Goal: Task Accomplishment & Management: Complete application form

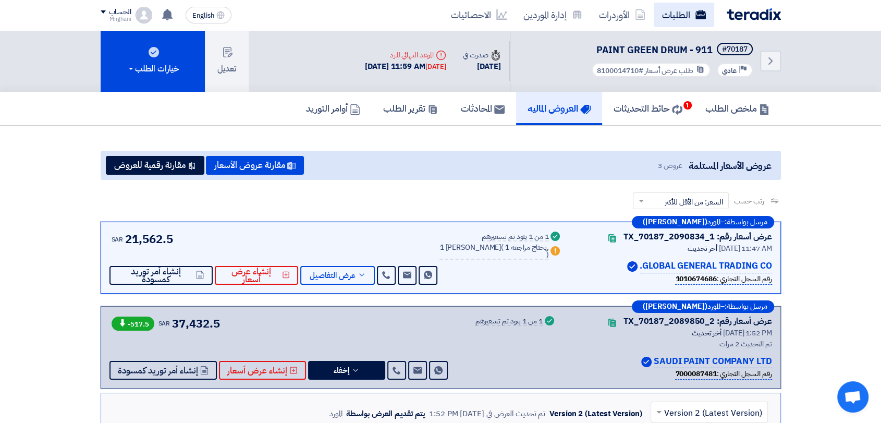
click at [671, 14] on link "الطلبات" at bounding box center [683, 15] width 60 height 24
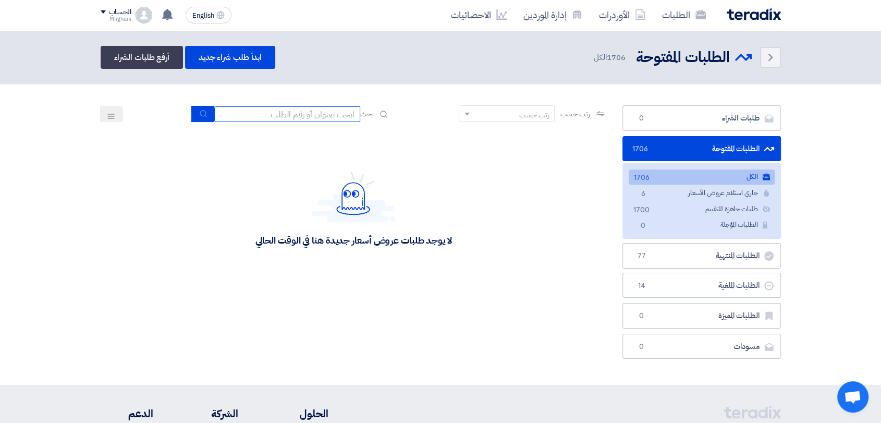
click at [309, 119] on input at bounding box center [287, 114] width 146 height 16
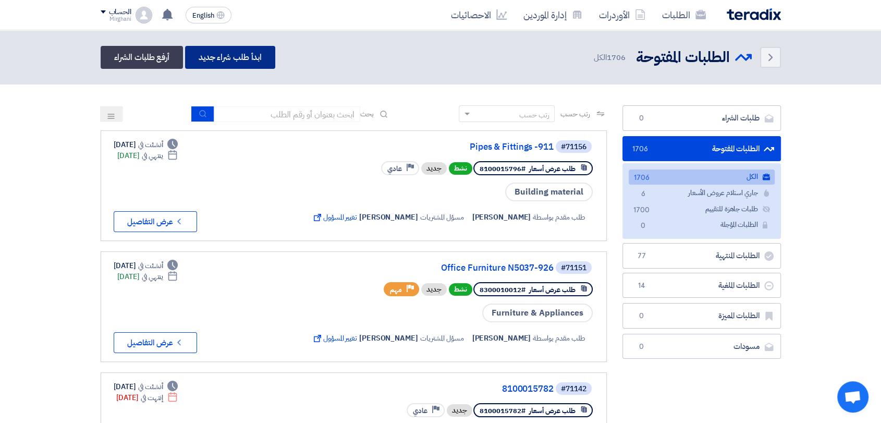
click at [261, 61] on link "ابدأ طلب شراء جديد" at bounding box center [230, 57] width 90 height 23
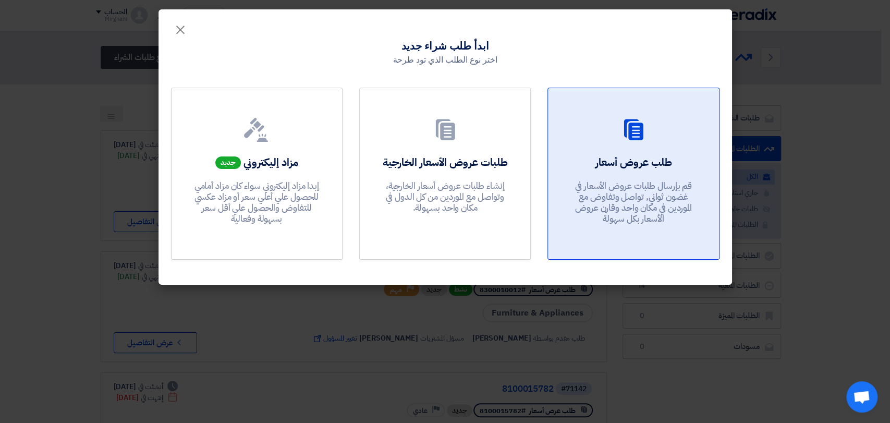
click at [643, 101] on link "طلب عروض أسعار قم بإرسال طلبات عروض الأسعار في غضون ثواني, تواصل وتفاوض مع المو…" at bounding box center [632, 174] width 171 height 172
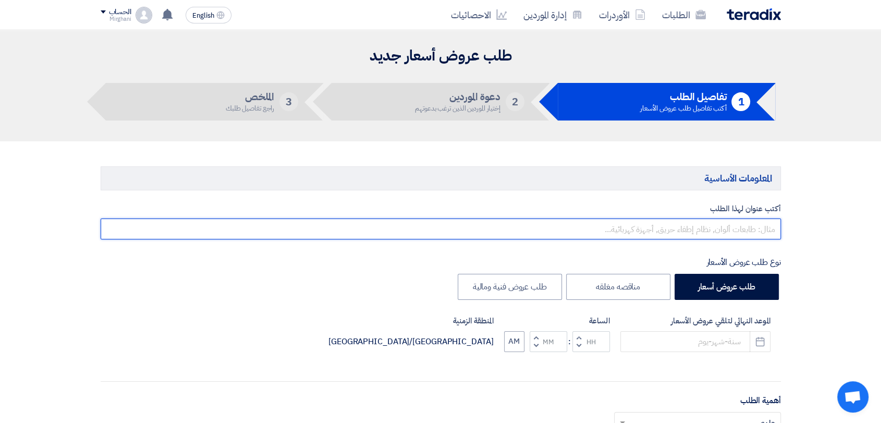
click at [639, 237] on input "text" at bounding box center [441, 228] width 680 height 21
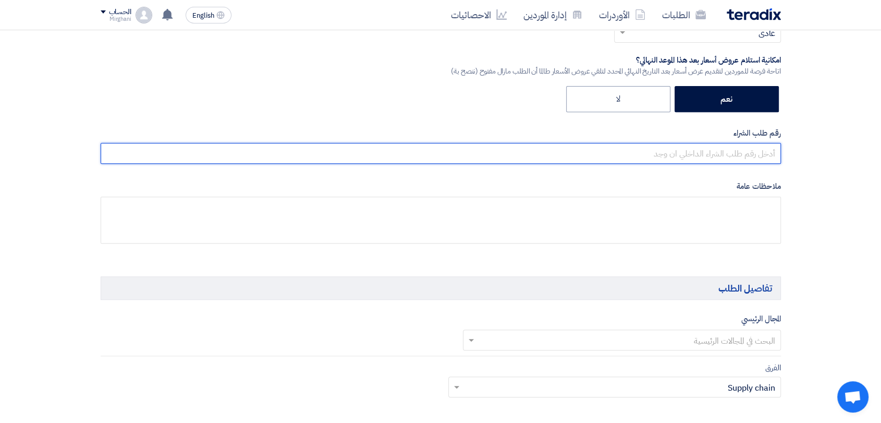
scroll to position [421, 0]
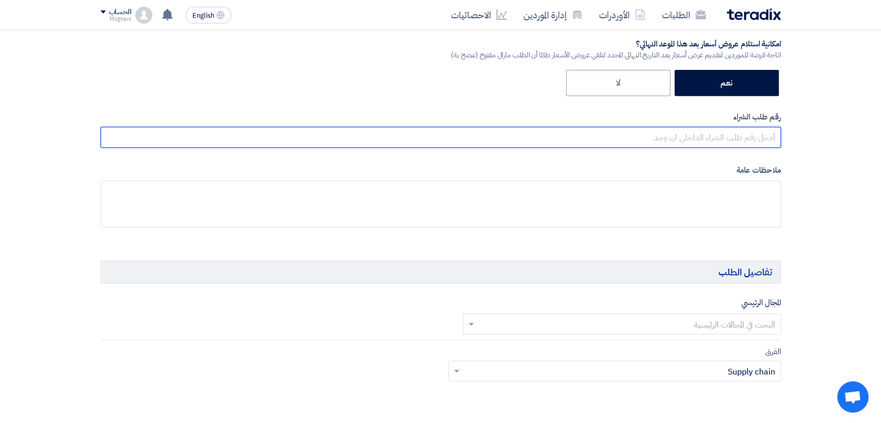
click at [698, 143] on input "text" at bounding box center [441, 137] width 680 height 21
paste input "8200000874"
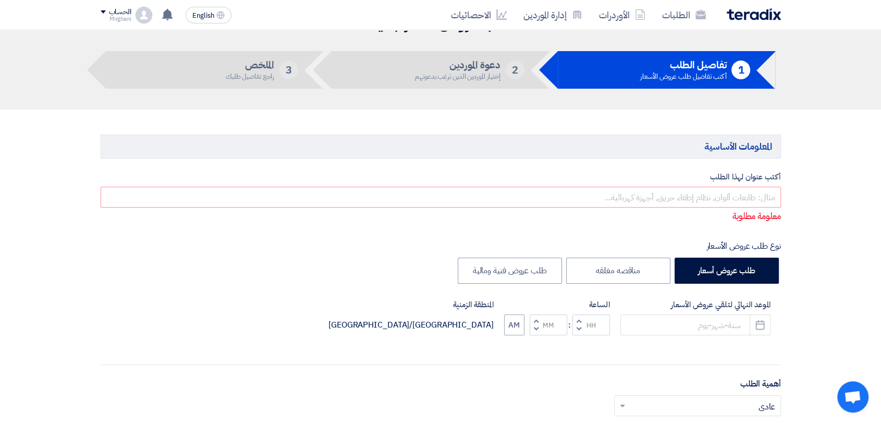
scroll to position [0, 0]
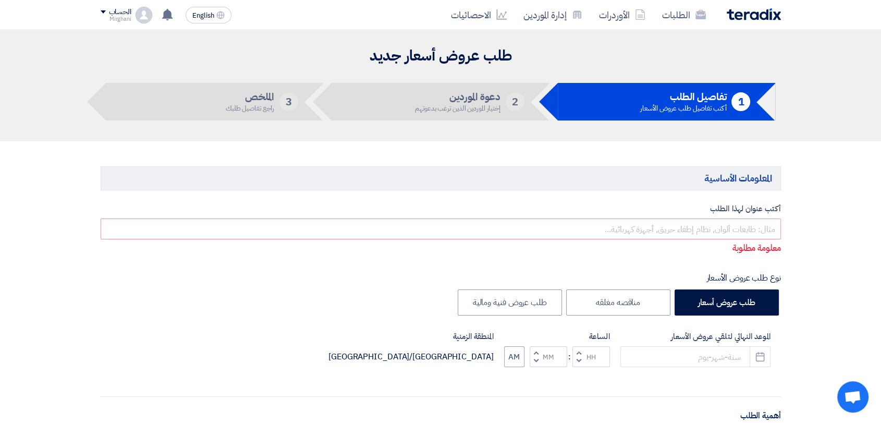
type input "8200000874"
click at [669, 227] on input "text" at bounding box center [441, 228] width 680 height 21
paste input "Furniture"
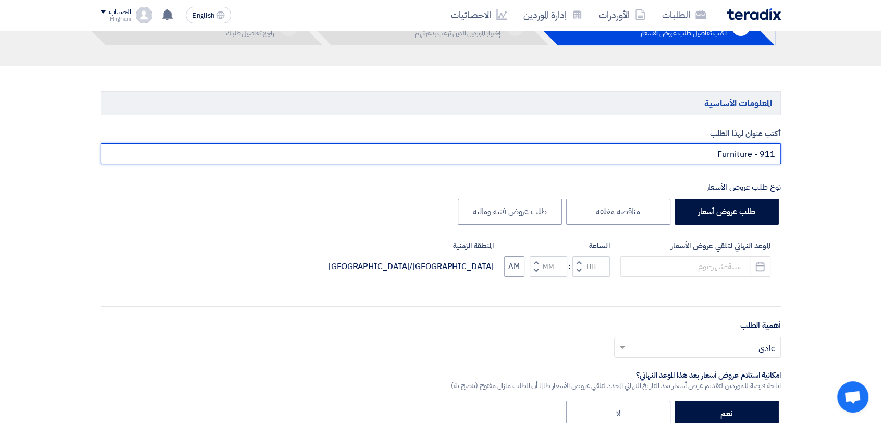
scroll to position [174, 0]
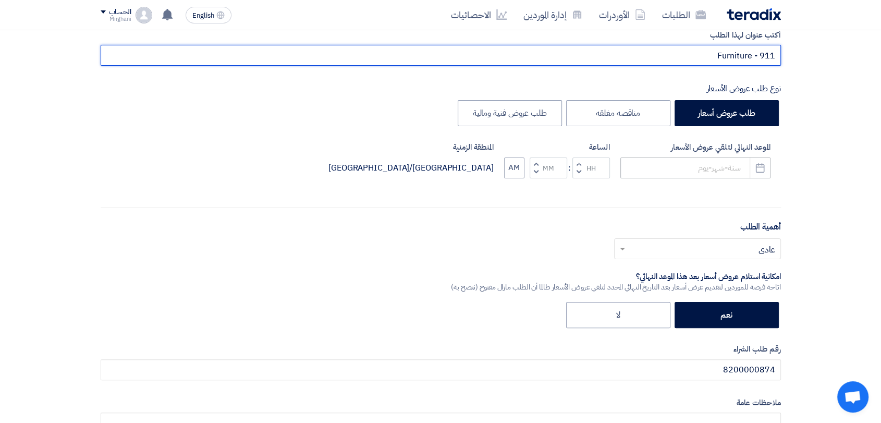
type input "Furniture - 911"
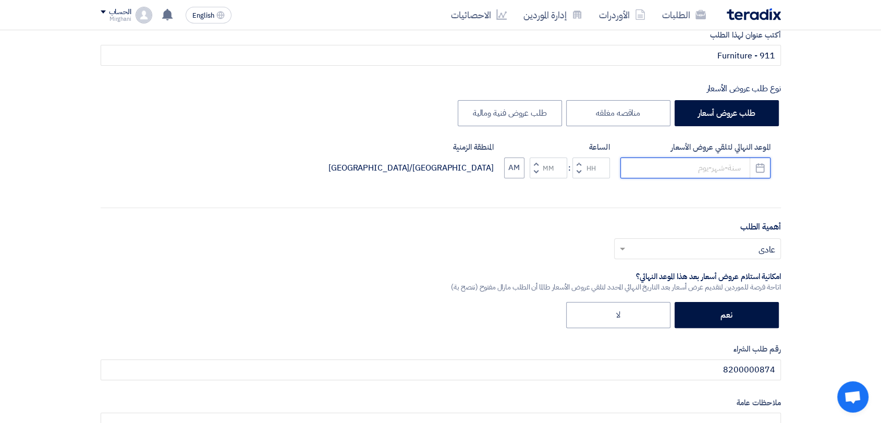
click at [702, 168] on input at bounding box center [695, 167] width 150 height 21
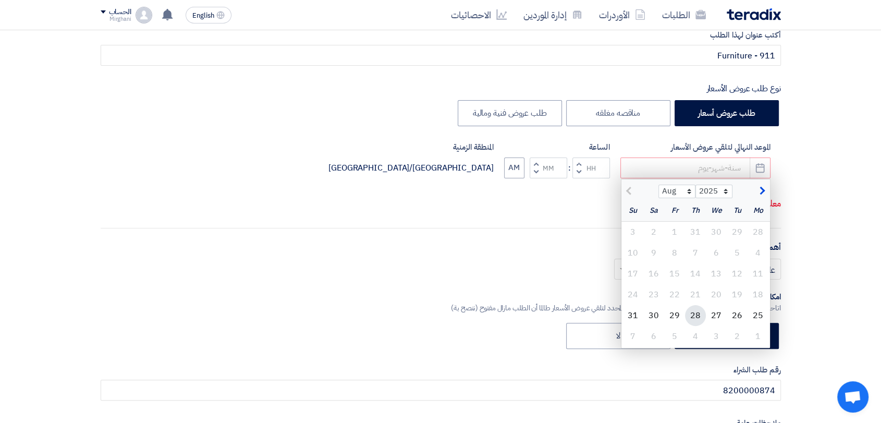
click at [700, 311] on div "28" at bounding box center [695, 315] width 21 height 21
type input "[DATE]"
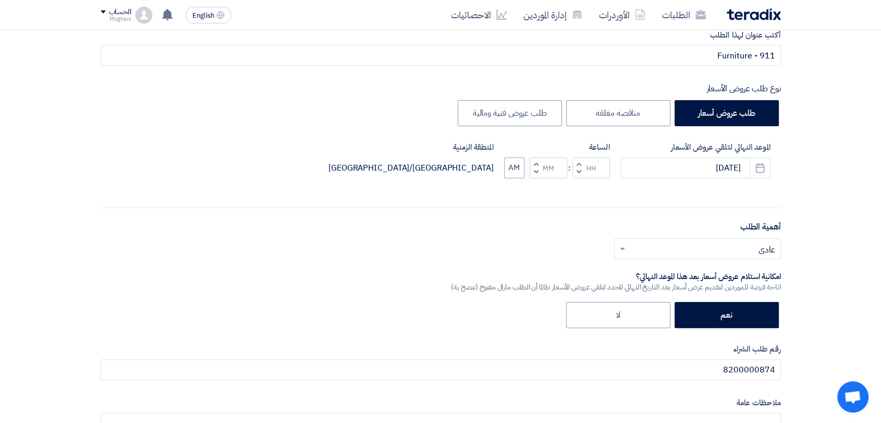
click at [579, 162] on span "button" at bounding box center [578, 163] width 4 height 8
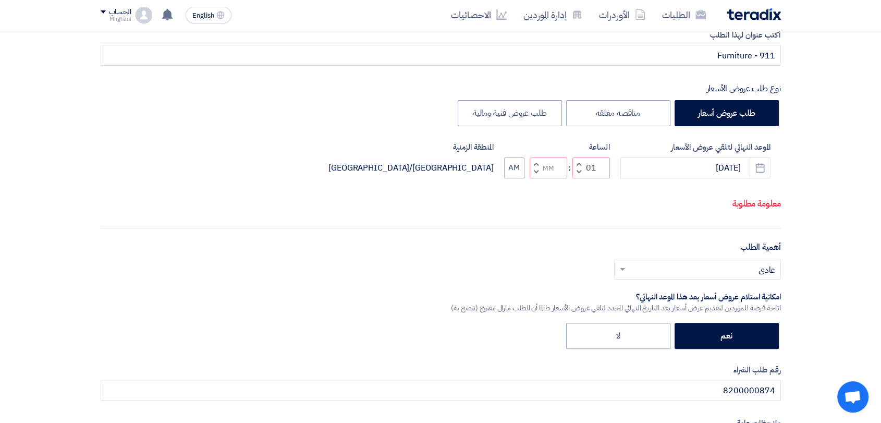
click at [538, 171] on button "Decrement minutes" at bounding box center [535, 171] width 13 height 13
type input "12"
type input "59"
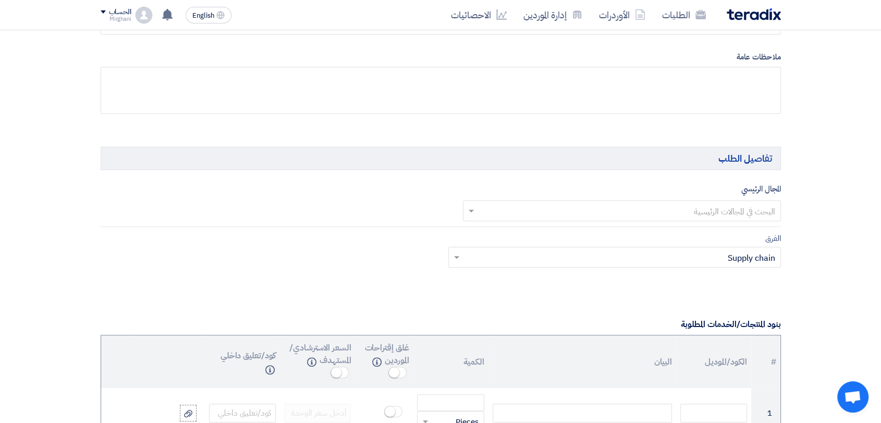
scroll to position [579, 0]
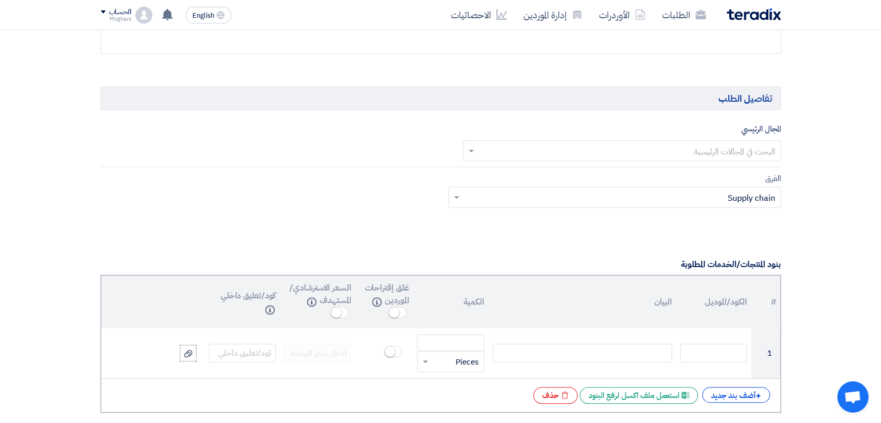
drag, startPoint x: 603, startPoint y: 152, endPoint x: 602, endPoint y: 157, distance: 5.8
click at [603, 155] on input "text" at bounding box center [627, 151] width 297 height 17
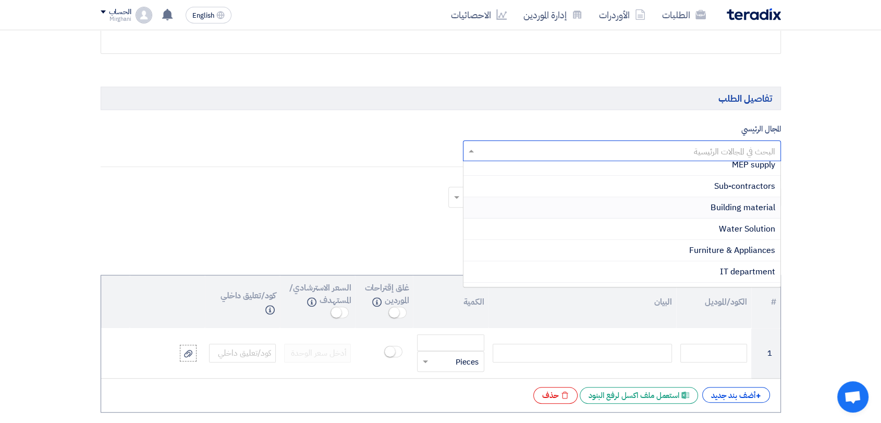
scroll to position [322, 0]
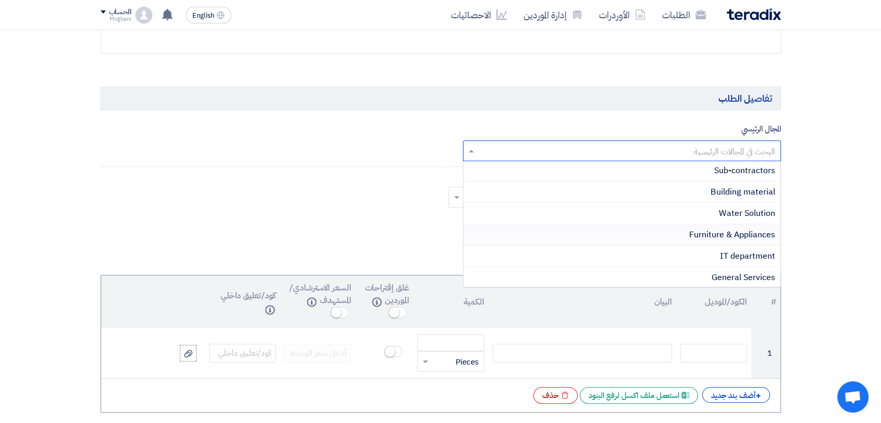
click at [694, 231] on span "Furniture & Appliances" at bounding box center [732, 234] width 86 height 13
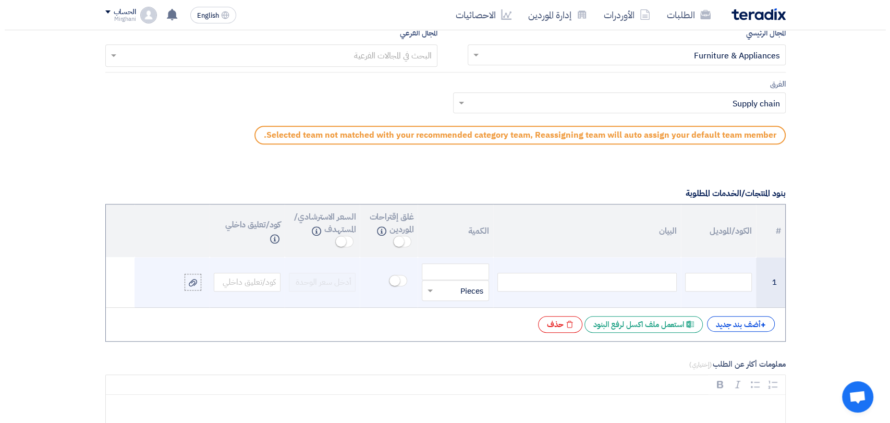
scroll to position [695, 0]
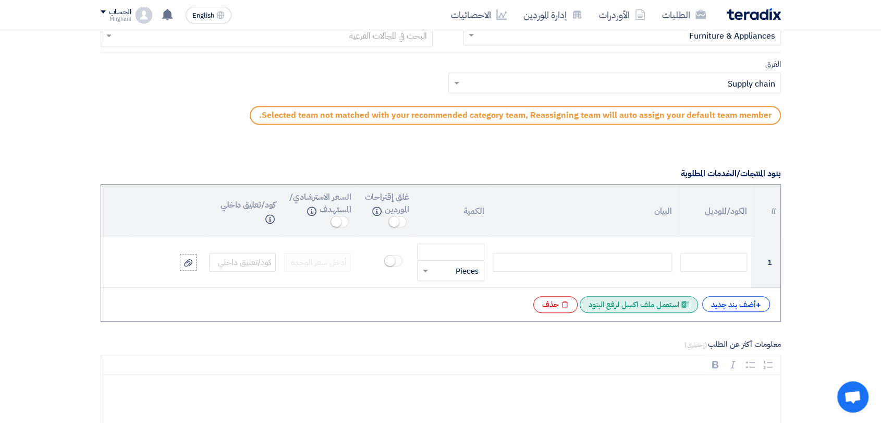
click at [663, 301] on div "Excel file استعمل ملف اكسل لرفع البنود" at bounding box center [638, 304] width 118 height 17
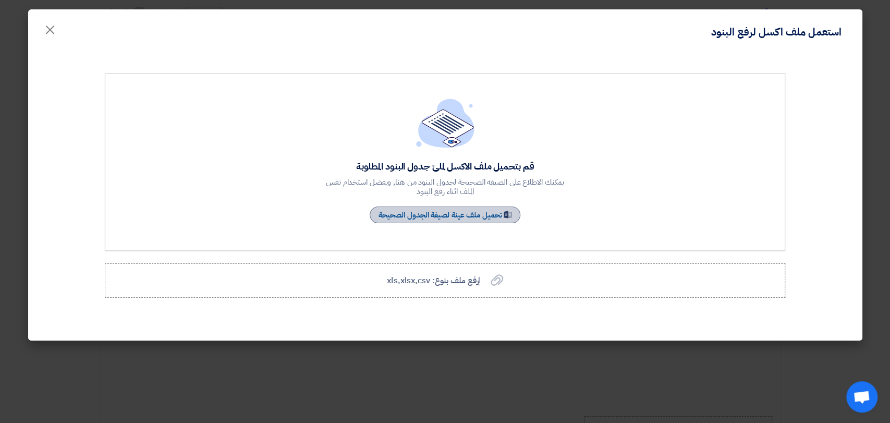
click at [453, 215] on link "Sample Sheet تحميل ملف عينة لصيغة الجدول الصحيحة" at bounding box center [444, 214] width 151 height 17
click at [468, 289] on label "إرفع ملف بنوع: xls,xlsx,csv إرفع ملف بنوع: xls,xlsx,csv" at bounding box center [445, 280] width 680 height 34
click at [0, 0] on input "إرفع ملف بنوع: xls,xlsx,csv إرفع ملف بنوع: xls,xlsx,csv" at bounding box center [0, 0] width 0 height 0
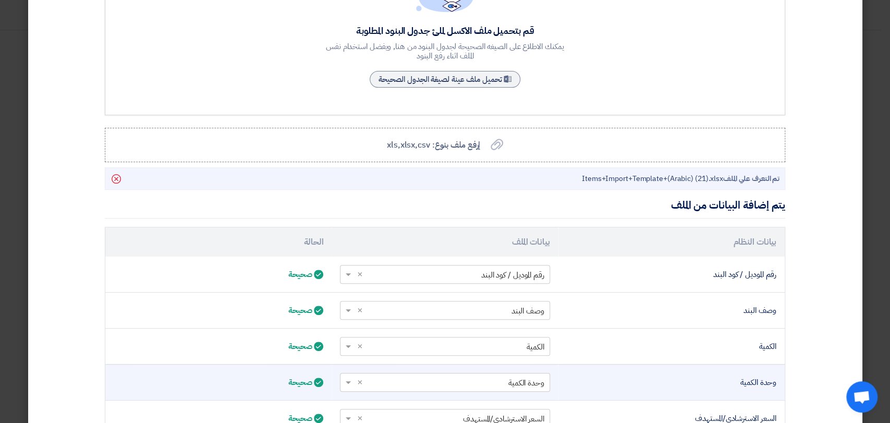
scroll to position [272, 0]
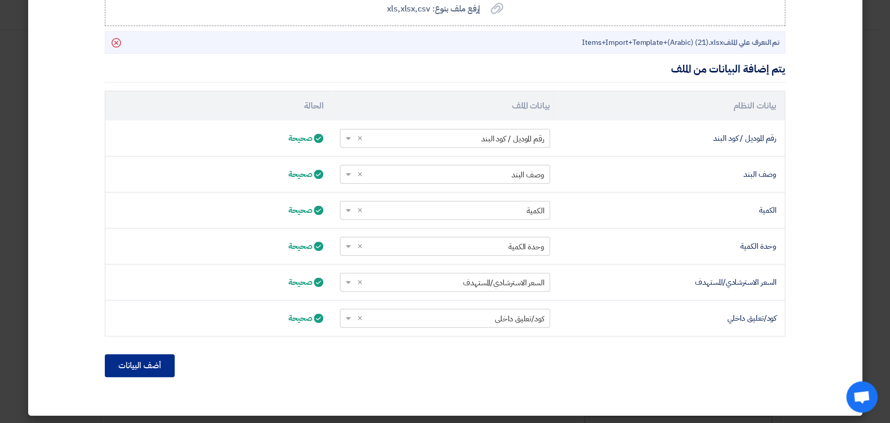
click at [132, 364] on button "أضف البيانات" at bounding box center [140, 365] width 70 height 23
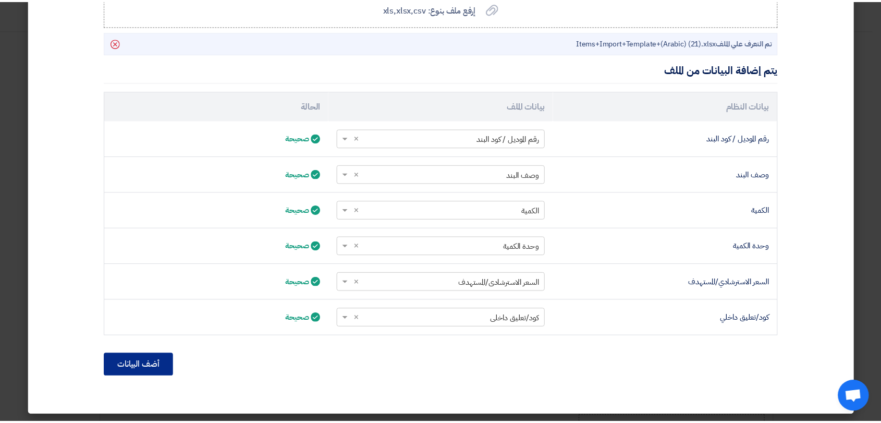
scroll to position [162, 0]
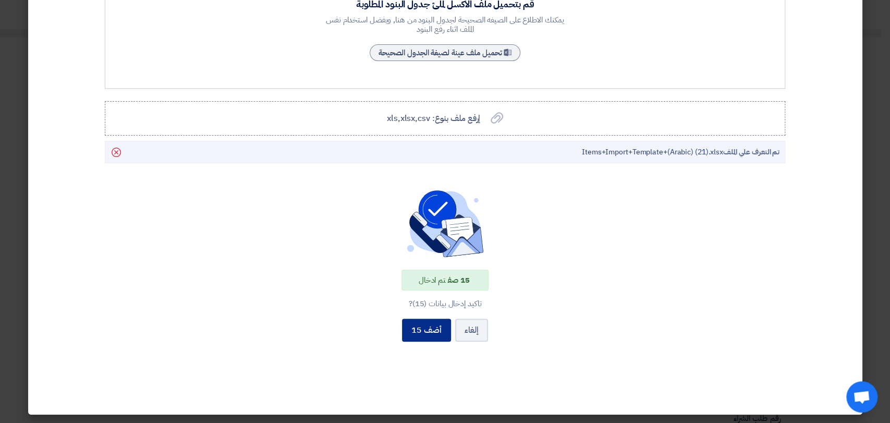
click at [441, 326] on button "أضف 15" at bounding box center [426, 329] width 49 height 23
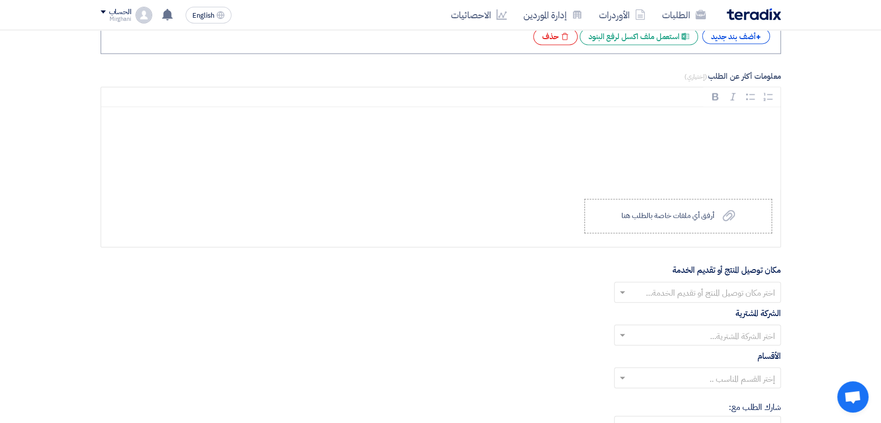
scroll to position [1783, 0]
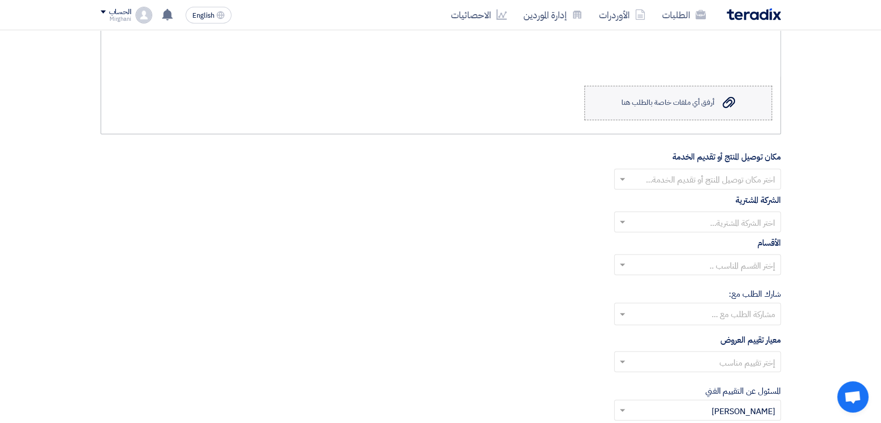
click at [677, 98] on div "أرفق أي ملفات خاصة بالطلب هنا" at bounding box center [667, 102] width 93 height 8
click at [0, 0] on input "Upload a file أرفق أي ملفات خاصة بالطلب هنا" at bounding box center [0, 0] width 0 height 0
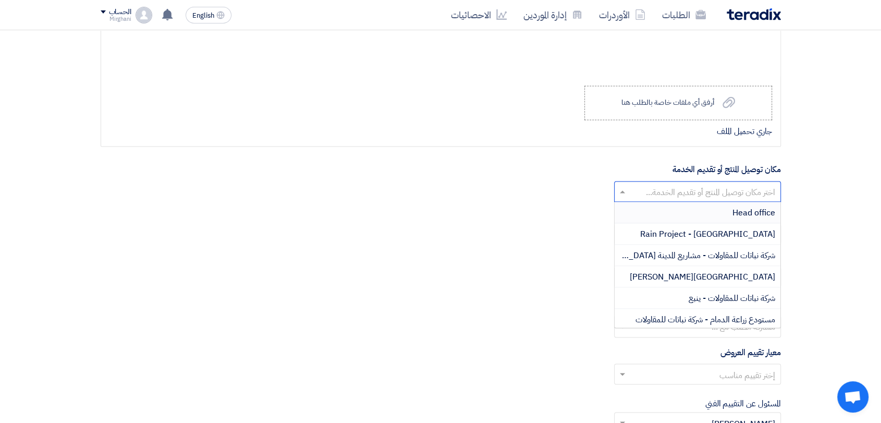
click at [657, 192] on input "text" at bounding box center [703, 192] width 146 height 17
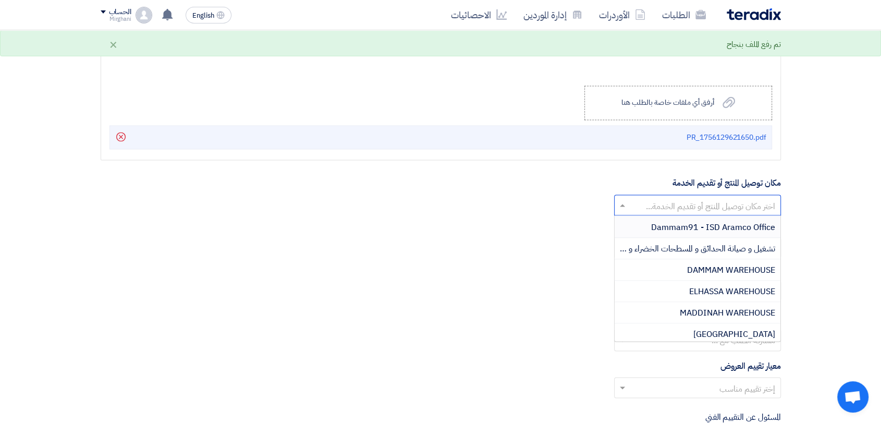
scroll to position [231, 0]
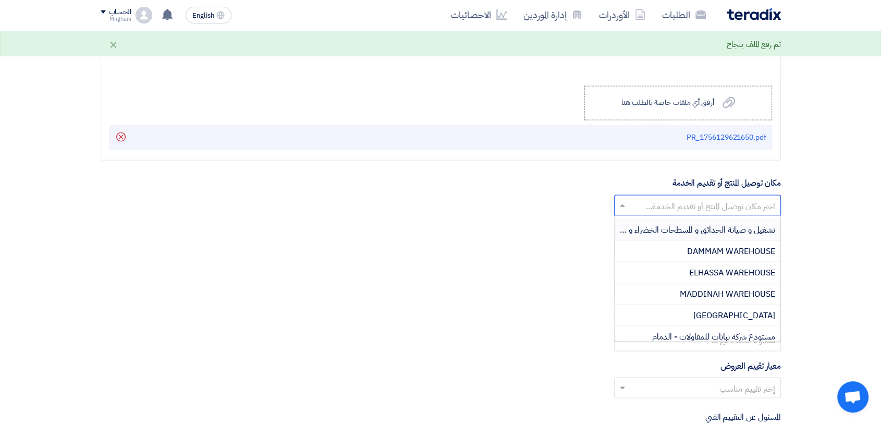
click at [597, 205] on div "اختر مكان توصيل المنتج أو تقديم الخدمة... Head office [GEOGRAPHIC_DATA] - [GEOG…" at bounding box center [441, 204] width 680 height 21
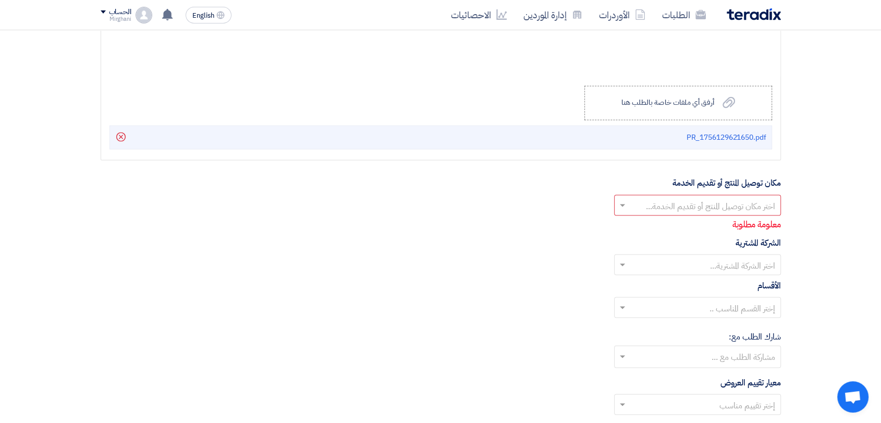
click at [116, 18] on div "Mirghani" at bounding box center [116, 19] width 31 height 6
click at [182, 116] on li "الإعدادات" at bounding box center [155, 123] width 108 height 21
click at [109, 20] on div "Mirghani" at bounding box center [116, 19] width 31 height 6
click at [159, 118] on link "الإعدادات" at bounding box center [155, 123] width 92 height 12
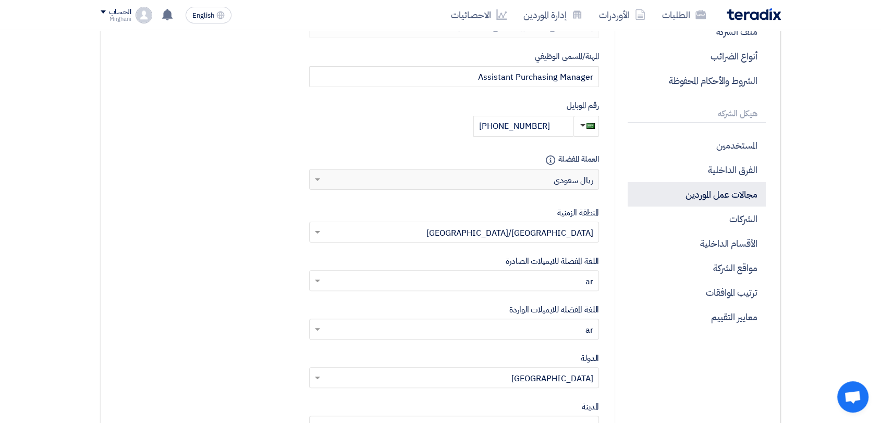
scroll to position [231, 0]
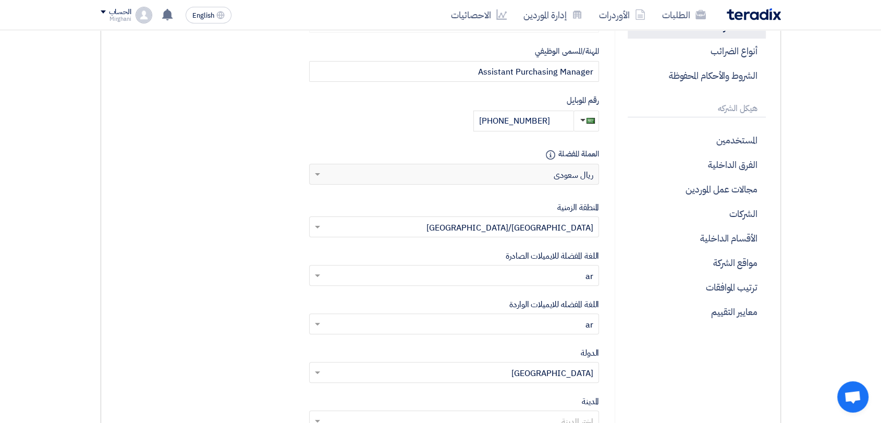
click at [713, 254] on p "مواقع الشركة" at bounding box center [696, 262] width 138 height 24
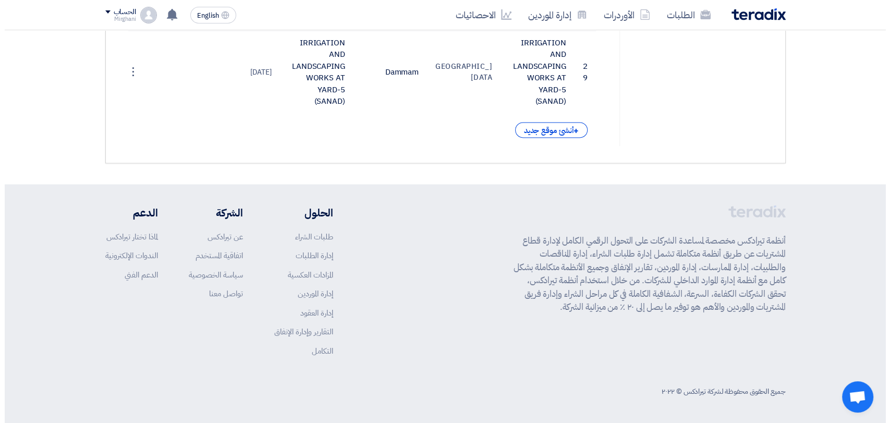
scroll to position [1568, 0]
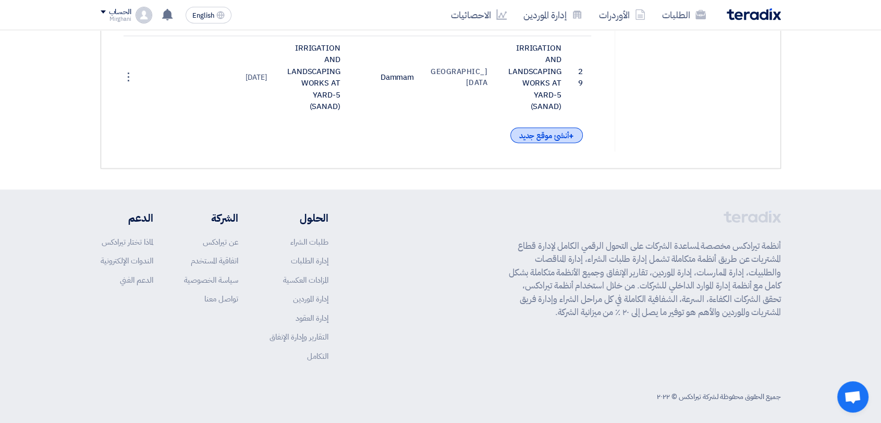
click at [527, 143] on div "+ أنشئ موقع جديد" at bounding box center [546, 135] width 73 height 16
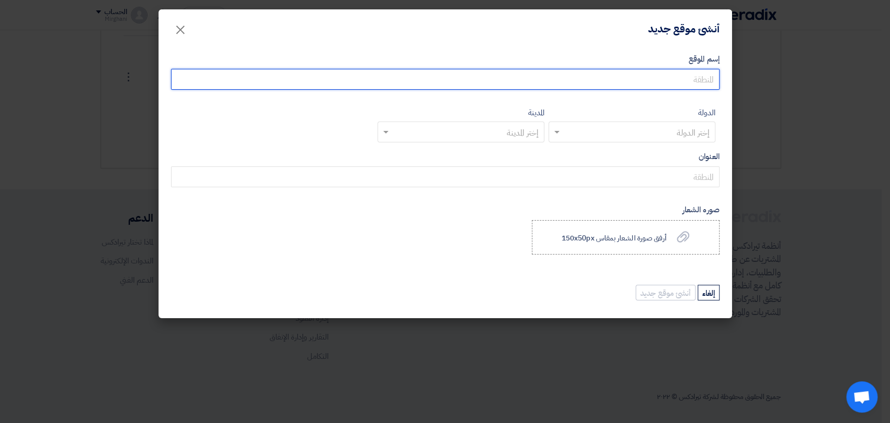
click at [642, 80] on input "إسم الموقع" at bounding box center [445, 79] width 548 height 21
type input "h"
type input "الشرقية"
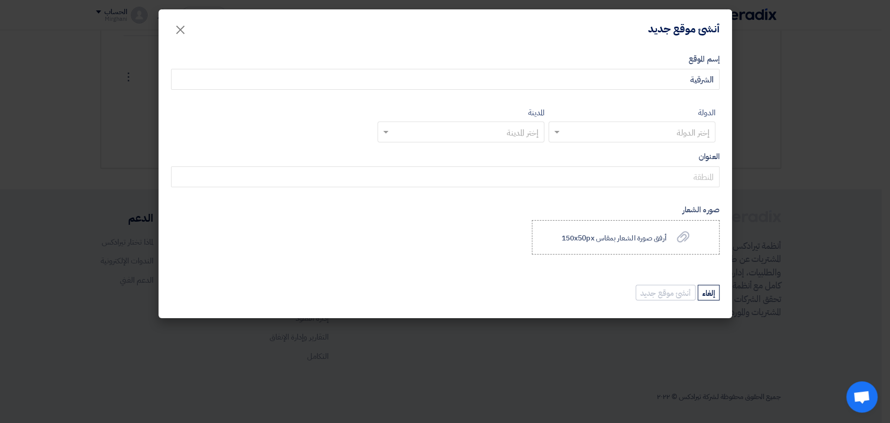
click at [638, 144] on form "إسم الموقع الشرقية الدولة إختر الدولة المدينة إختر المدينة العنوان صوره الشعار …" at bounding box center [445, 177] width 548 height 248
click at [639, 137] on input "text" at bounding box center [637, 132] width 146 height 17
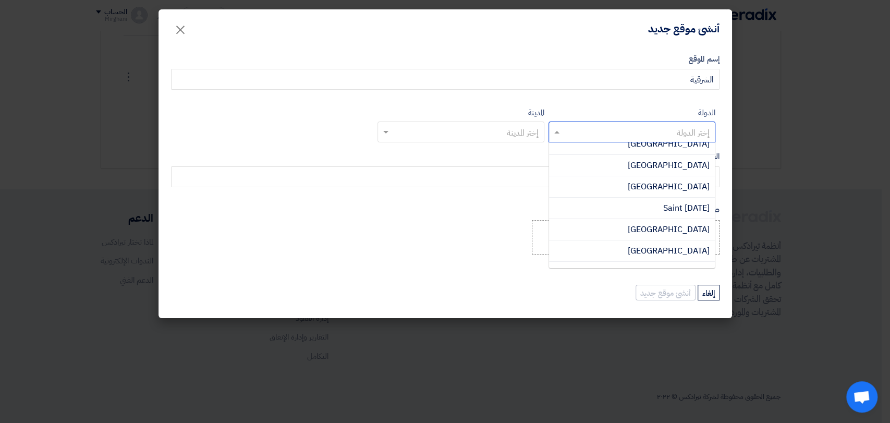
scroll to position [2547, 0]
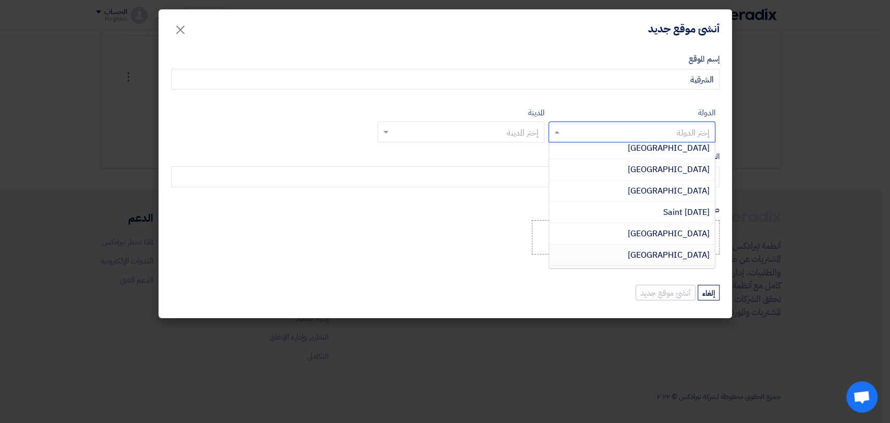
click at [675, 249] on span "[GEOGRAPHIC_DATA]" at bounding box center [668, 255] width 82 height 13
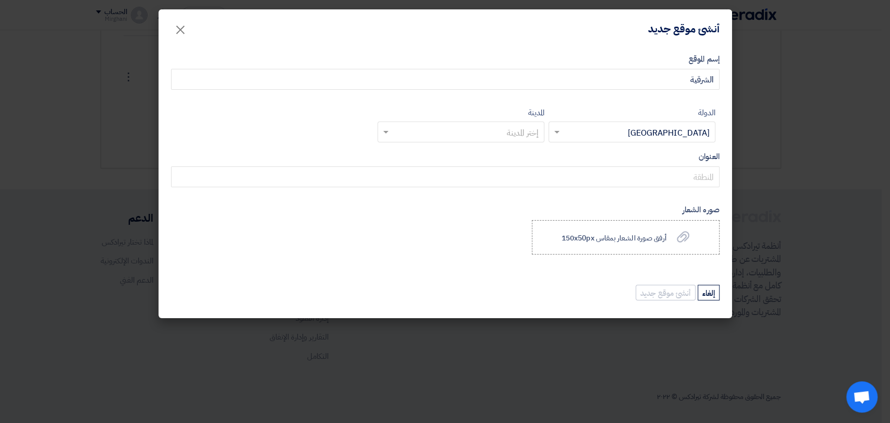
click at [421, 132] on input "text" at bounding box center [466, 132] width 146 height 17
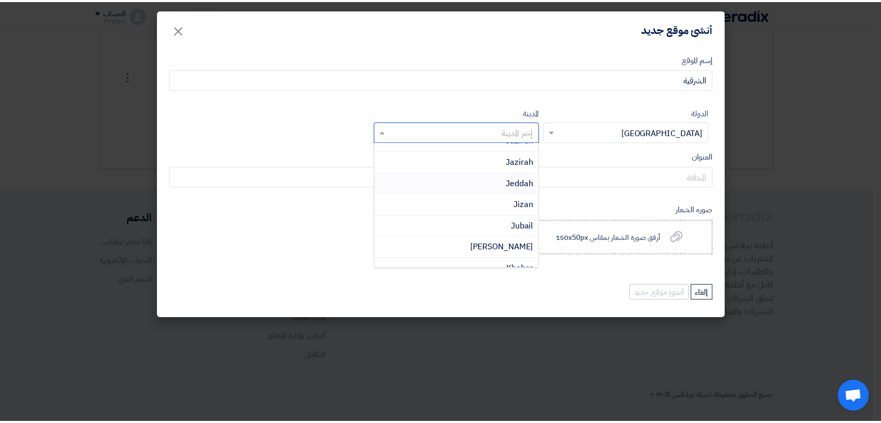
scroll to position [289, 0]
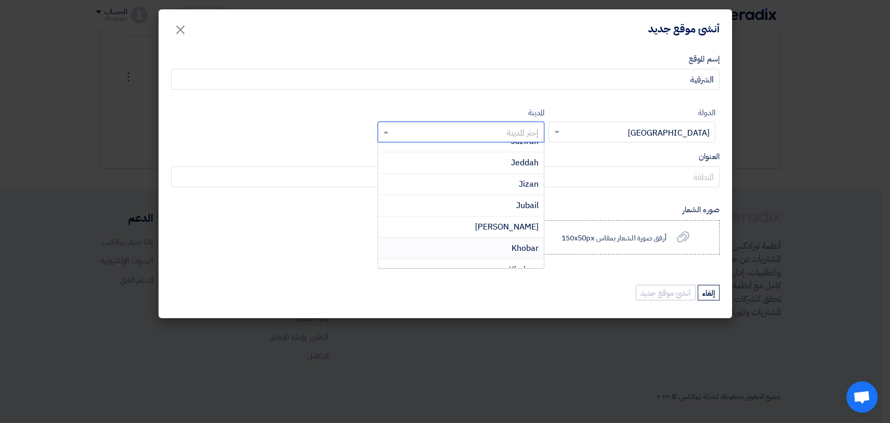
click at [496, 247] on div "Khobar" at bounding box center [461, 248] width 166 height 21
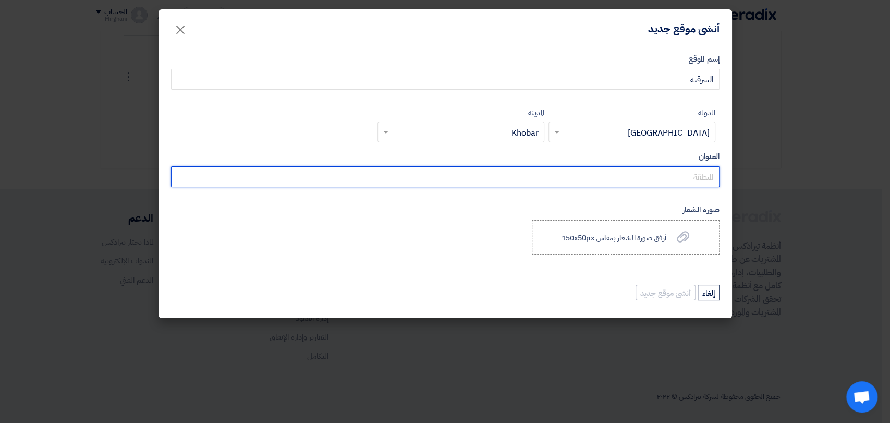
click at [681, 175] on input "العنوان" at bounding box center [445, 176] width 548 height 21
type input "ن"
type input "صيانات الخبر"
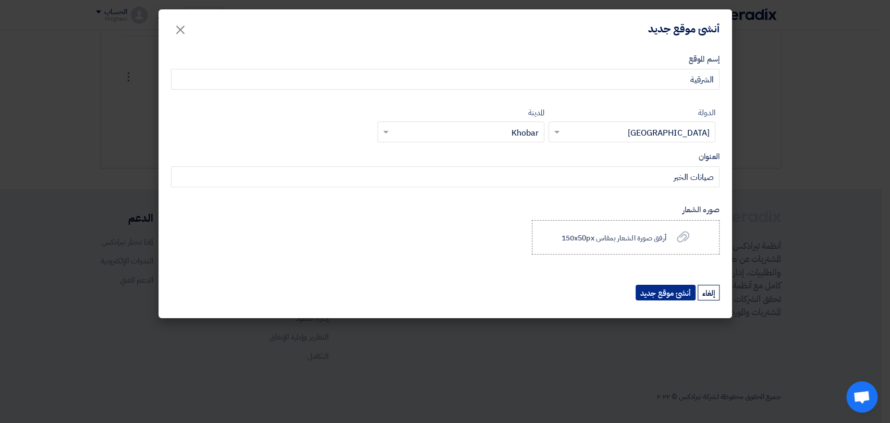
click at [657, 293] on button "أنشئ موقع جديد" at bounding box center [665, 293] width 60 height 16
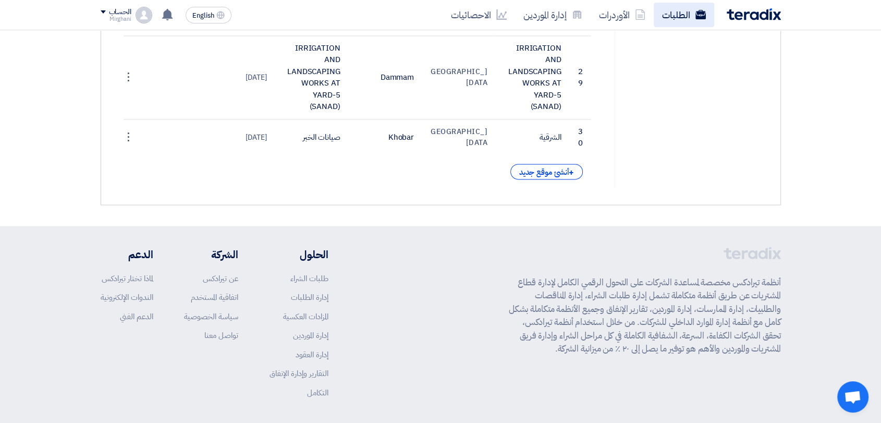
click at [677, 9] on link "الطلبات" at bounding box center [683, 15] width 60 height 24
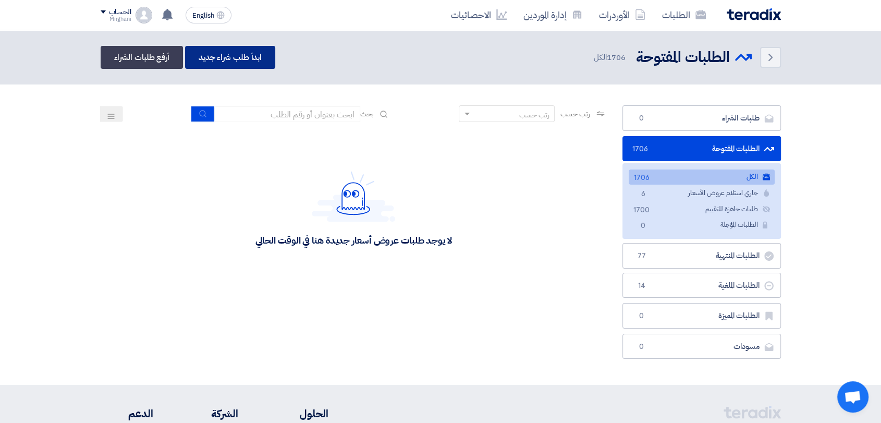
click at [250, 51] on link "ابدأ طلب شراء جديد" at bounding box center [230, 57] width 90 height 23
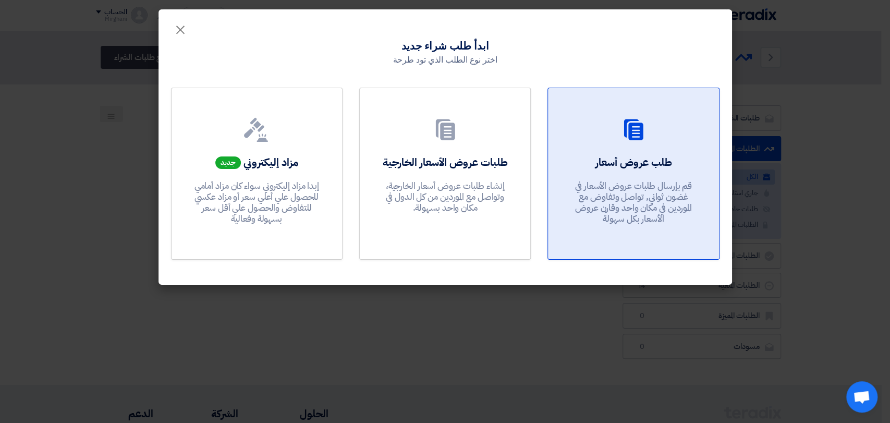
click at [643, 143] on div at bounding box center [632, 131] width 145 height 29
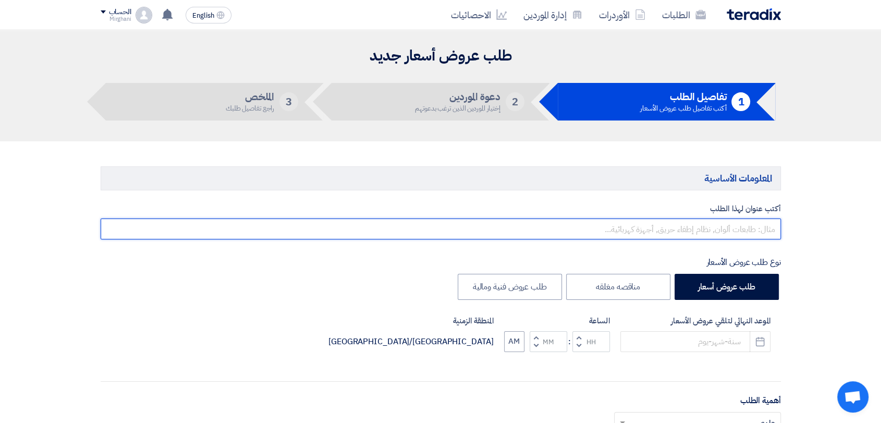
click at [540, 218] on input "text" at bounding box center [441, 228] width 680 height 21
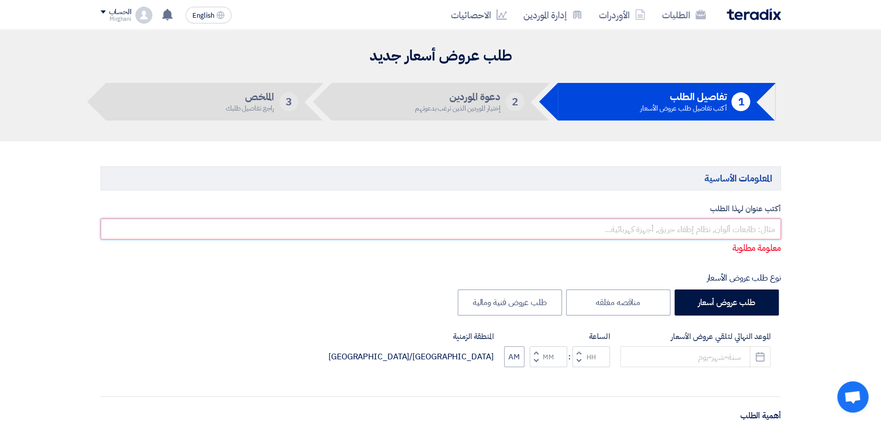
paste input "Furniture"
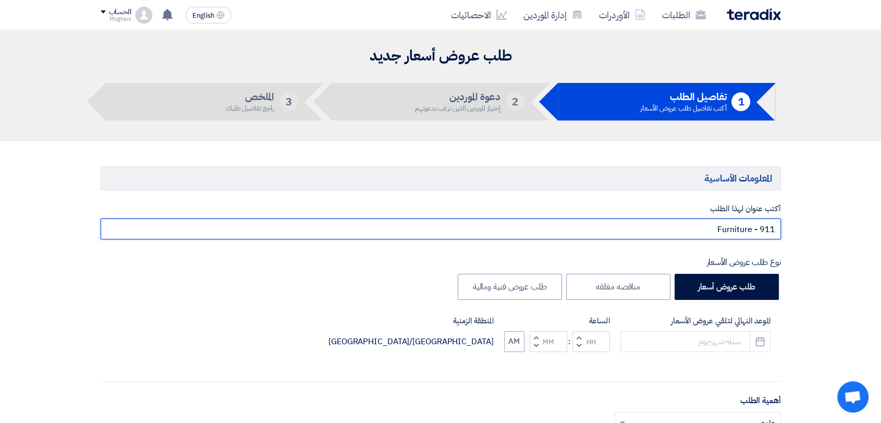
scroll to position [116, 0]
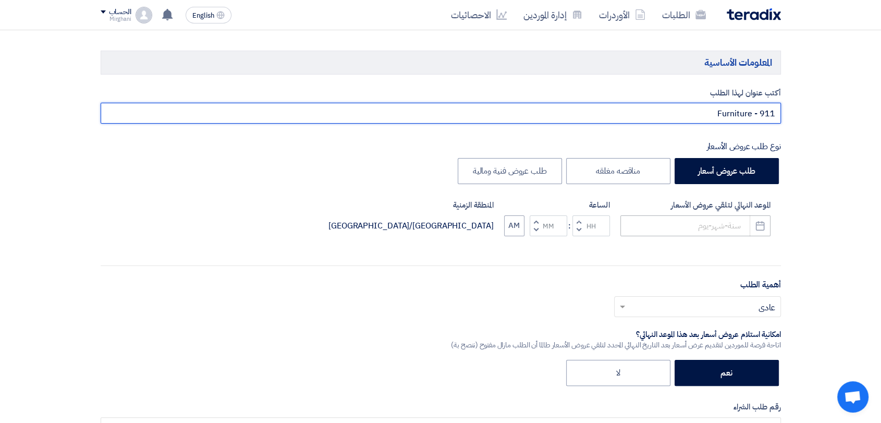
type input "Furniture - 911"
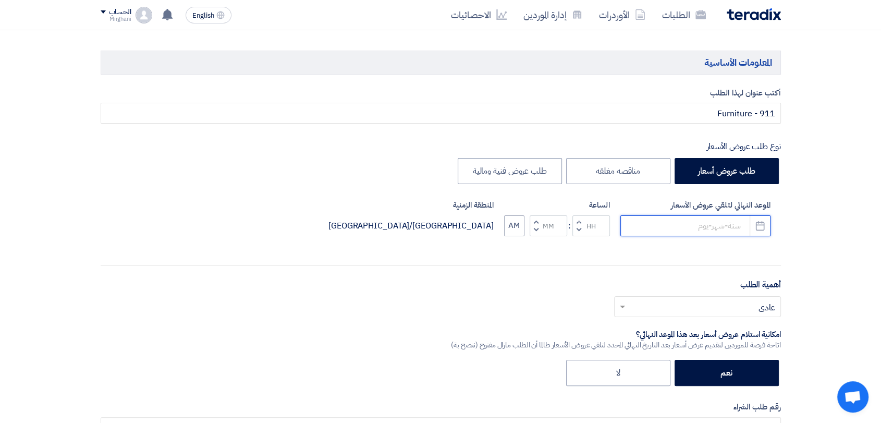
click at [678, 230] on input at bounding box center [695, 225] width 150 height 21
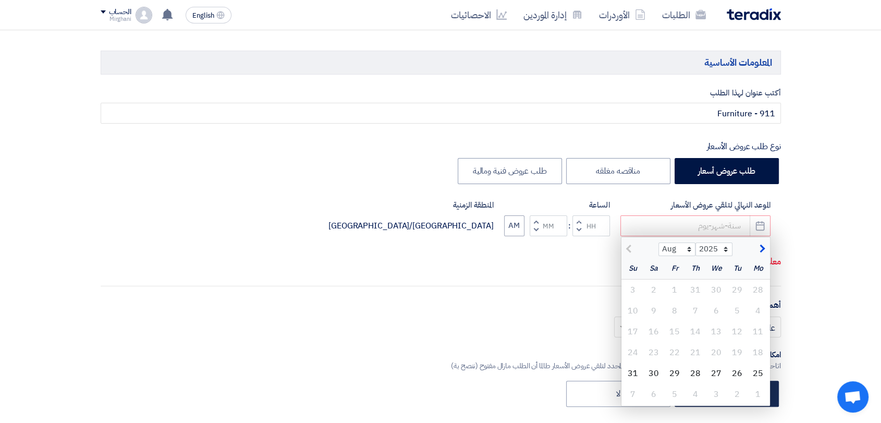
click at [692, 372] on div "28" at bounding box center [695, 373] width 21 height 21
type input "[DATE]"
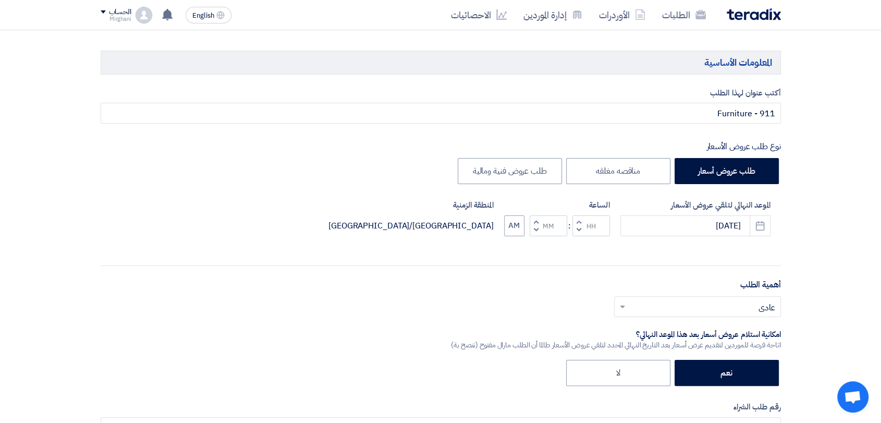
click at [578, 219] on span "button" at bounding box center [578, 221] width 4 height 8
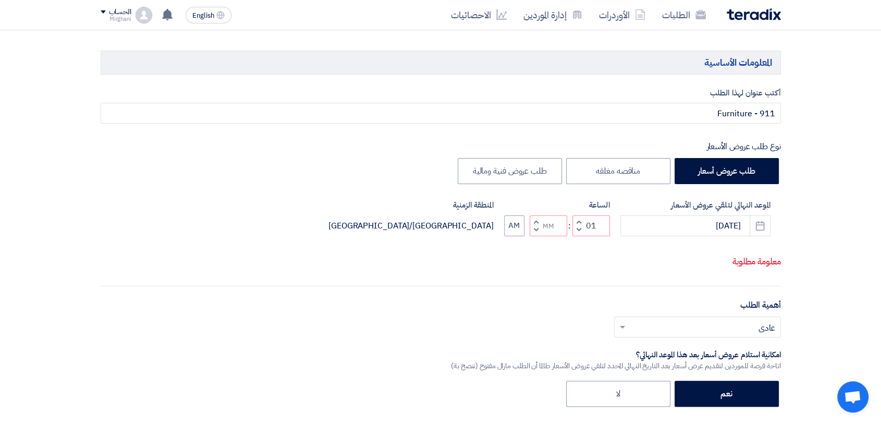
click at [535, 228] on span "button" at bounding box center [536, 230] width 4 height 8
type input "12"
type input "59"
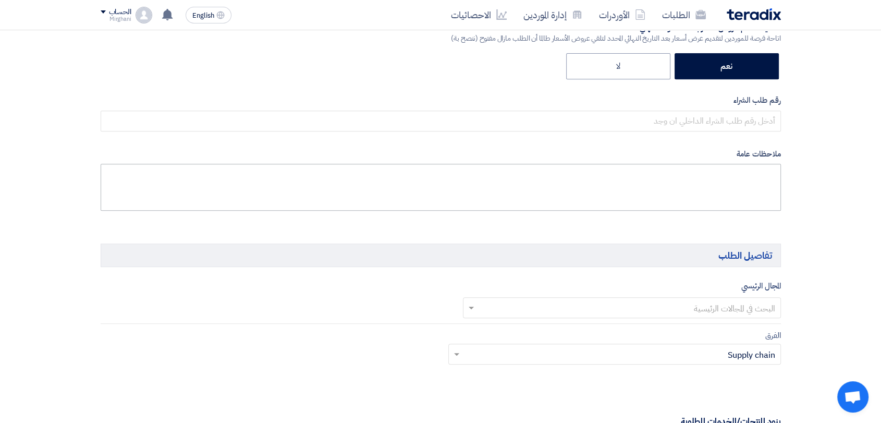
scroll to position [463, 0]
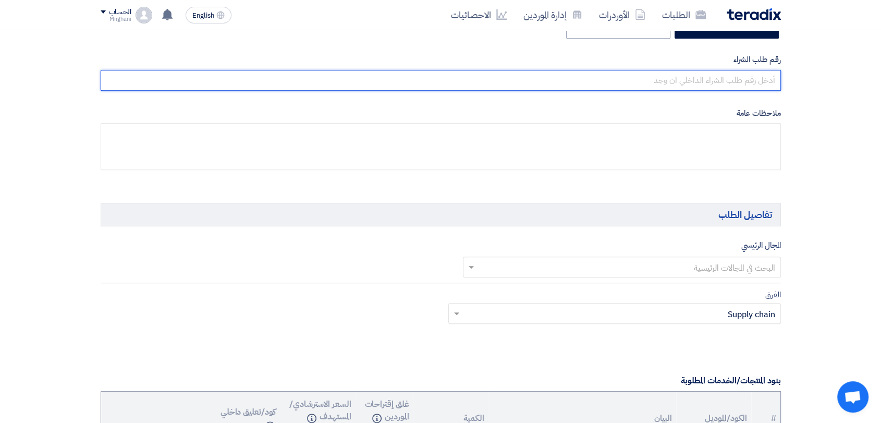
click at [620, 89] on input "text" at bounding box center [441, 80] width 680 height 21
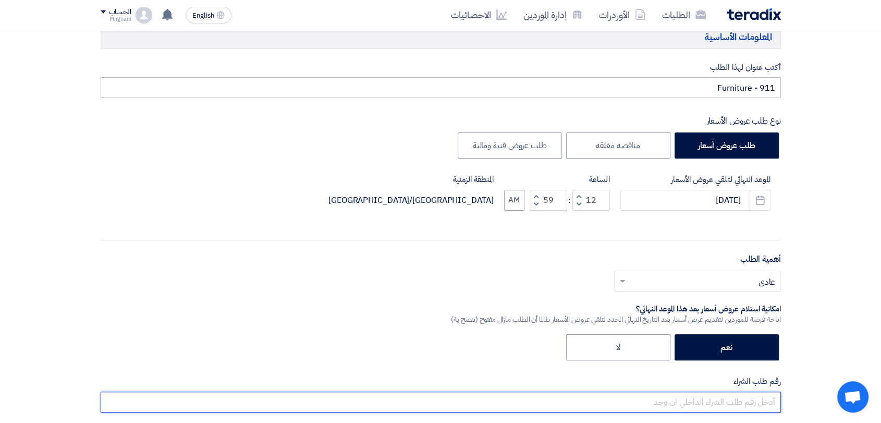
scroll to position [58, 0]
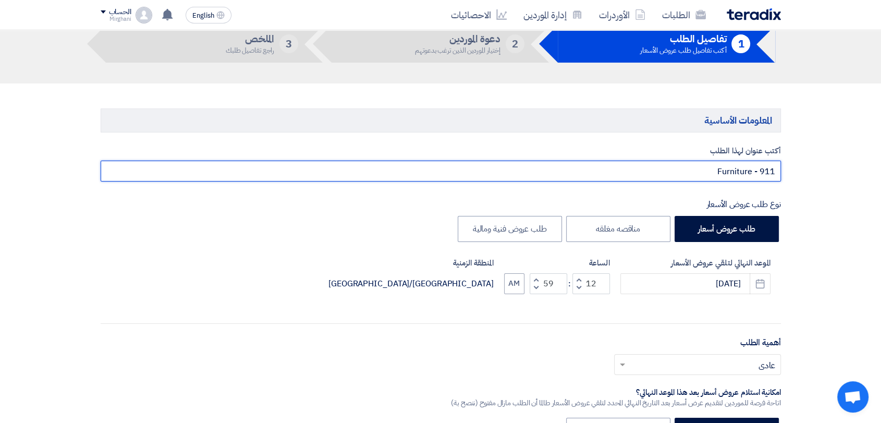
drag, startPoint x: 716, startPoint y: 169, endPoint x: 751, endPoint y: 172, distance: 35.0
click at [752, 172] on input "Furniture - 911" at bounding box center [441, 171] width 680 height 21
click at [705, 175] on input "Furniture - 911" at bounding box center [441, 171] width 680 height 21
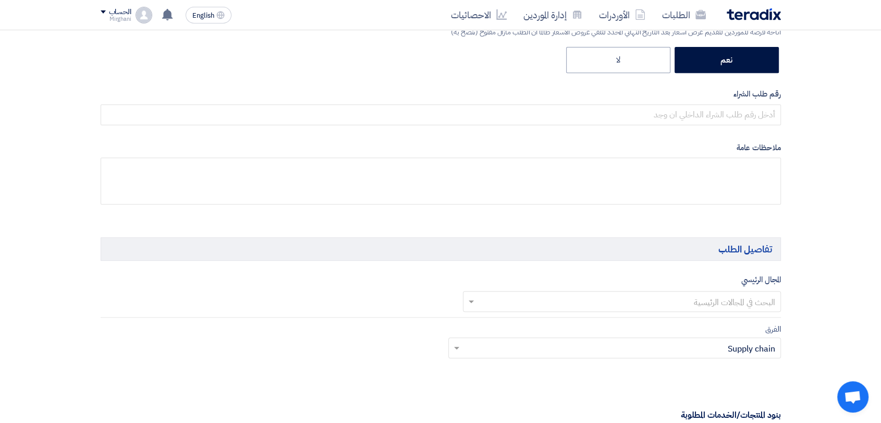
scroll to position [463, 0]
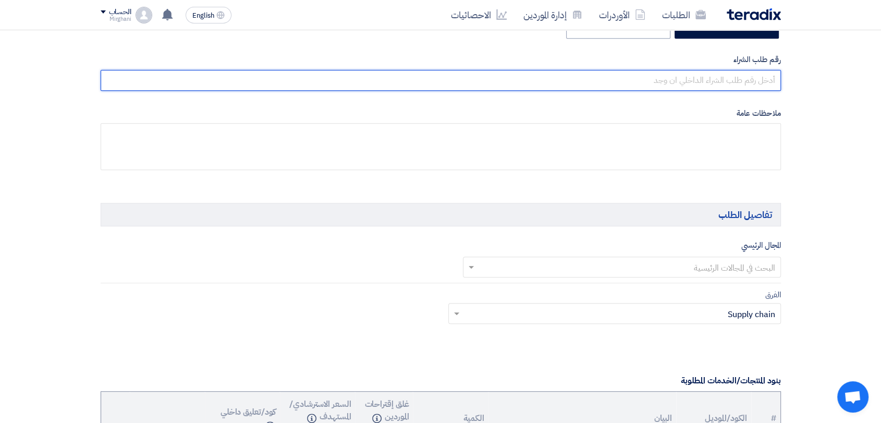
click at [702, 81] on input "text" at bounding box center [441, 80] width 680 height 21
paste input "8200000874"
type input "8200000874"
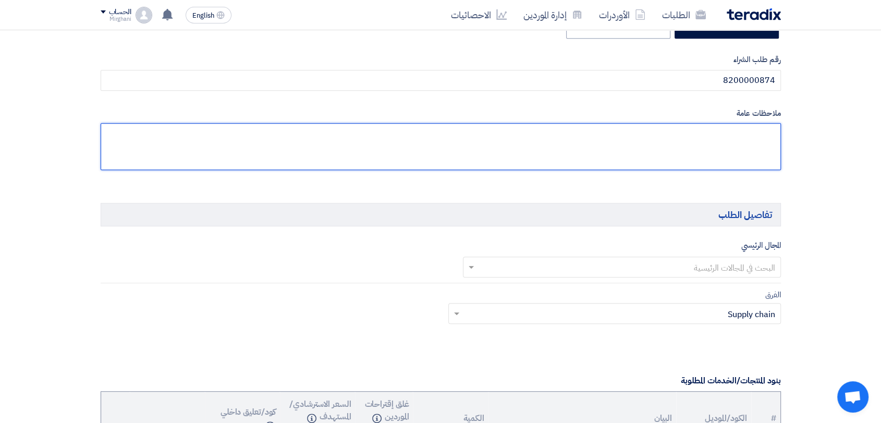
drag, startPoint x: 699, startPoint y: 131, endPoint x: 678, endPoint y: 134, distance: 21.7
click at [678, 134] on textarea at bounding box center [441, 146] width 680 height 47
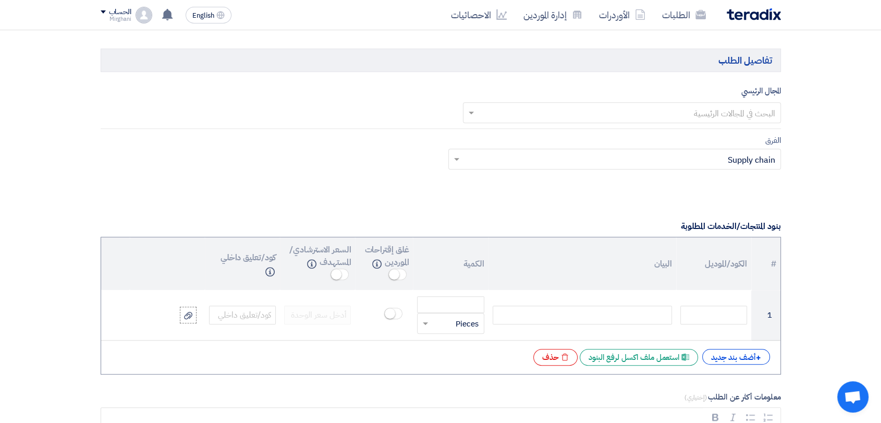
scroll to position [637, 0]
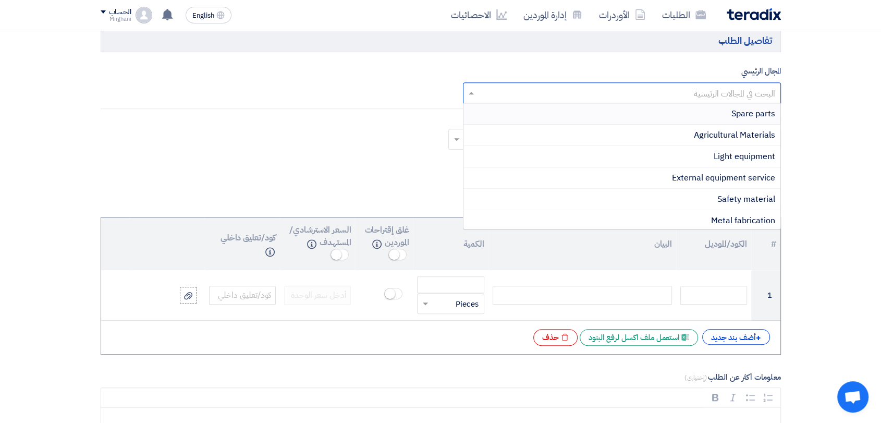
click at [708, 96] on input "text" at bounding box center [627, 93] width 297 height 17
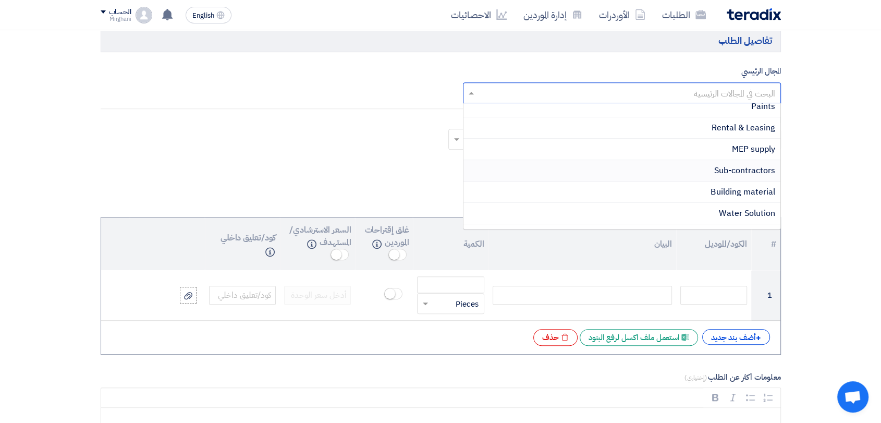
scroll to position [322, 0]
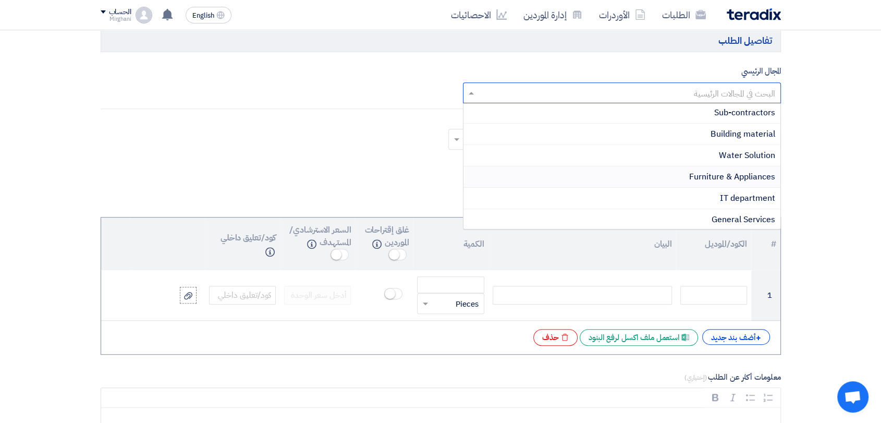
click at [734, 170] on span "Furniture & Appliances" at bounding box center [732, 176] width 86 height 13
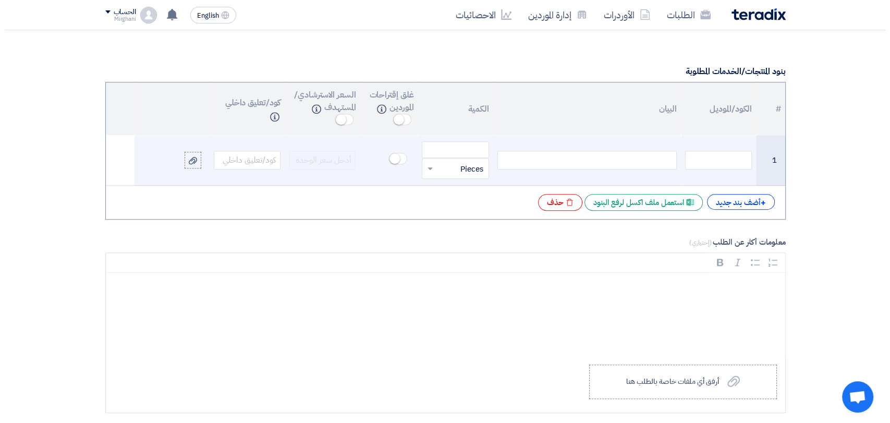
scroll to position [810, 0]
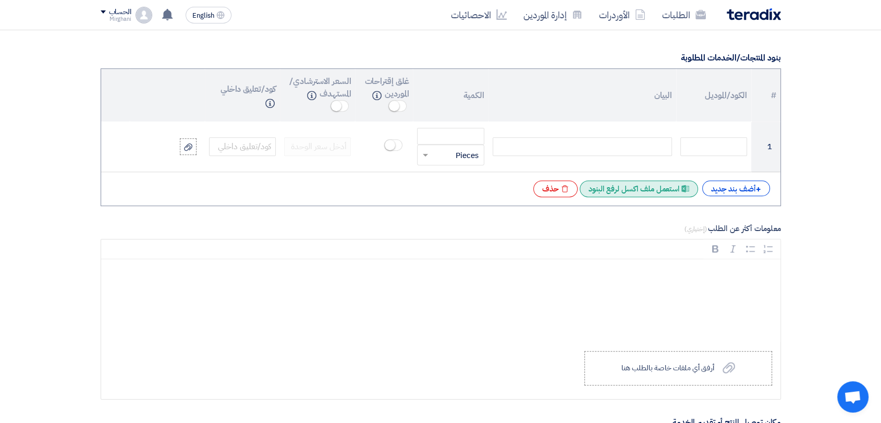
click at [660, 184] on div "Excel file استعمل ملف اكسل لرفع البنود" at bounding box center [638, 188] width 118 height 17
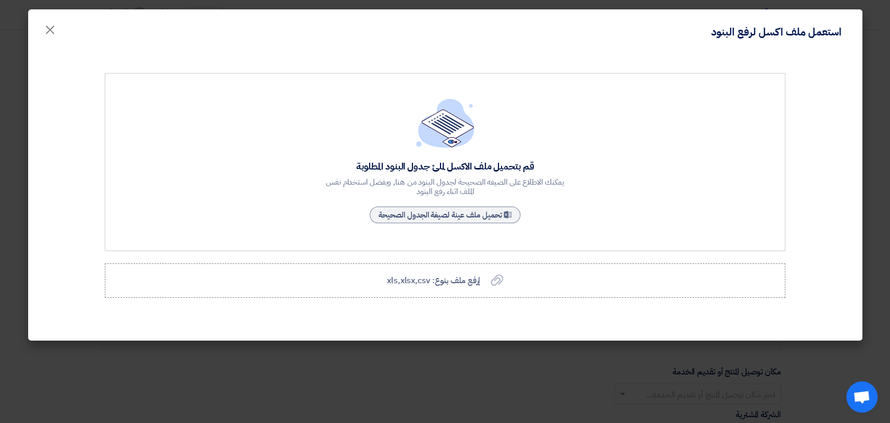
click at [467, 223] on div "Sample Sheet تحميل ملف عينة لصيغة الجدول الصحيحة" at bounding box center [444, 214] width 155 height 21
click at [467, 276] on span "إرفع ملف بنوع: xls,xlsx,csv" at bounding box center [433, 280] width 93 height 13
click at [0, 0] on input "إرفع ملف بنوع: xls,xlsx,csv إرفع ملف بنوع: xls,xlsx,csv" at bounding box center [0, 0] width 0 height 0
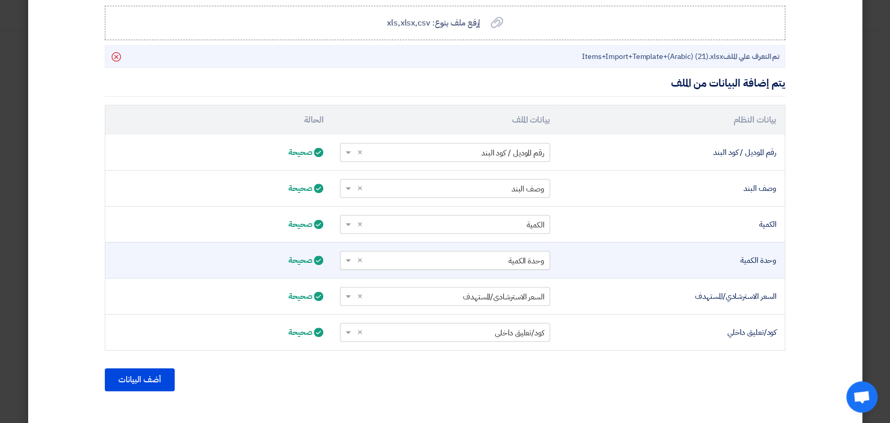
scroll to position [272, 0]
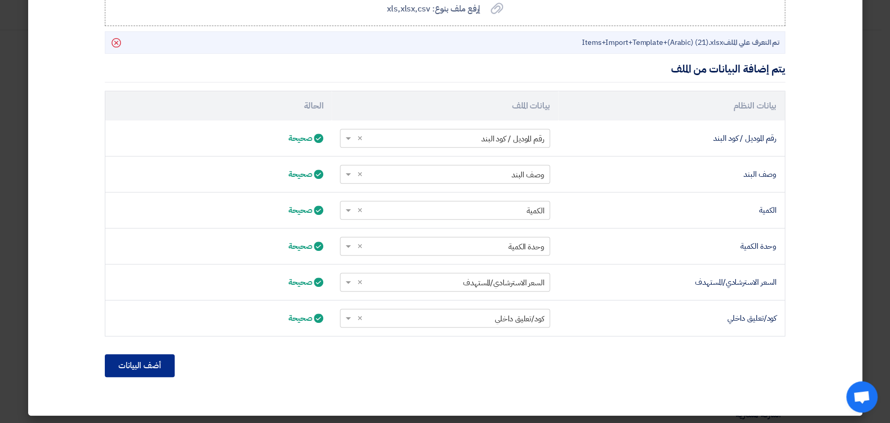
click at [126, 369] on button "أضف البيانات" at bounding box center [140, 365] width 70 height 23
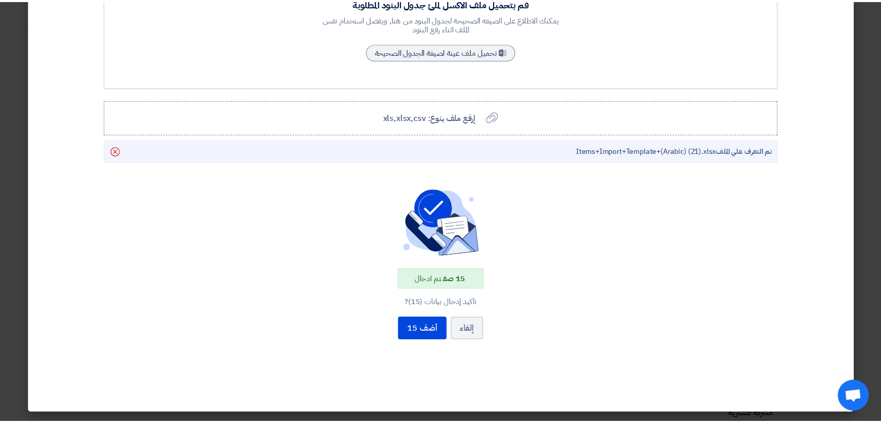
scroll to position [162, 0]
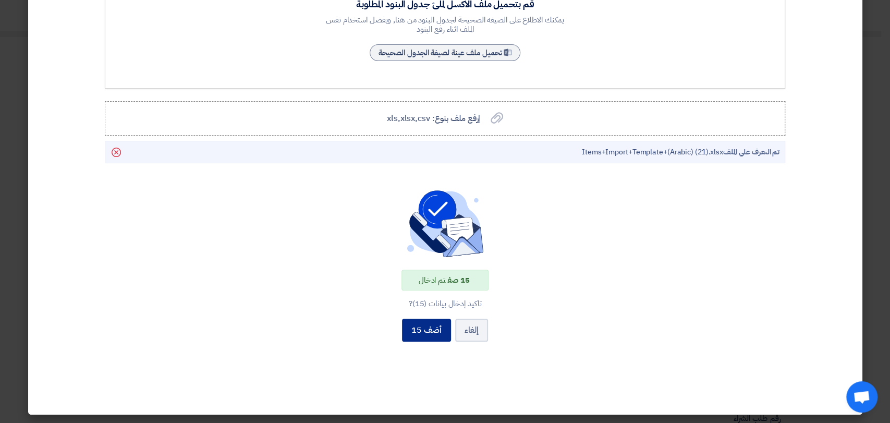
click at [419, 331] on button "أضف 15" at bounding box center [426, 329] width 49 height 23
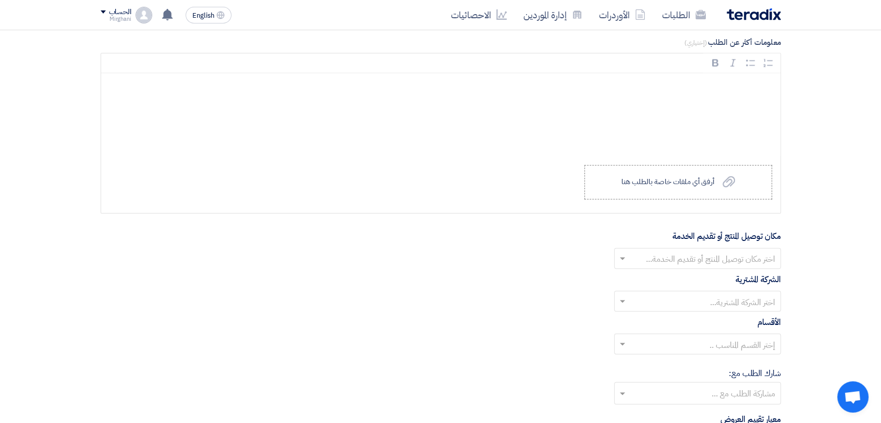
scroll to position [1668, 0]
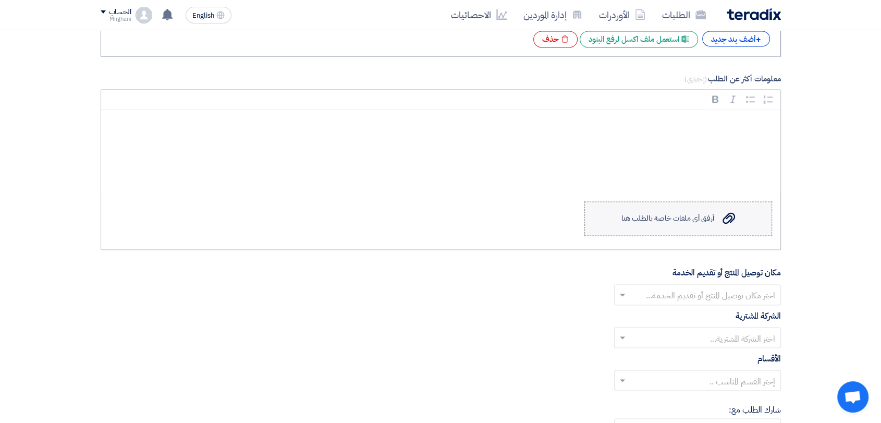
click at [638, 227] on label "Upload a file أرفق أي ملفات خاصة بالطلب هنا" at bounding box center [678, 218] width 188 height 34
click at [0, 0] on input "Upload a file أرفق أي ملفات خاصة بالطلب هنا" at bounding box center [0, 0] width 0 height 0
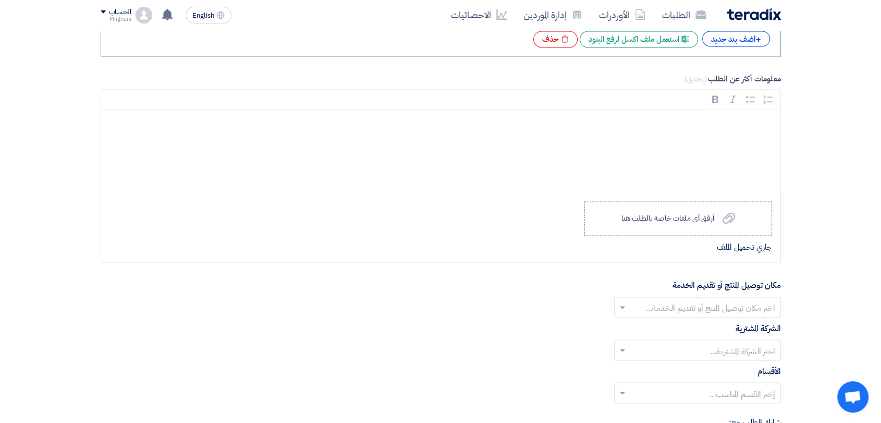
scroll to position [1841, 0]
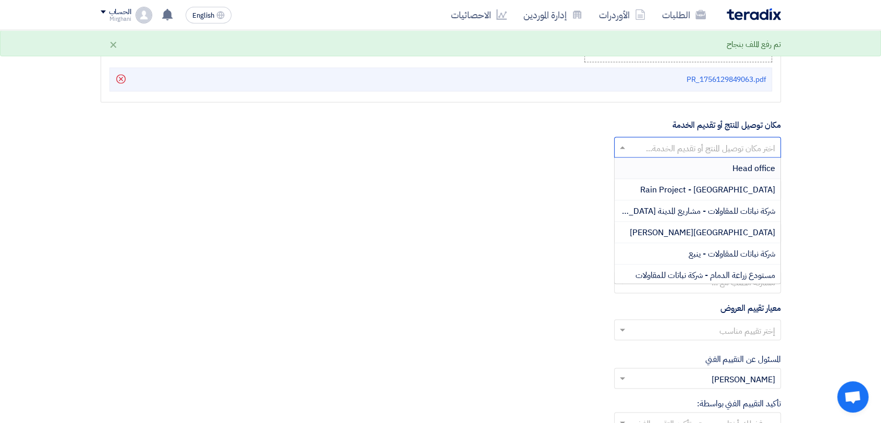
click at [719, 140] on input "text" at bounding box center [703, 148] width 146 height 17
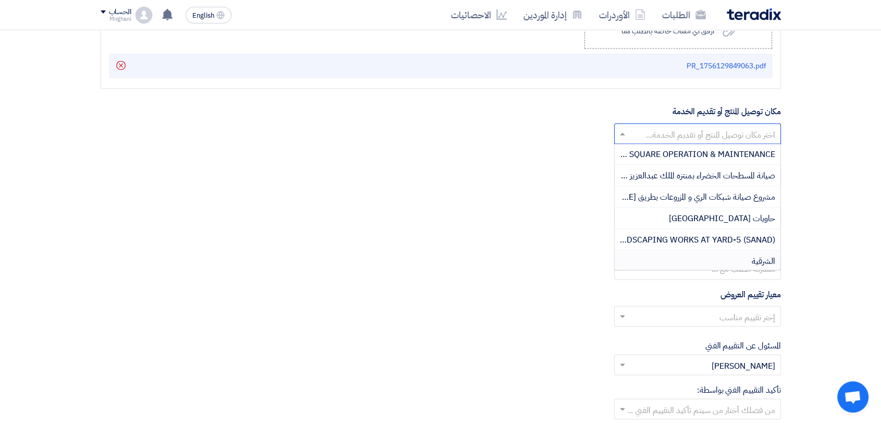
scroll to position [1783, 0]
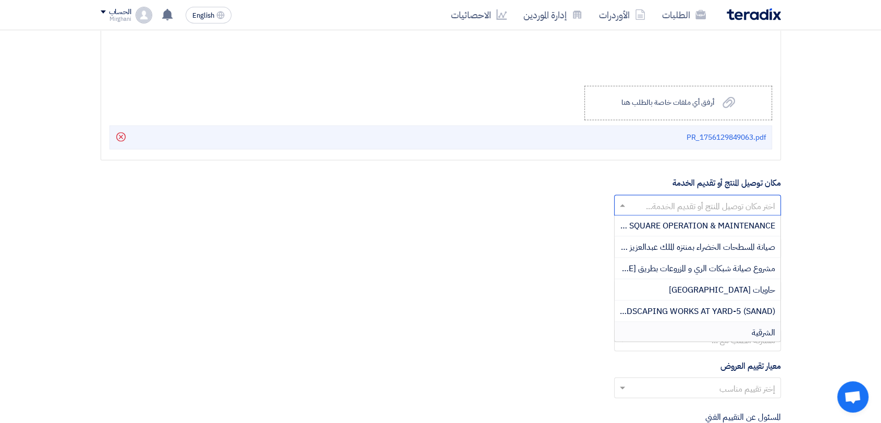
click at [700, 326] on div "الشرقية" at bounding box center [697, 332] width 166 height 21
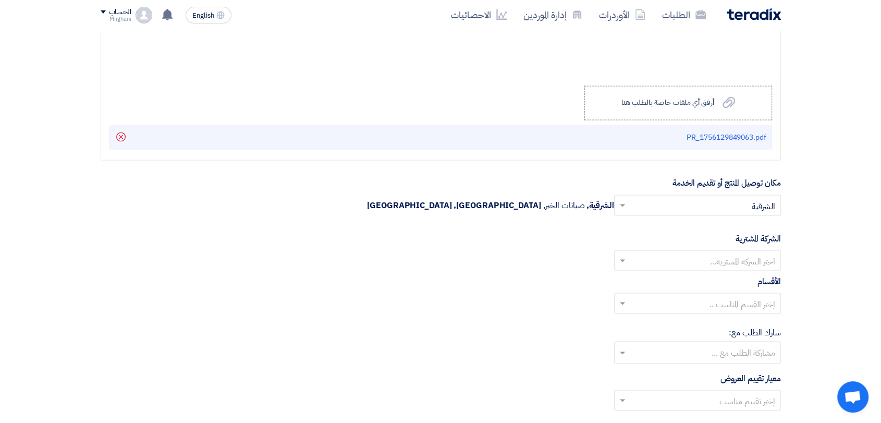
click at [696, 261] on input "text" at bounding box center [703, 261] width 146 height 17
click at [697, 280] on span "Nabatat for contracting" at bounding box center [730, 281] width 89 height 13
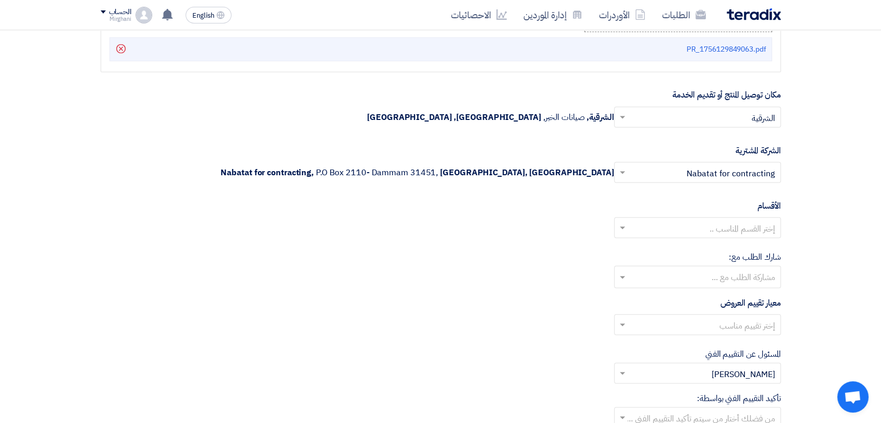
scroll to position [1899, 0]
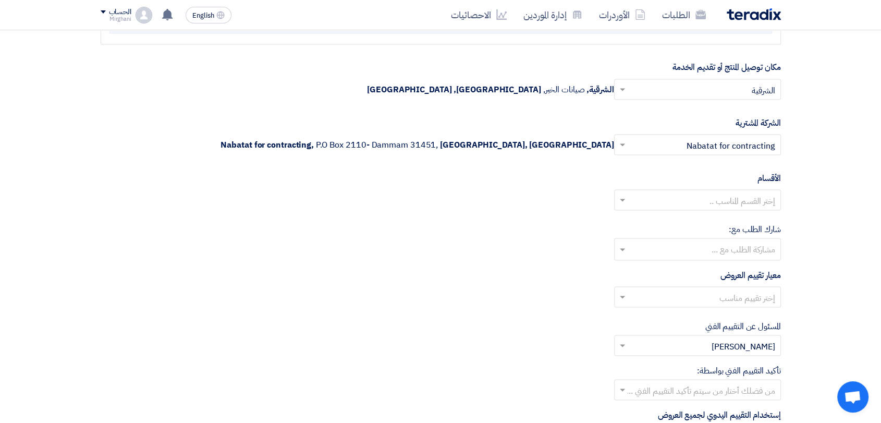
click at [703, 201] on input "text" at bounding box center [703, 200] width 146 height 17
click at [705, 216] on span "General Department" at bounding box center [736, 220] width 78 height 13
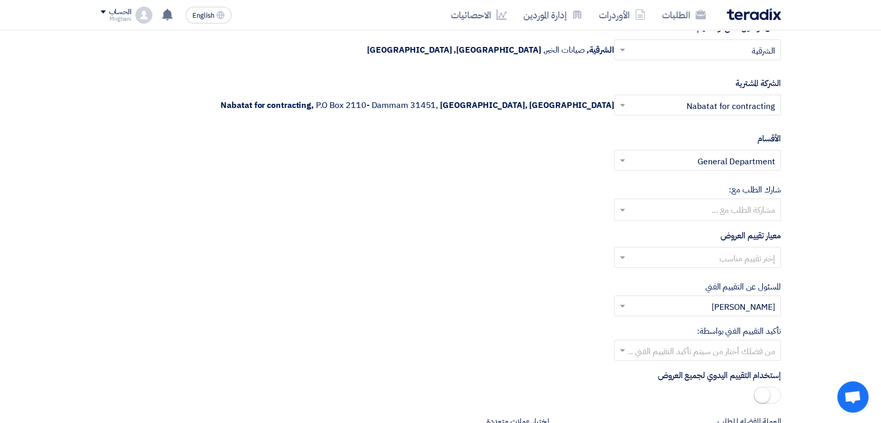
scroll to position [1957, 0]
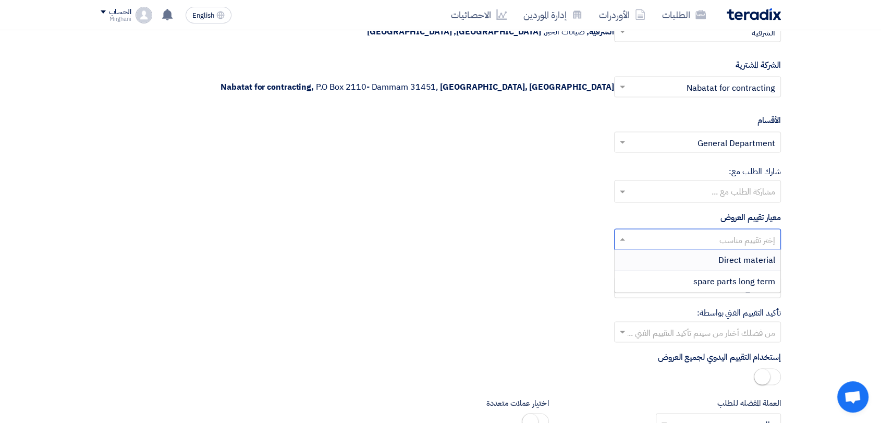
click at [712, 241] on input "text" at bounding box center [703, 239] width 146 height 17
click at [713, 256] on div "Direct material" at bounding box center [697, 259] width 166 height 21
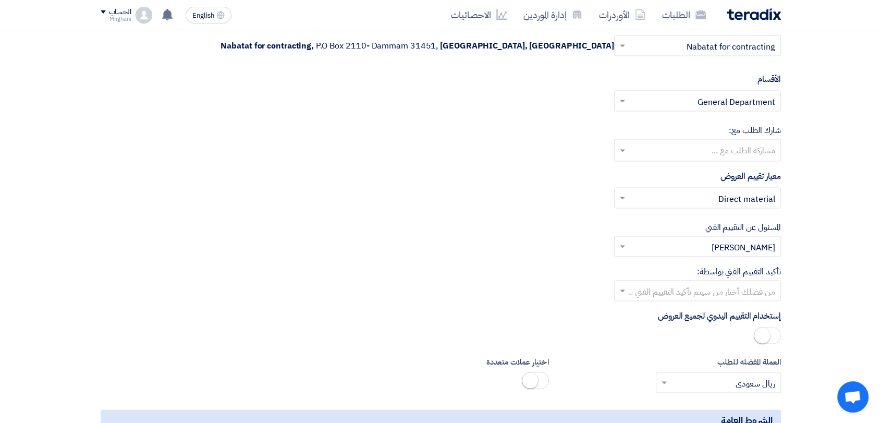
scroll to position [2015, 0]
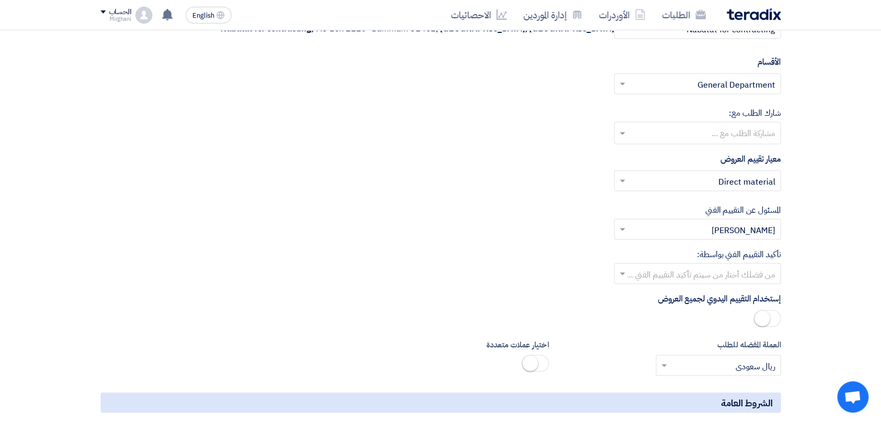
click at [712, 270] on input "text" at bounding box center [703, 274] width 146 height 17
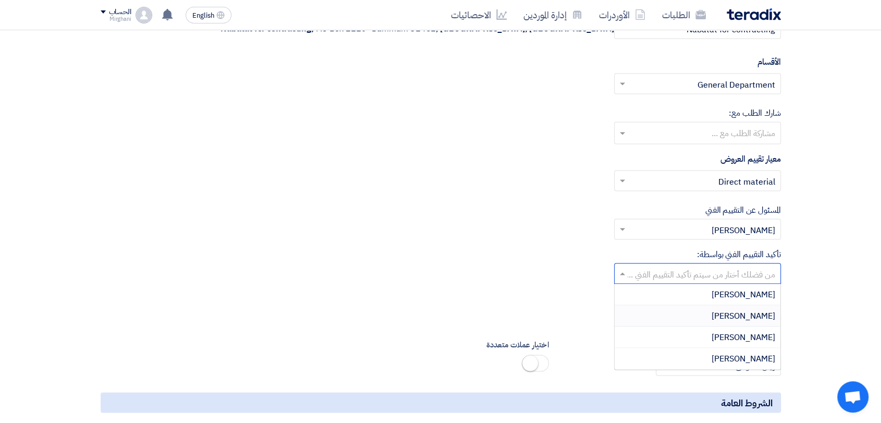
click at [721, 309] on div "[PERSON_NAME]" at bounding box center [697, 315] width 166 height 21
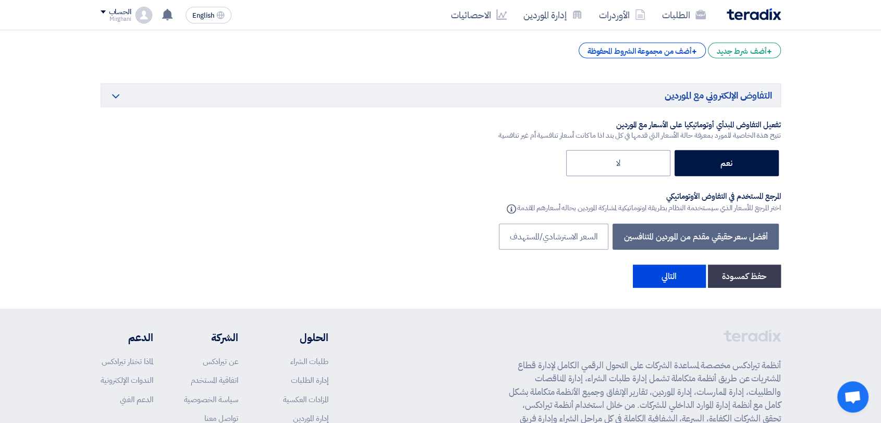
scroll to position [2478, 0]
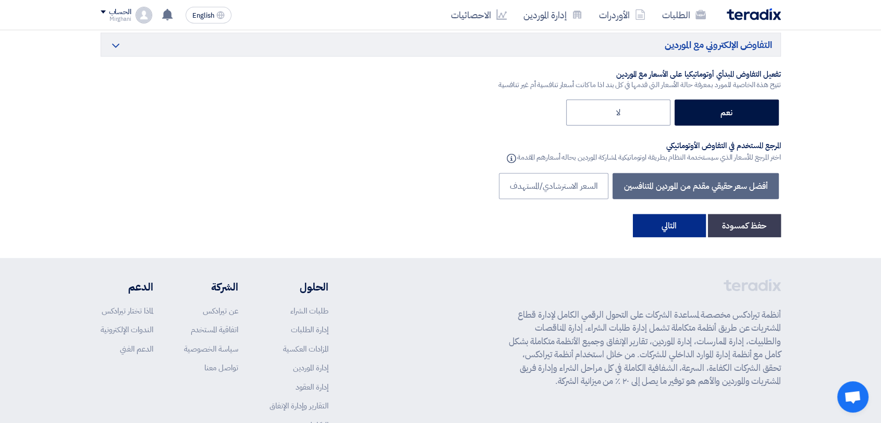
click at [662, 221] on button "التالي" at bounding box center [669, 225] width 73 height 23
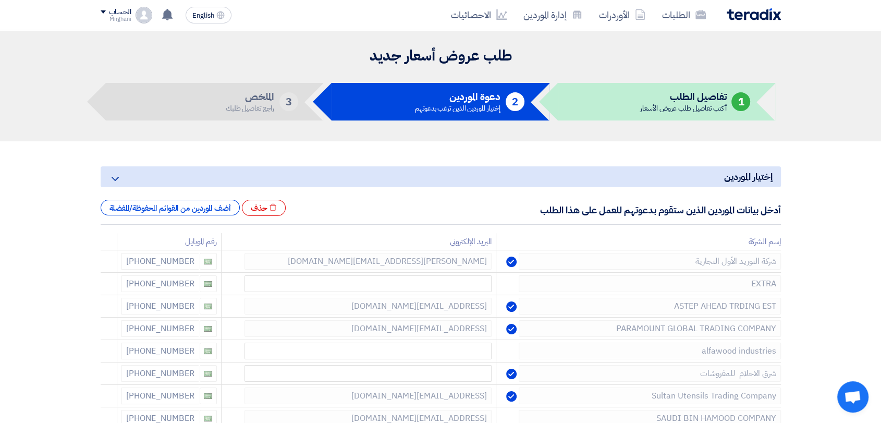
click at [168, 215] on div "Excel file حذف أضف الموردين من القوائم المحفوظة/المفضلة" at bounding box center [195, 208] width 188 height 17
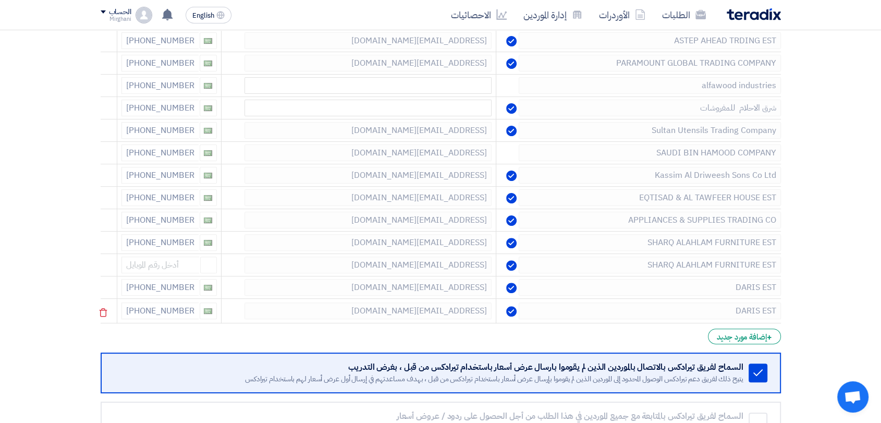
scroll to position [347, 0]
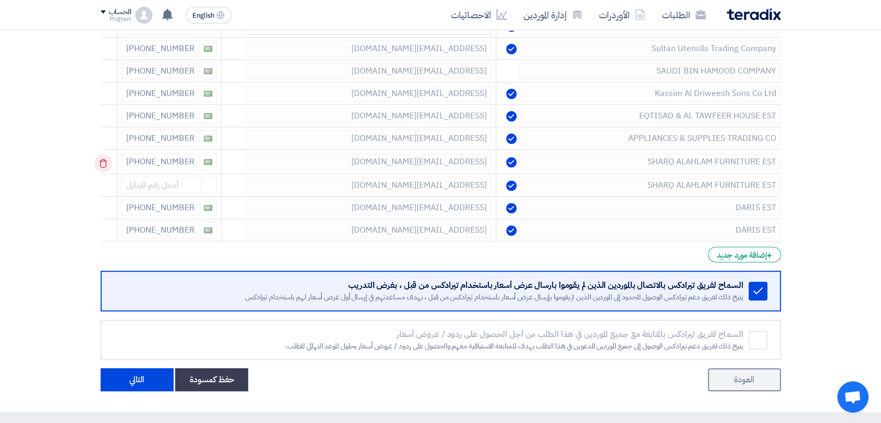
click at [104, 162] on icon at bounding box center [103, 163] width 18 height 18
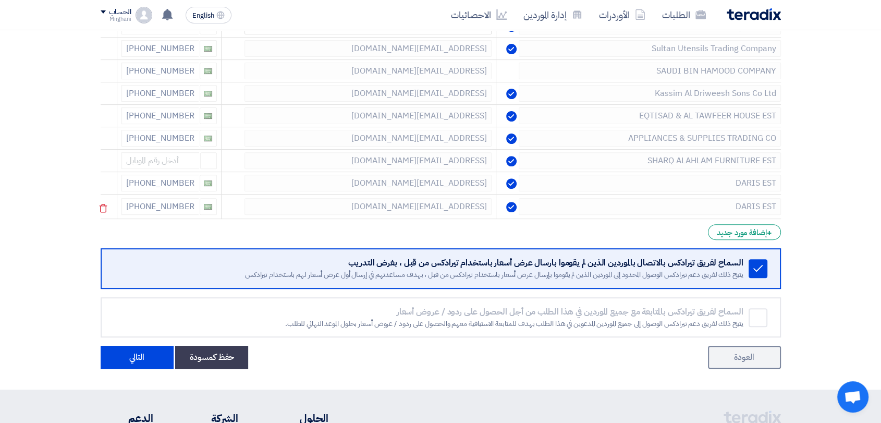
click at [0, 0] on icon at bounding box center [0, 0] width 0 height 0
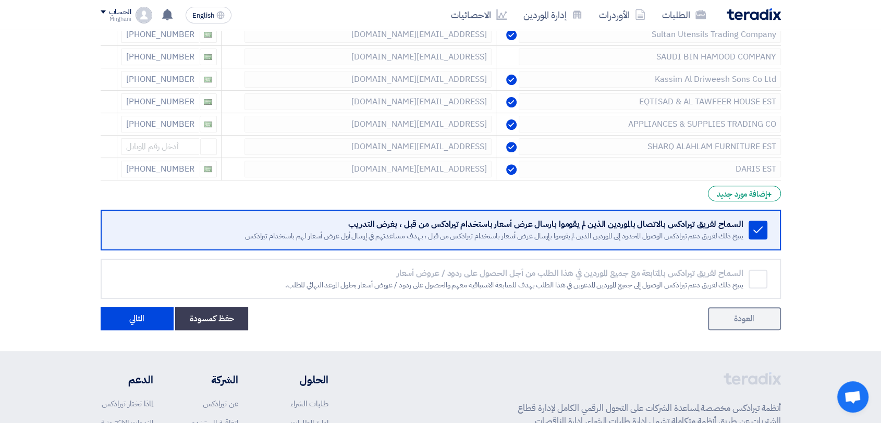
scroll to position [463, 0]
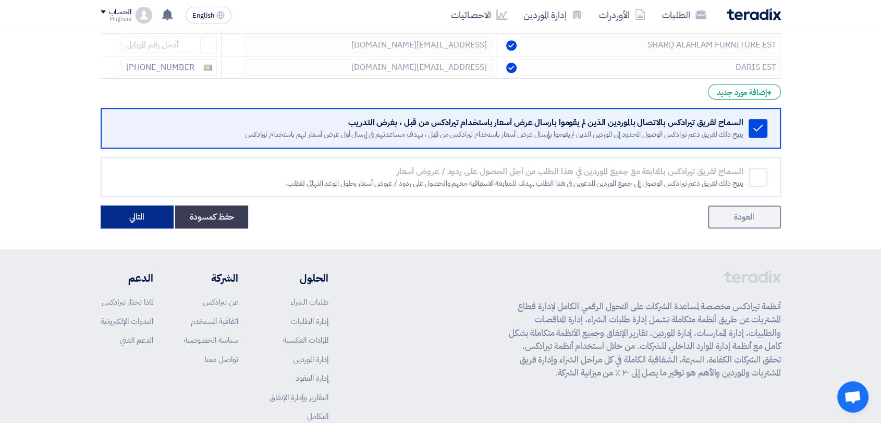
click at [143, 215] on button "التالي" at bounding box center [137, 216] width 73 height 23
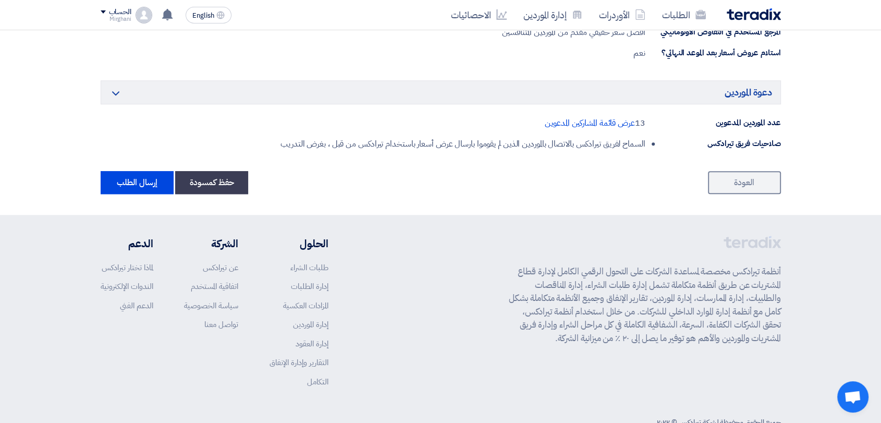
scroll to position [873, 0]
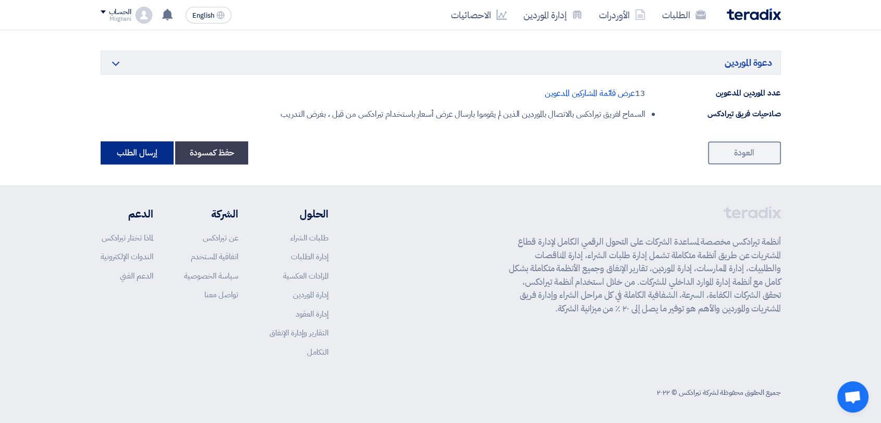
click at [143, 159] on button "إرسال الطلب" at bounding box center [137, 152] width 73 height 23
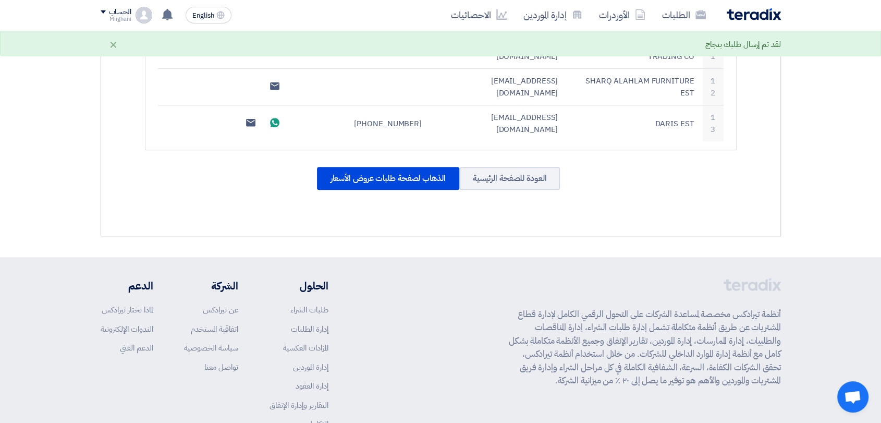
scroll to position [741, 0]
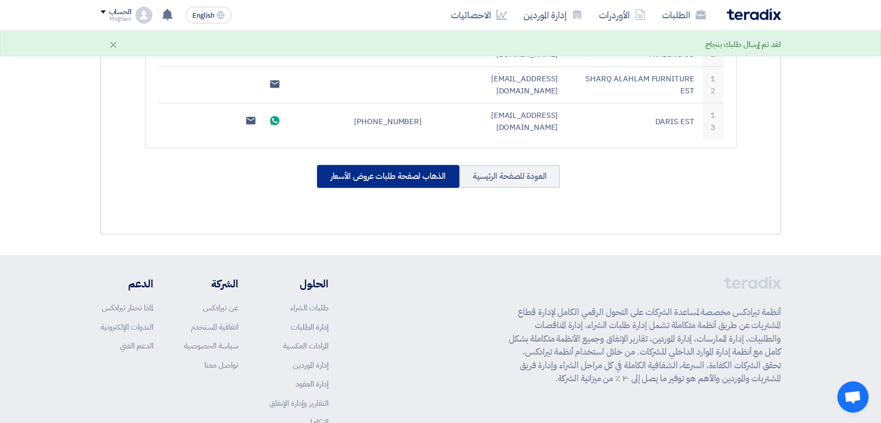
click at [393, 165] on div "الذهاب لصفحة طلبات عروض الأسعار" at bounding box center [388, 176] width 142 height 23
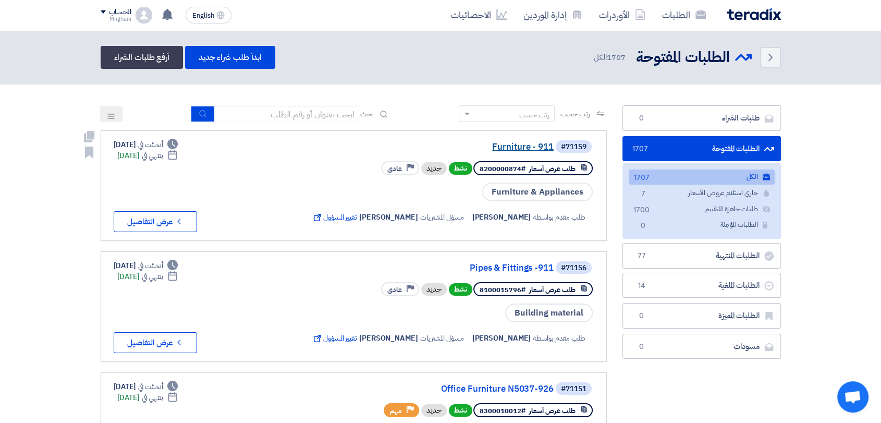
click at [541, 149] on link "Furniture - 911" at bounding box center [449, 146] width 208 height 9
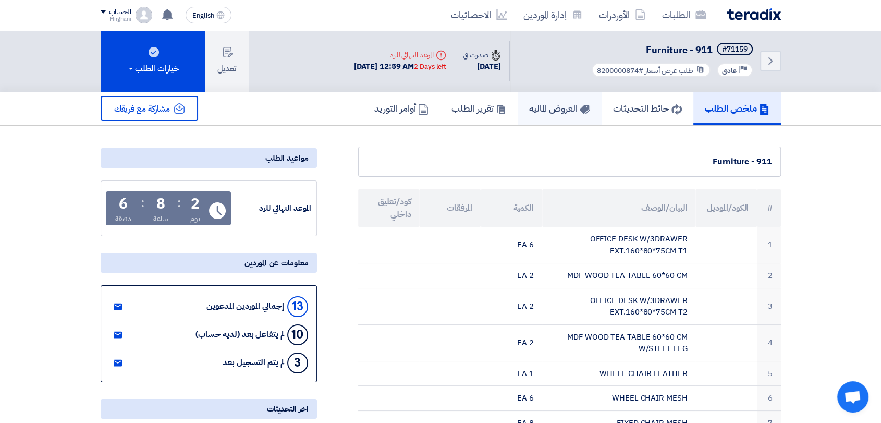
click at [557, 112] on h5 "العروض الماليه" at bounding box center [559, 108] width 61 height 12
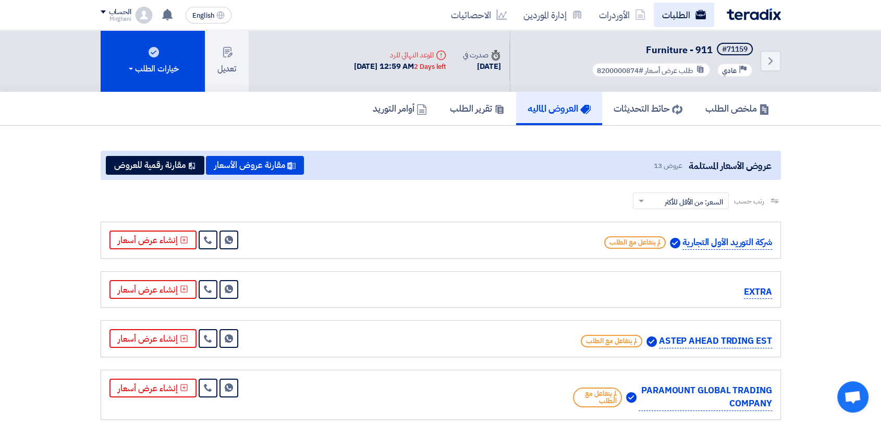
click at [662, 16] on link "الطلبات" at bounding box center [683, 15] width 60 height 24
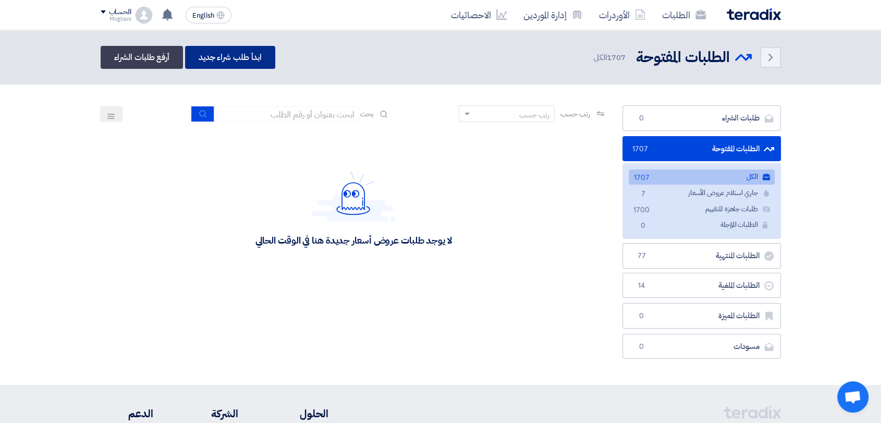
click at [240, 52] on link "ابدأ طلب شراء جديد" at bounding box center [230, 57] width 90 height 23
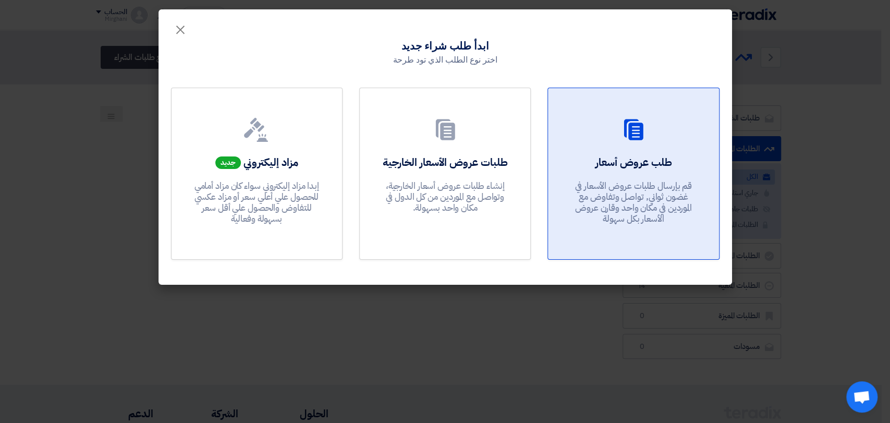
click at [628, 194] on p "قم بإرسال طلبات عروض الأسعار في غضون ثواني, تواصل وتفاوض مع الموردين في مكان وا…" at bounding box center [633, 202] width 125 height 44
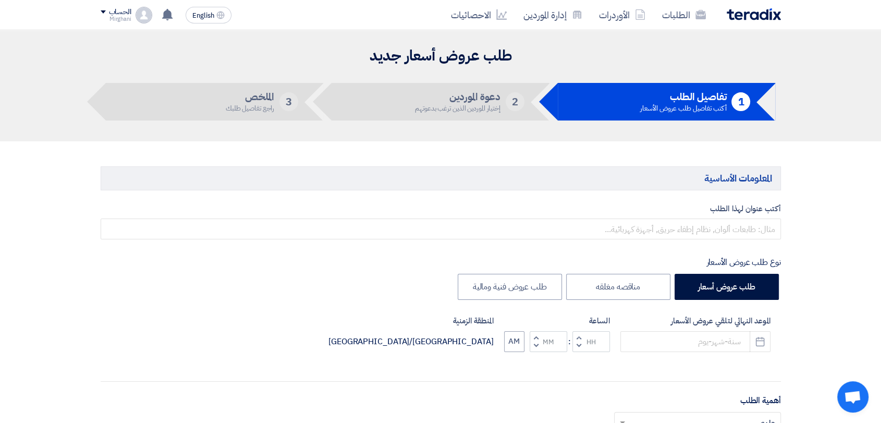
click at [492, 241] on div "أكتب عنوان لهذا الطلب نوع طلب عروض الأسعار طلب عروض أسعار مناقصه مغلقه طلب عروض…" at bounding box center [441, 426] width 696 height 447
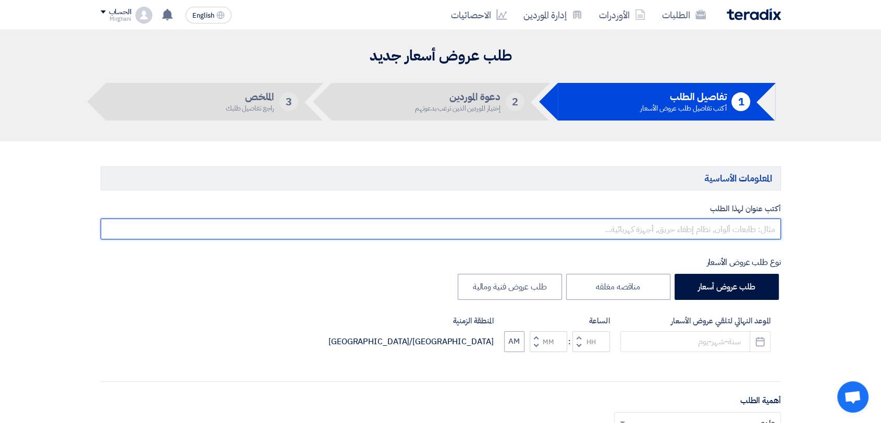
click at [496, 233] on input "text" at bounding box center [441, 228] width 680 height 21
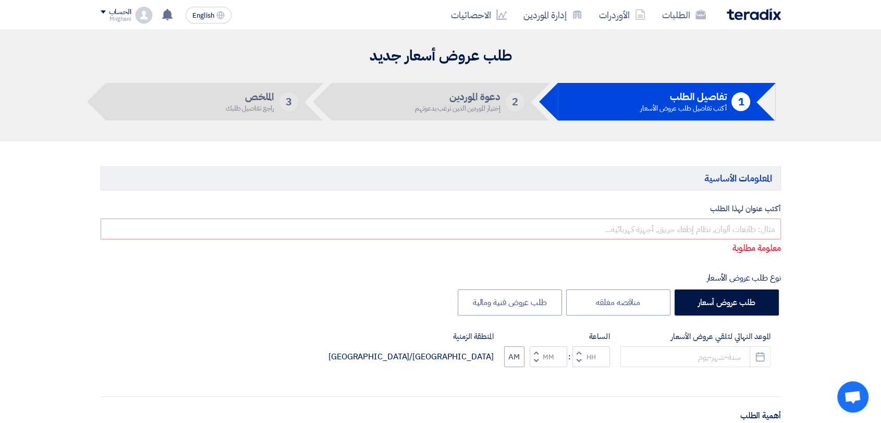
click at [133, 11] on div "الحساب Mirghani الطلبات الأوردرات إدارة الموردين الاحصائيات الإعدادات اقتراح خا…" at bounding box center [127, 15] width 52 height 17
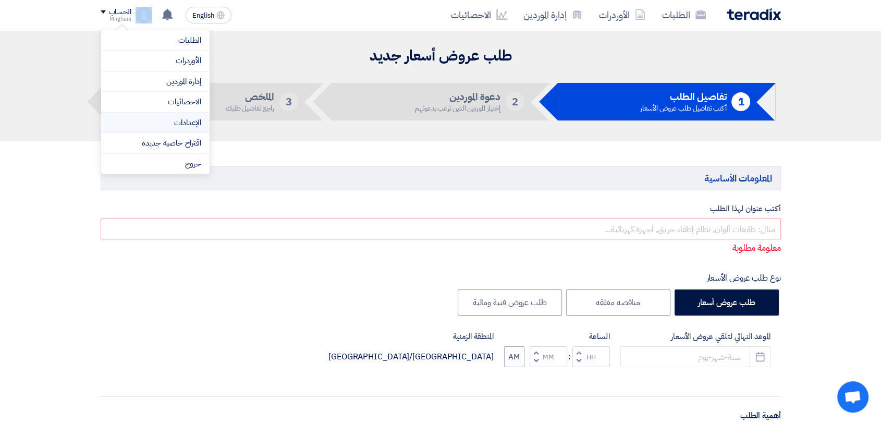
click at [175, 124] on link "الإعدادات" at bounding box center [155, 123] width 92 height 12
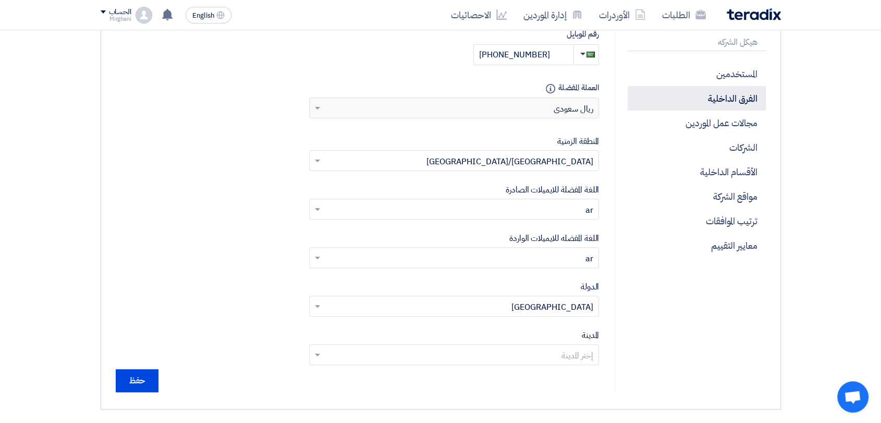
scroll to position [196, 0]
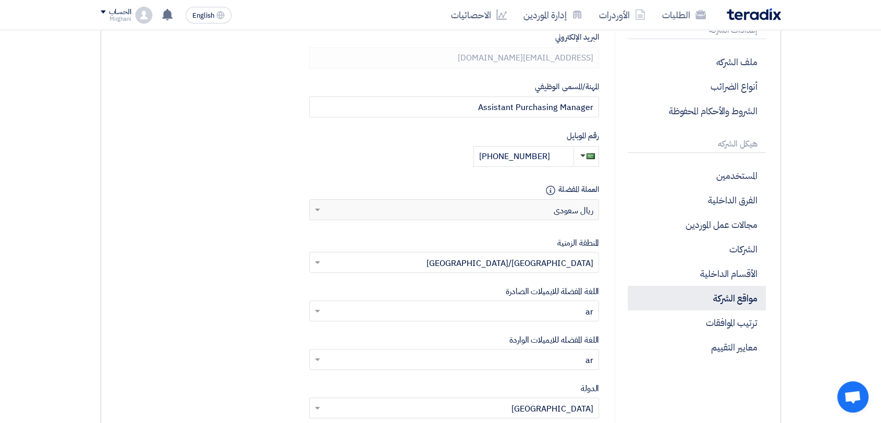
click at [707, 300] on p "مواقع الشركة" at bounding box center [696, 298] width 138 height 24
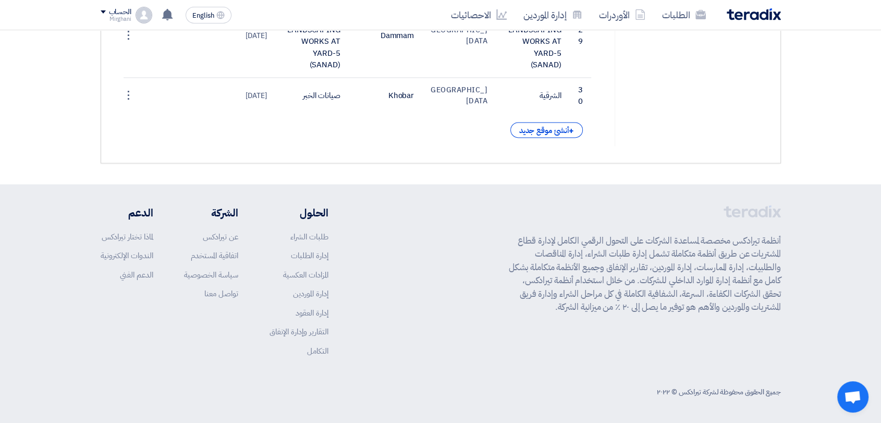
scroll to position [1605, 0]
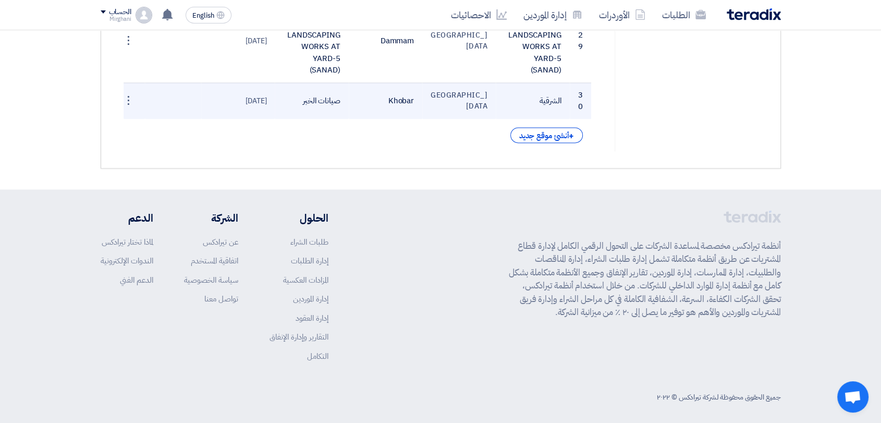
click at [509, 119] on td "الشرقية" at bounding box center [532, 100] width 73 height 36
drag, startPoint x: 509, startPoint y: 205, endPoint x: 496, endPoint y: 205, distance: 13.0
click at [509, 119] on td "الشرقية" at bounding box center [532, 100] width 73 height 36
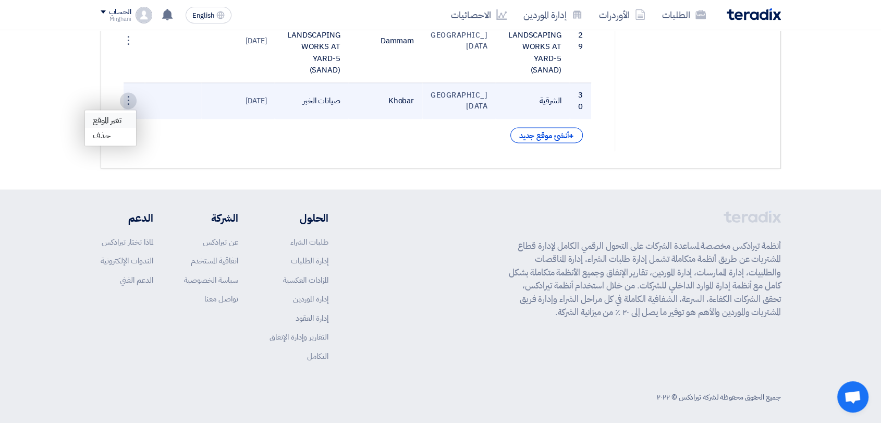
click at [124, 128] on link "تغير الموقع" at bounding box center [110, 120] width 51 height 15
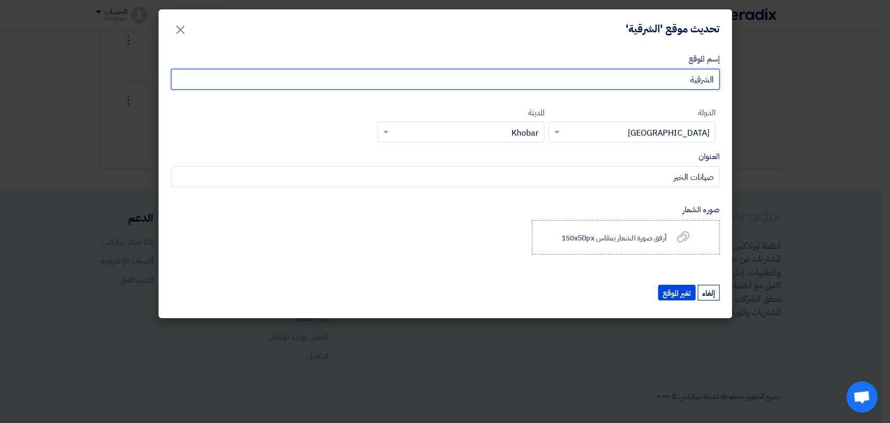
drag, startPoint x: 763, startPoint y: 97, endPoint x: 816, endPoint y: 93, distance: 52.8
click at [816, 93] on modal-container "تحديث موقع 'الشرقية' × إسم الموقع الشرقية الدولة إختر الدولة × [GEOGRAPHIC_DATA…" at bounding box center [445, 211] width 890 height 423
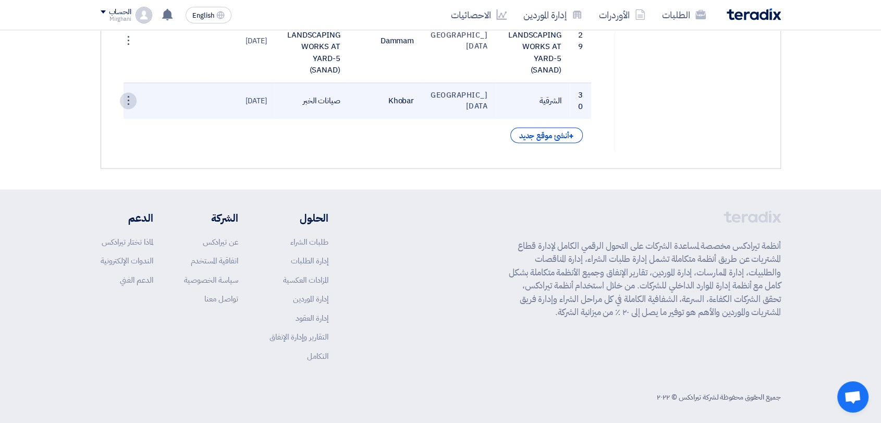
click at [122, 128] on link "تغير الموقع" at bounding box center [110, 120] width 51 height 15
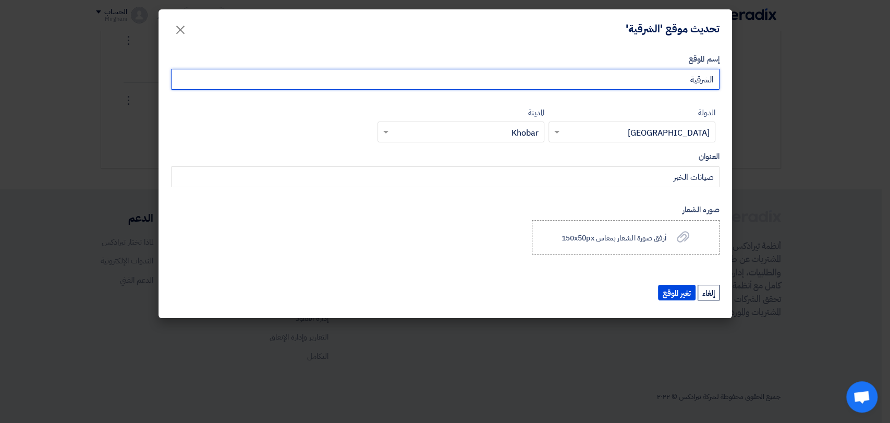
click at [635, 79] on input "الشرقية" at bounding box center [445, 79] width 548 height 21
type input "ا"
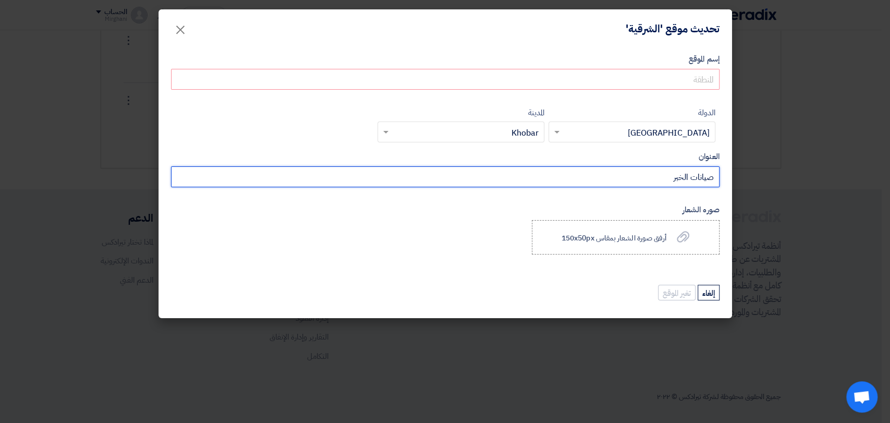
drag, startPoint x: 661, startPoint y: 179, endPoint x: 725, endPoint y: 178, distance: 64.6
click at [725, 178] on div "إسم الموقع الدولة إختر الدولة × [GEOGRAPHIC_DATA] × المدينة إختر المدينة × Khob…" at bounding box center [444, 183] width 573 height 270
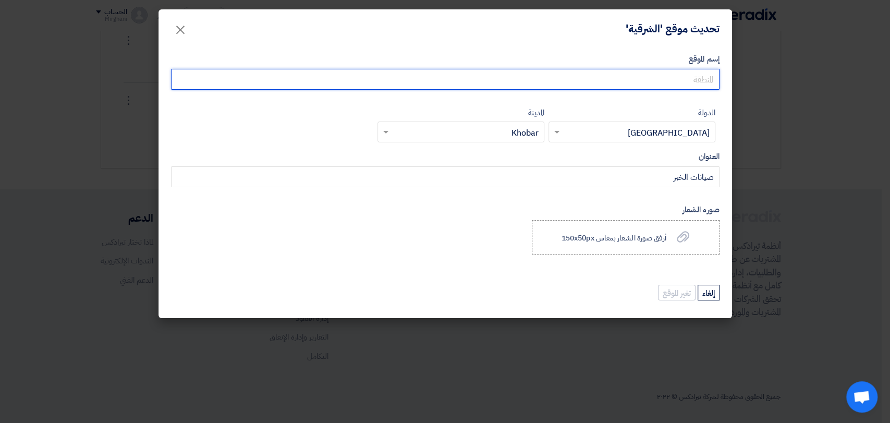
click at [671, 87] on input "إسم الموقع" at bounding box center [445, 79] width 548 height 21
paste input "صيانات الخبر"
type input "صيانات الخبر"
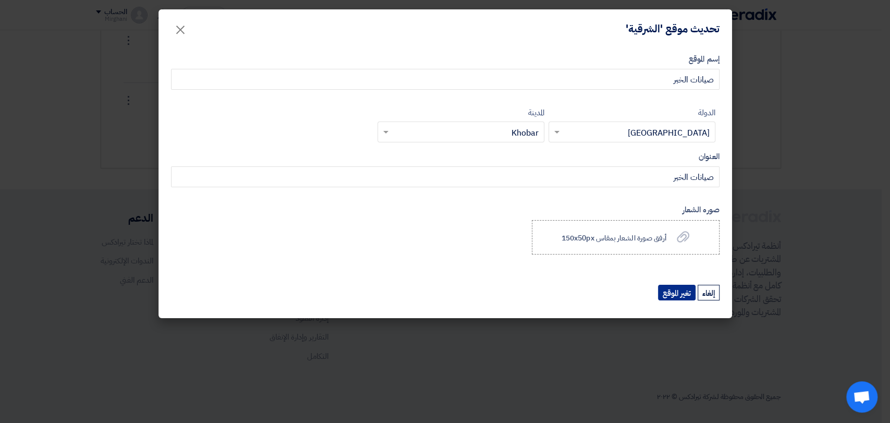
click at [673, 294] on button "تغير الموقع" at bounding box center [677, 293] width 38 height 16
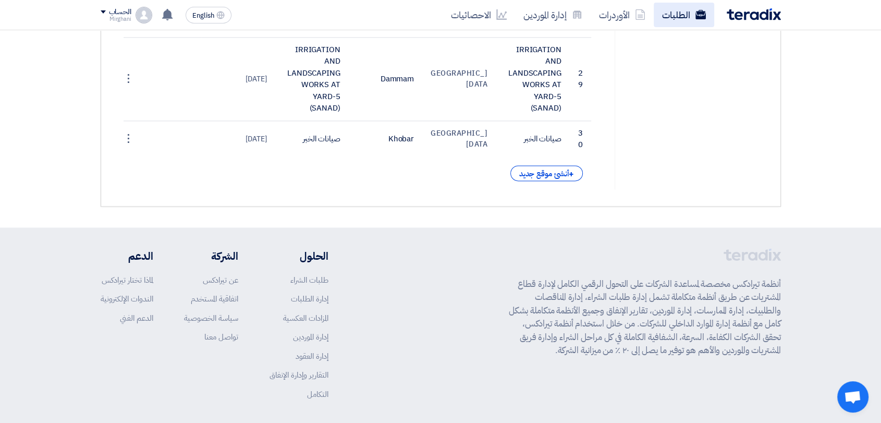
scroll to position [1547, 0]
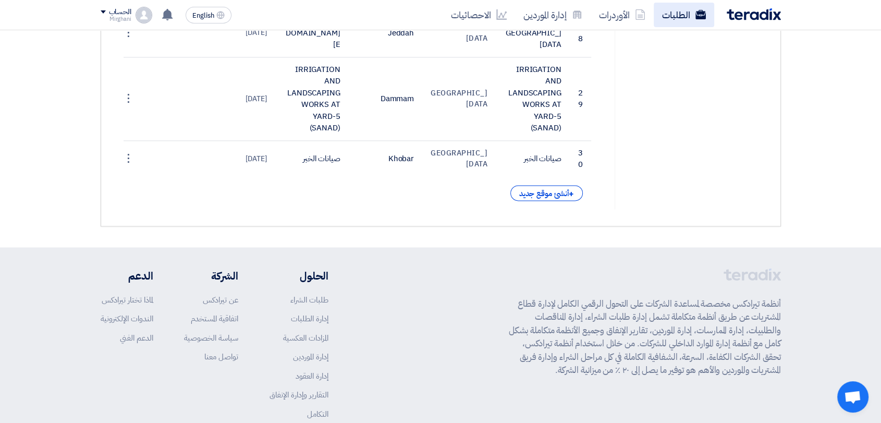
click at [694, 10] on link "الطلبات" at bounding box center [683, 15] width 60 height 24
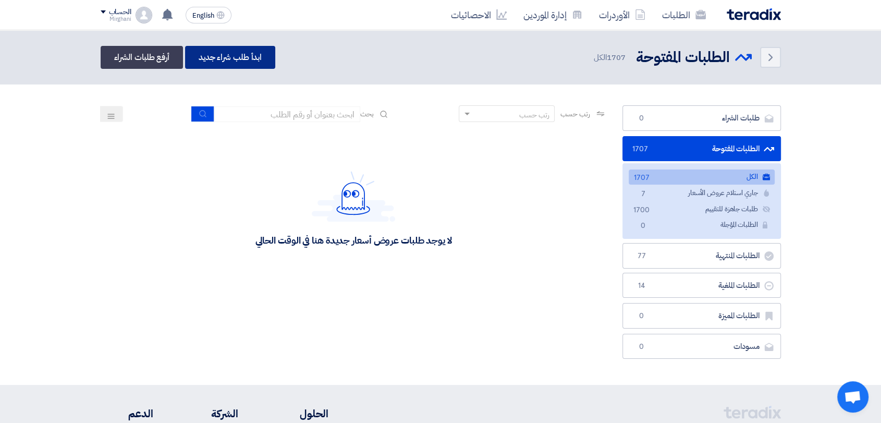
click at [255, 51] on link "ابدأ طلب شراء جديد" at bounding box center [230, 57] width 90 height 23
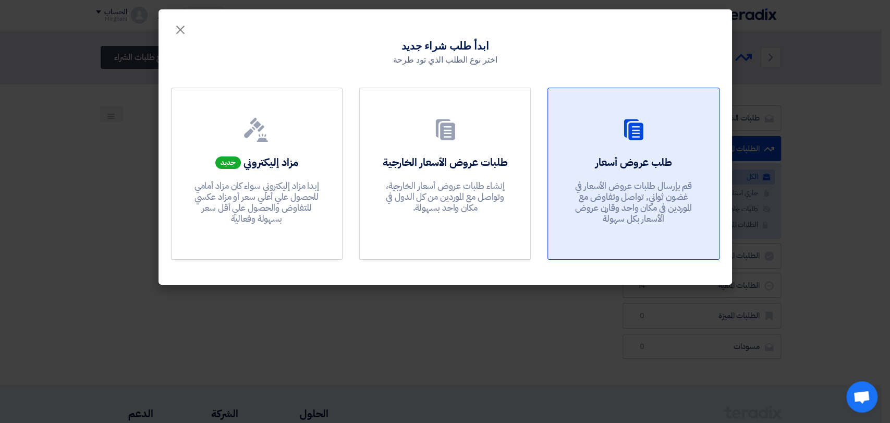
click at [560, 153] on link "طلب عروض أسعار قم بإرسال طلبات عروض الأسعار في غضون ثواني, تواصل وتفاوض مع المو…" at bounding box center [632, 174] width 171 height 172
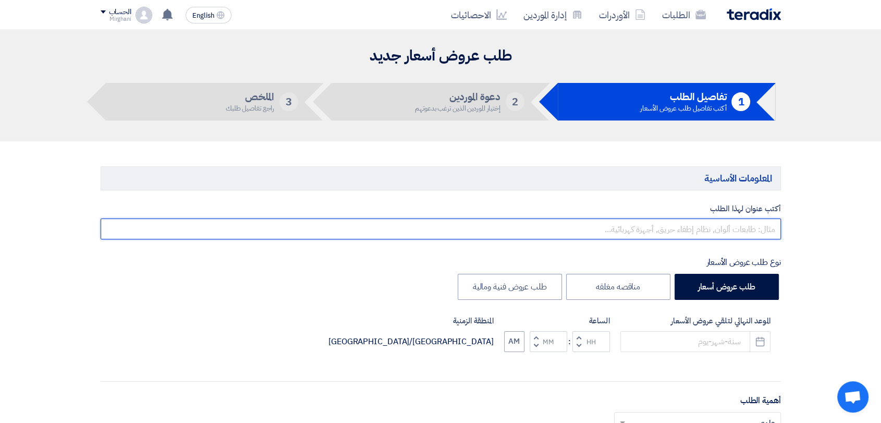
click at [562, 231] on input "text" at bounding box center [441, 228] width 680 height 21
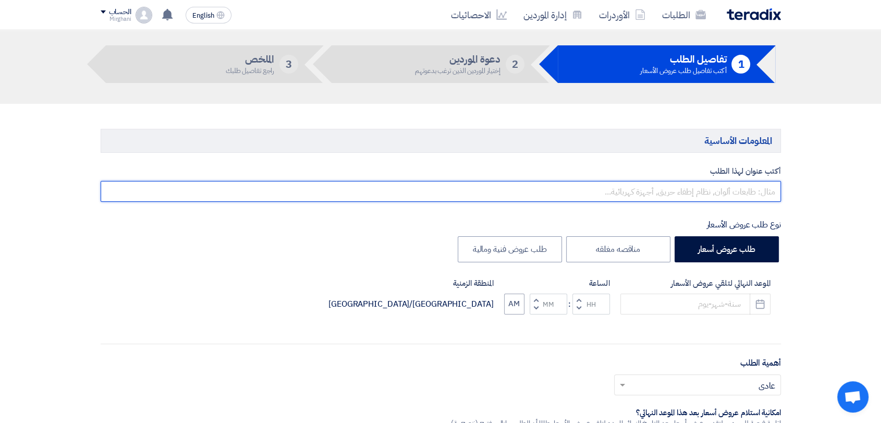
scroll to position [58, 0]
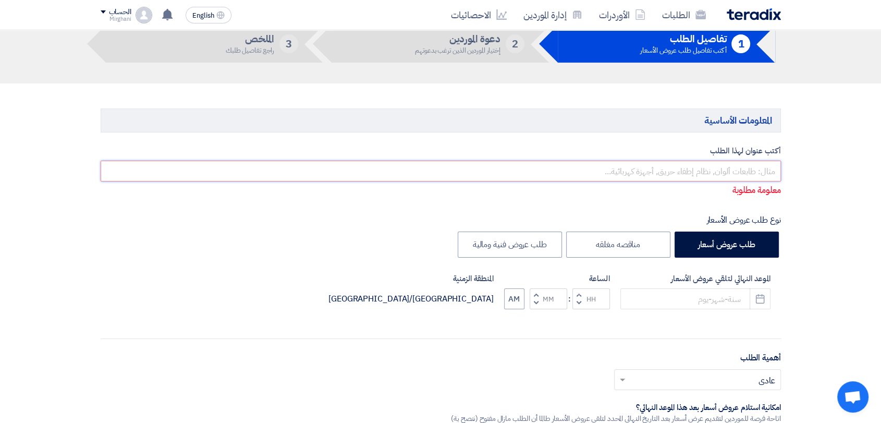
click at [685, 168] on input "text" at bounding box center [441, 171] width 680 height 21
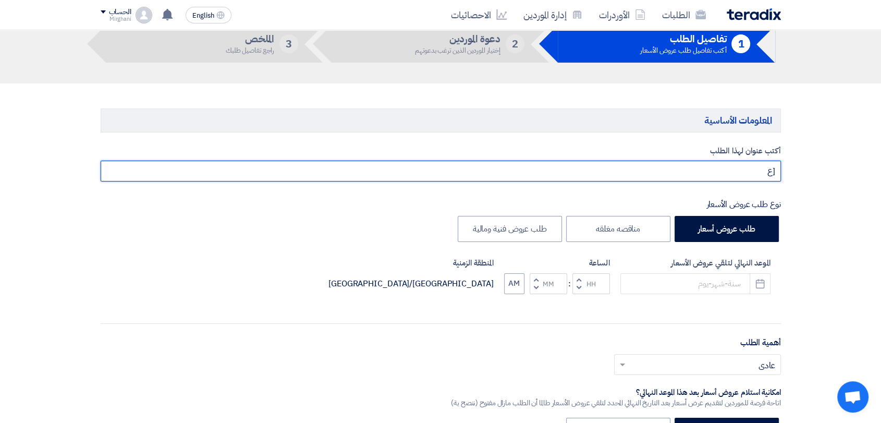
type input "["
type input "f"
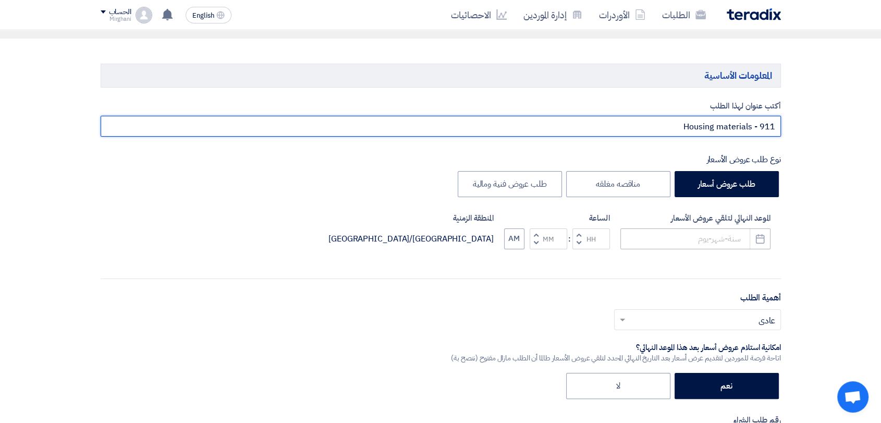
scroll to position [116, 0]
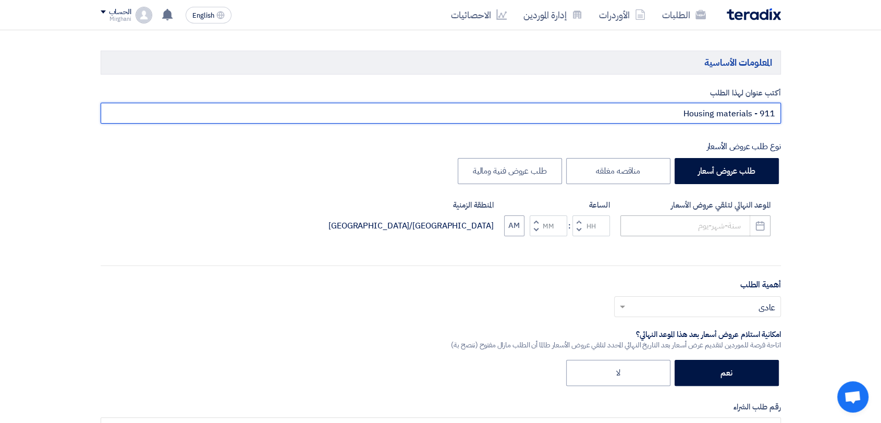
type input "Housing materials - 911"
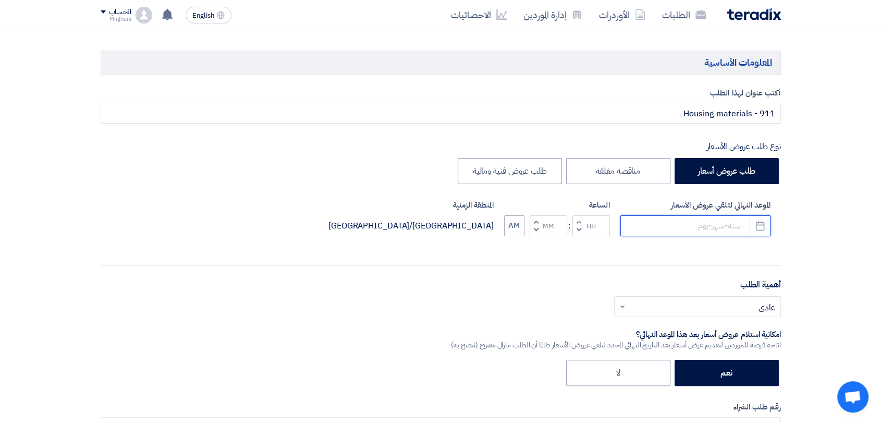
click at [698, 227] on input at bounding box center [695, 225] width 150 height 21
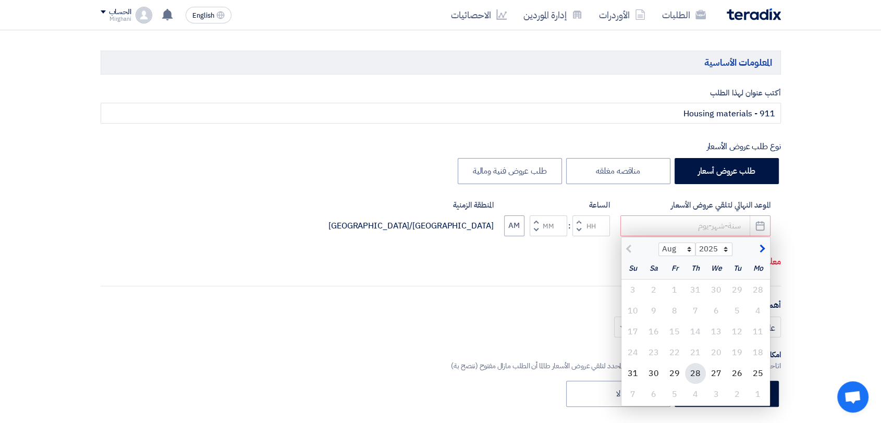
click at [699, 366] on div "28" at bounding box center [695, 373] width 21 height 21
type input "[DATE]"
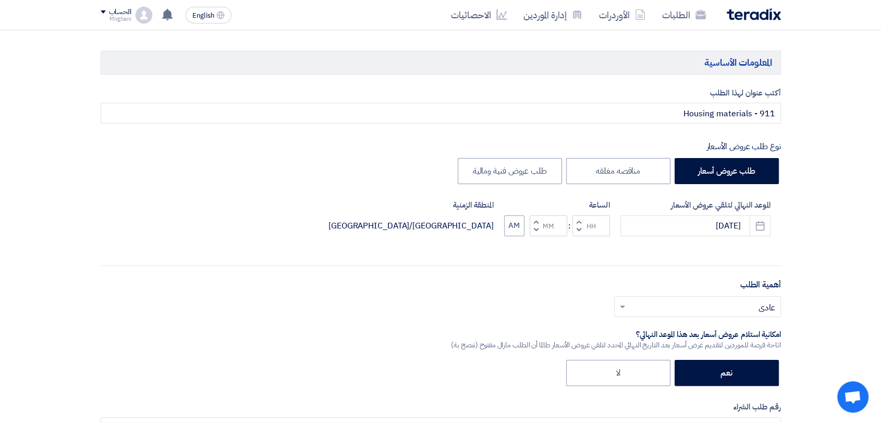
click at [575, 220] on button "Increment hours" at bounding box center [578, 221] width 13 height 13
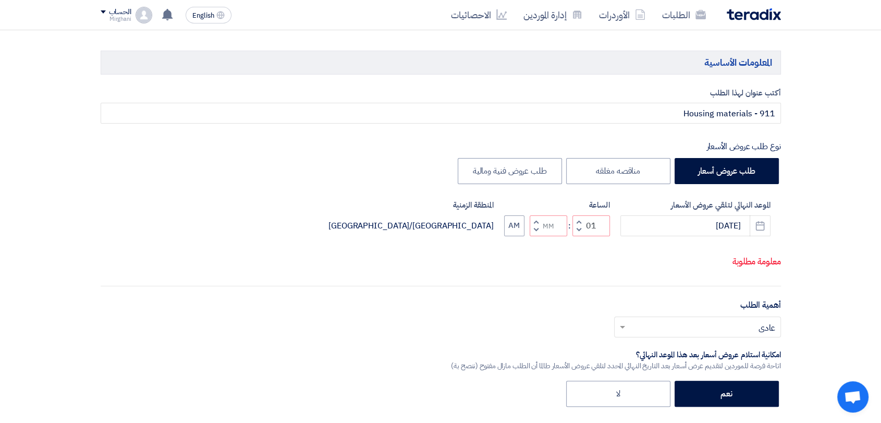
click at [536, 231] on span "button" at bounding box center [536, 230] width 4 height 8
type input "12"
type input "59"
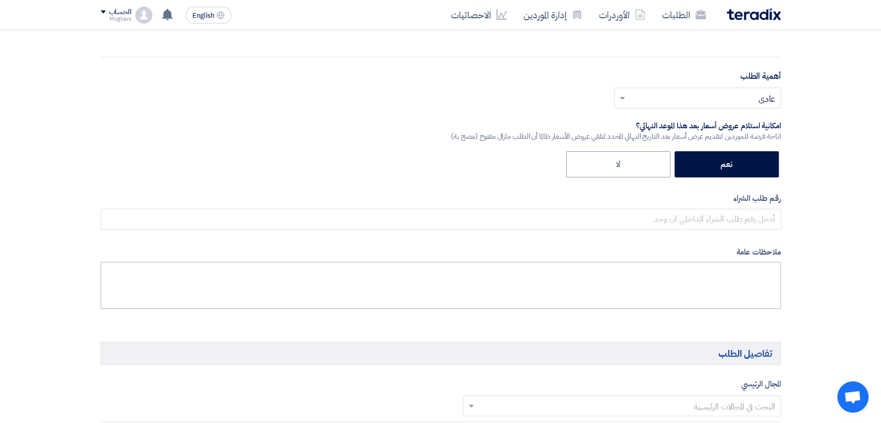
scroll to position [347, 0]
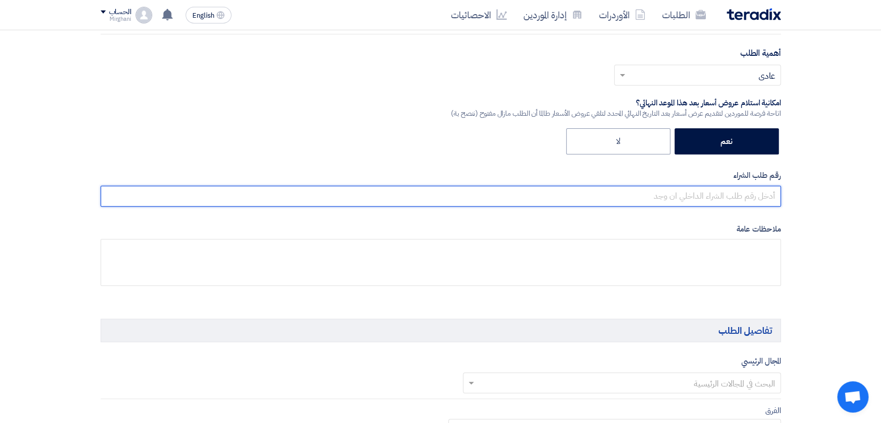
click at [650, 187] on input "text" at bounding box center [441, 196] width 680 height 21
paste input "8100015614"
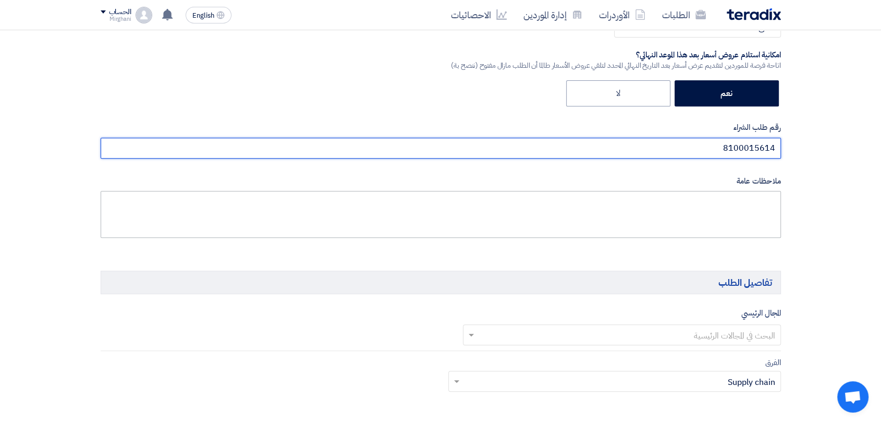
scroll to position [521, 0]
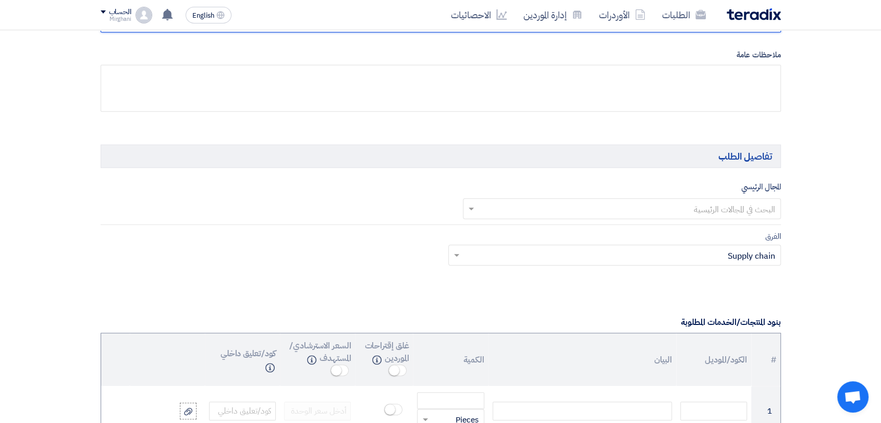
type input "8100015614"
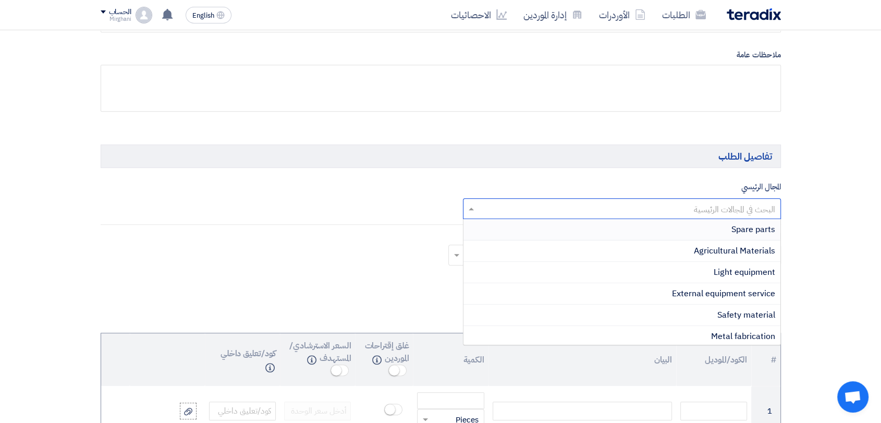
click at [684, 206] on input "text" at bounding box center [627, 209] width 297 height 17
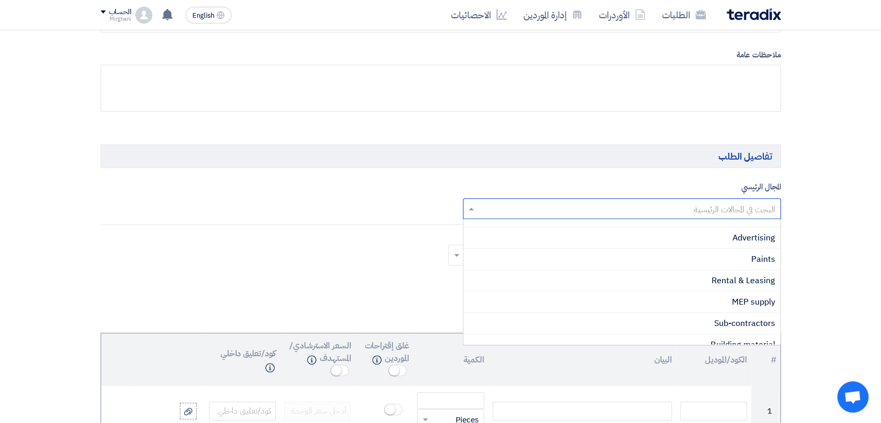
scroll to position [322, 0]
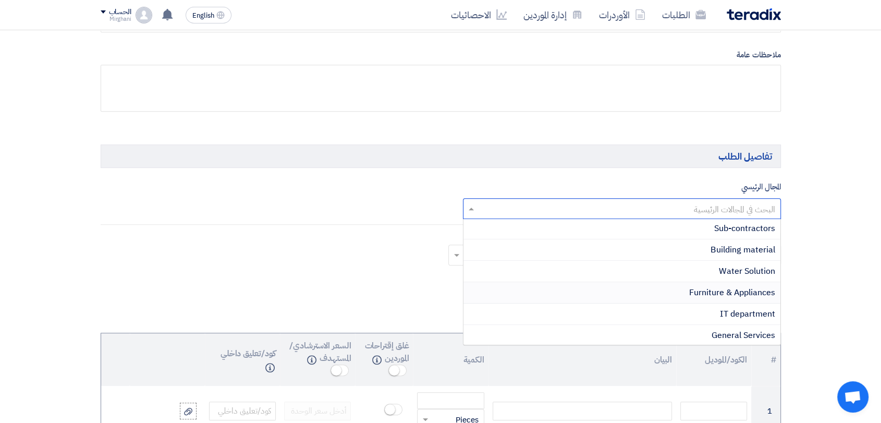
click at [700, 286] on span "Furniture & Appliances" at bounding box center [732, 292] width 86 height 13
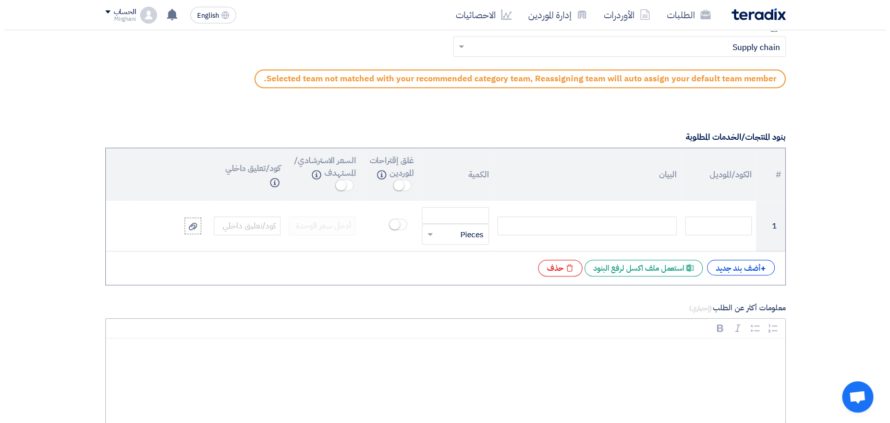
scroll to position [868, 0]
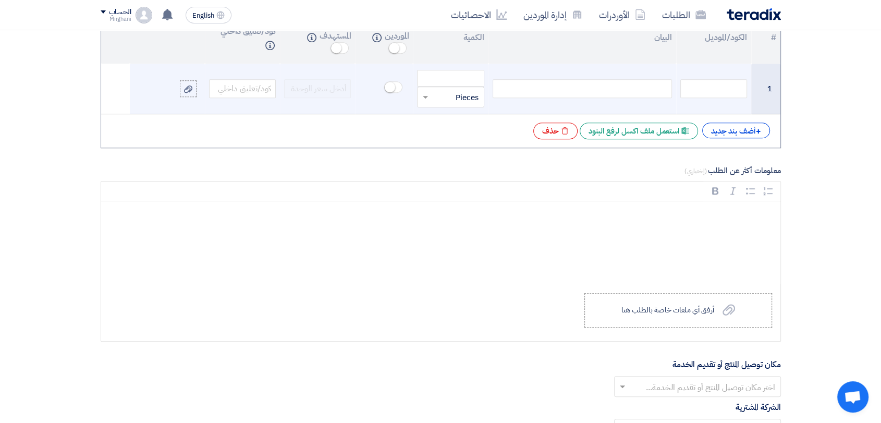
click at [620, 89] on div at bounding box center [581, 88] width 179 height 19
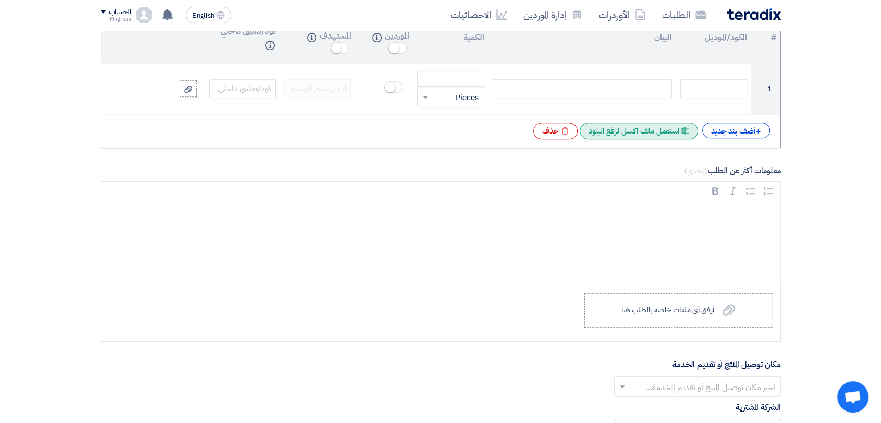
click at [645, 137] on div "Excel file استعمل ملف اكسل لرفع البنود" at bounding box center [638, 130] width 118 height 17
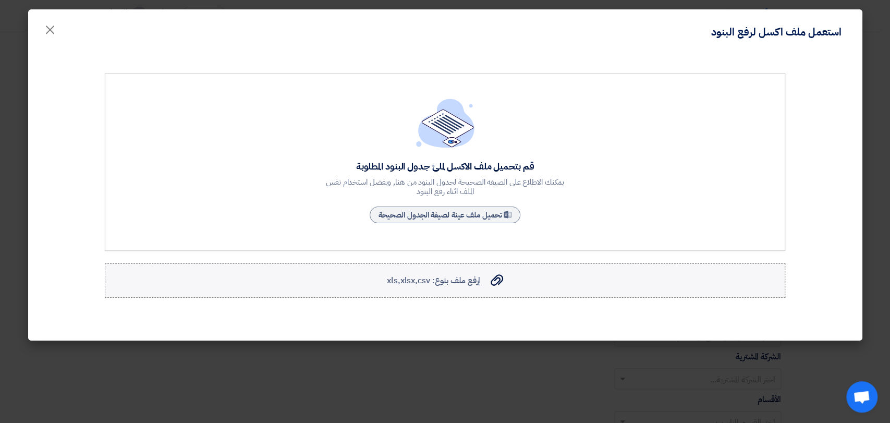
click at [457, 286] on label "إرفع ملف بنوع: xls,xlsx,csv إرفع ملف بنوع: xls,xlsx,csv" at bounding box center [445, 280] width 680 height 34
click at [0, 0] on input "إرفع ملف بنوع: xls,xlsx,csv إرفع ملف بنوع: xls,xlsx,csv" at bounding box center [0, 0] width 0 height 0
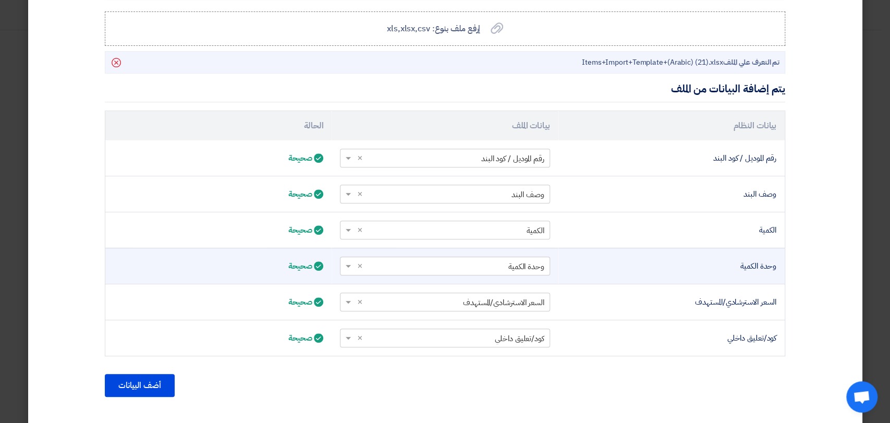
scroll to position [272, 0]
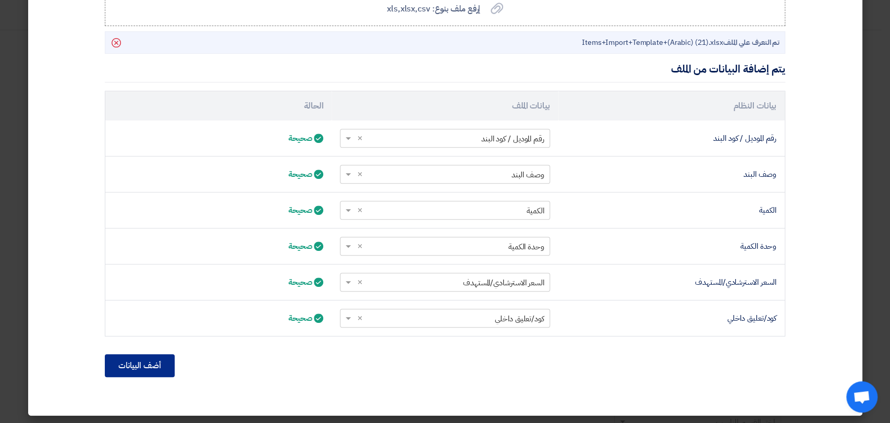
click at [121, 364] on button "أضف البيانات" at bounding box center [140, 365] width 70 height 23
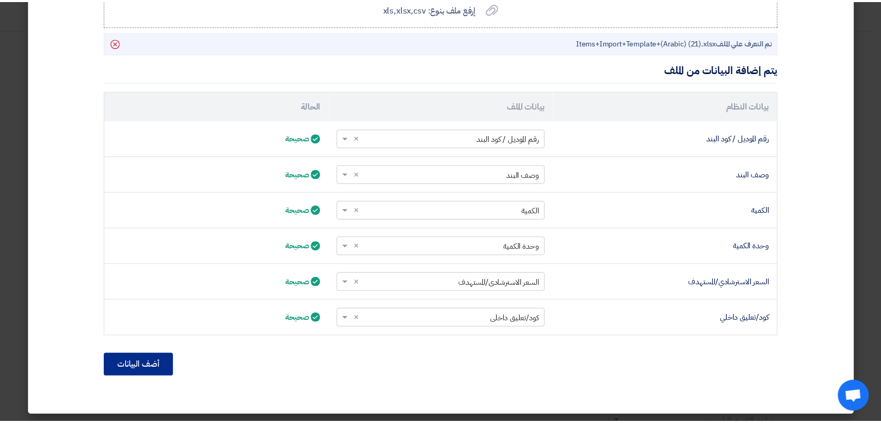
scroll to position [162, 0]
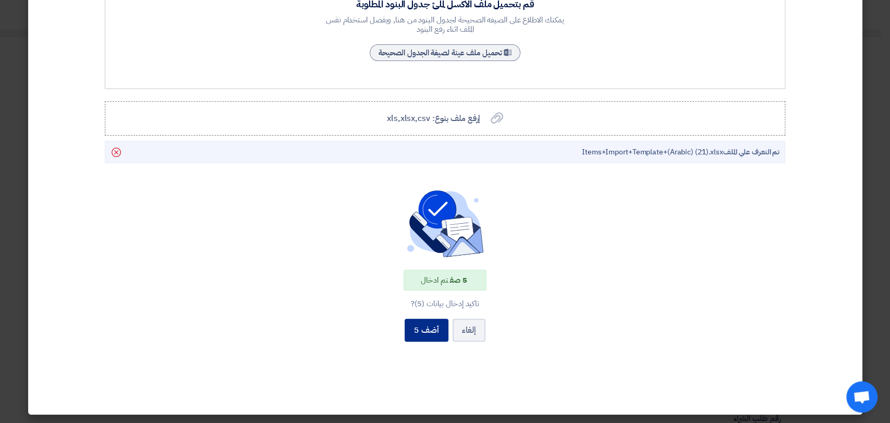
click at [427, 330] on button "أضف 5" at bounding box center [426, 329] width 44 height 23
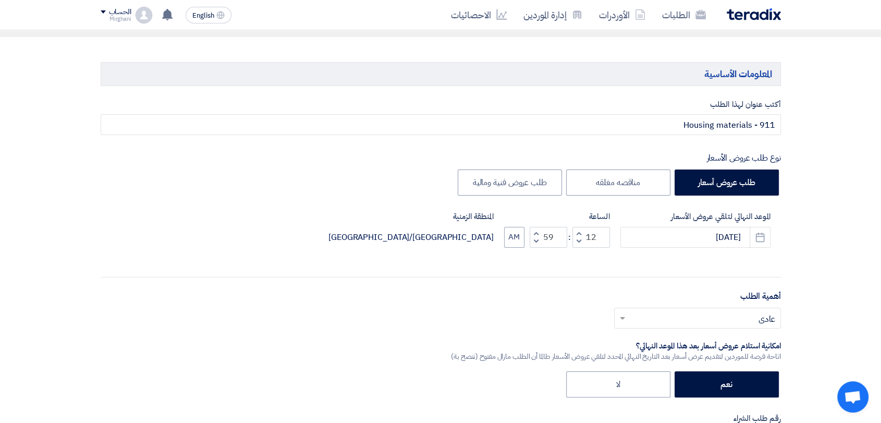
click at [574, 314] on div "أهمية الطلب أختر أهمية الطلب... × عادي ×" at bounding box center [441, 313] width 680 height 47
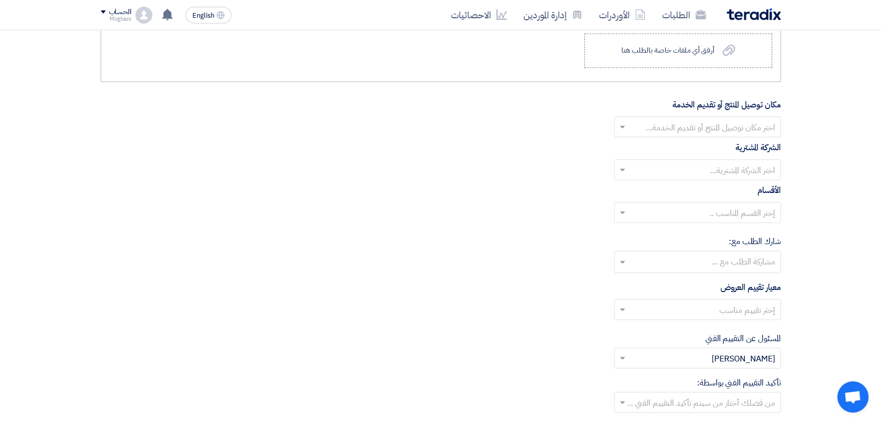
scroll to position [1088, 0]
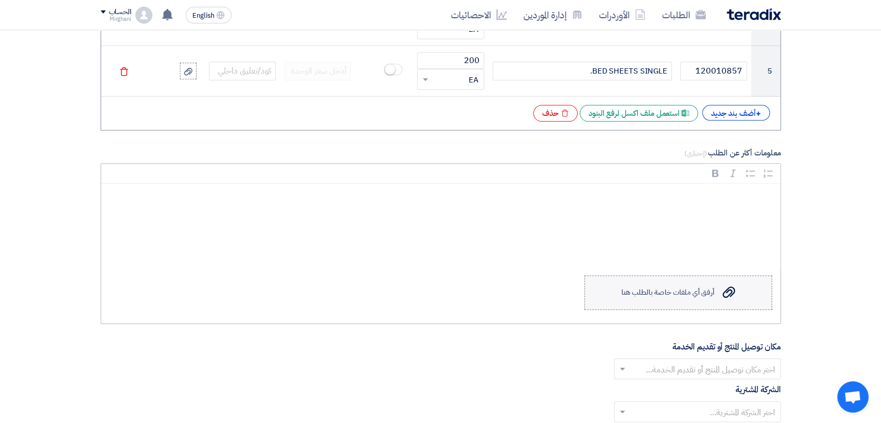
click at [665, 293] on div "أرفق أي ملفات خاصة بالطلب هنا" at bounding box center [667, 292] width 93 height 8
click at [0, 0] on input "Upload a file أرفق أي ملفات خاصة بالطلب هنا" at bounding box center [0, 0] width 0 height 0
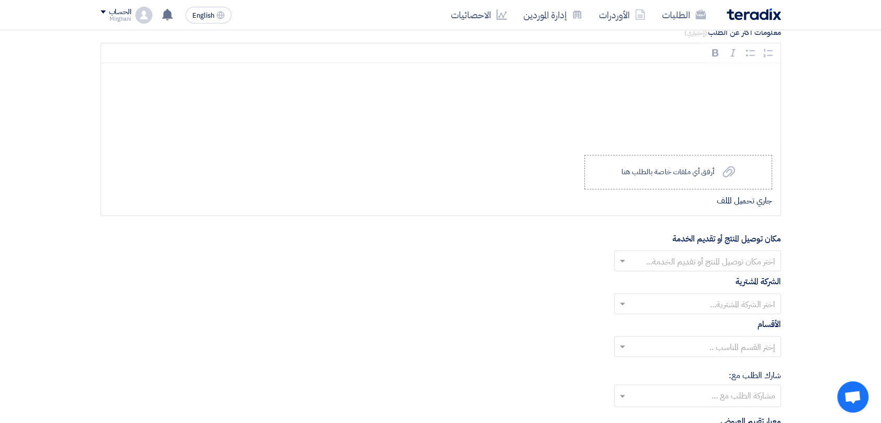
scroll to position [1262, 0]
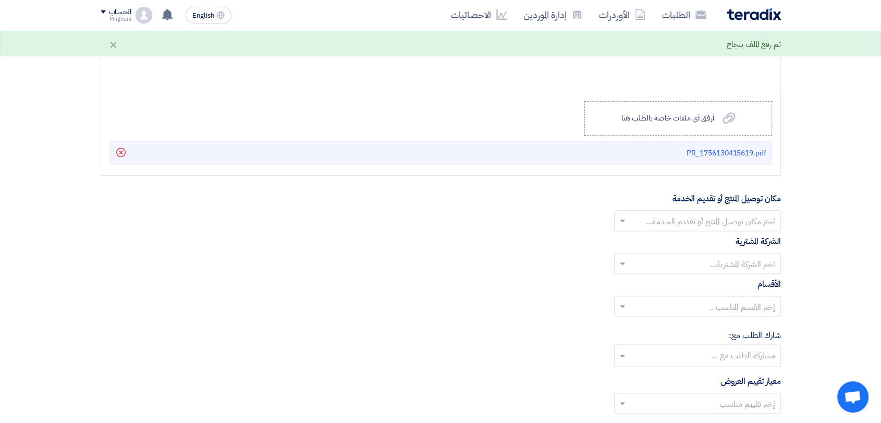
click at [676, 216] on input "text" at bounding box center [703, 221] width 146 height 17
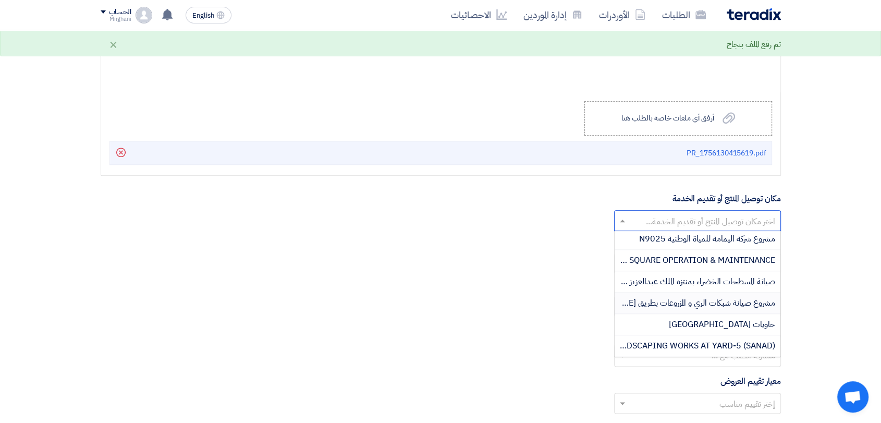
scroll to position [513, 0]
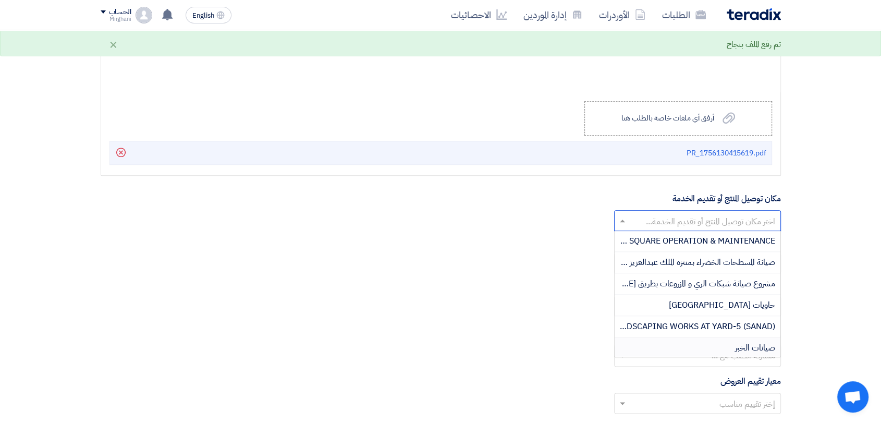
click at [706, 337] on div "صيانات الخبر" at bounding box center [697, 347] width 166 height 21
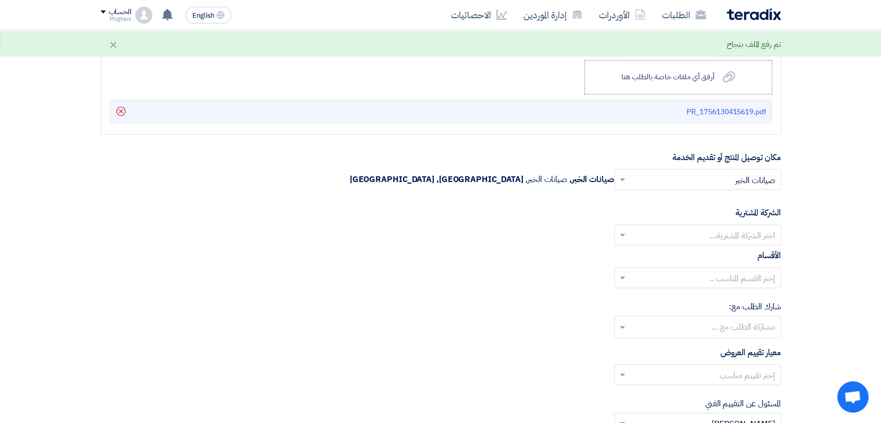
scroll to position [1320, 0]
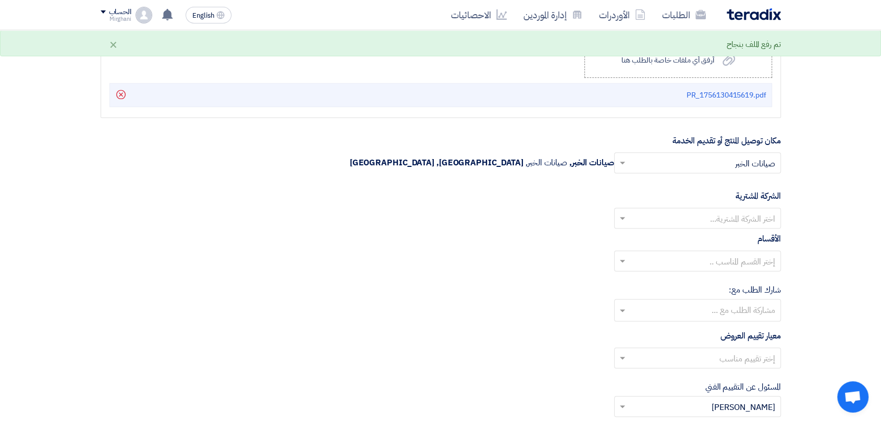
click at [698, 197] on div "الشركة المشترية اختر الشركة المشترية..." at bounding box center [441, 209] width 680 height 39
click at [694, 212] on input "text" at bounding box center [703, 219] width 146 height 17
click at [700, 242] on span "Nabatat for contracting" at bounding box center [730, 238] width 89 height 13
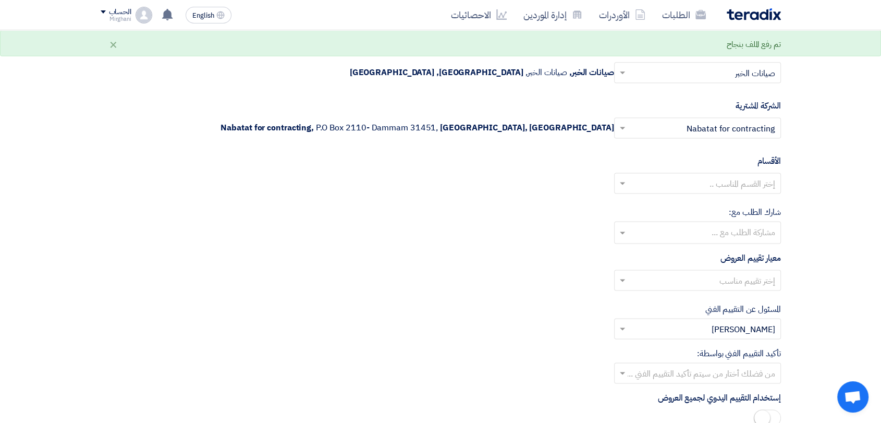
scroll to position [1494, 0]
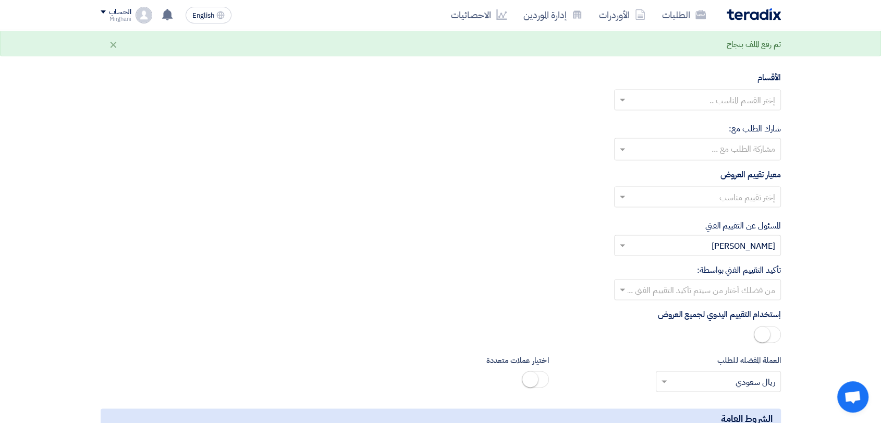
click at [712, 102] on input "text" at bounding box center [703, 100] width 146 height 17
click at [701, 114] on span "General Department" at bounding box center [736, 120] width 78 height 13
click at [692, 192] on input "text" at bounding box center [703, 197] width 146 height 17
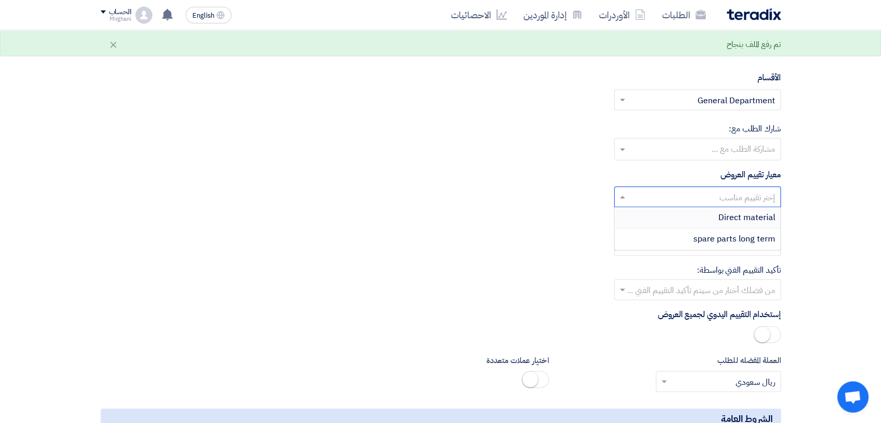
click at [696, 218] on div "Direct material" at bounding box center [697, 217] width 166 height 21
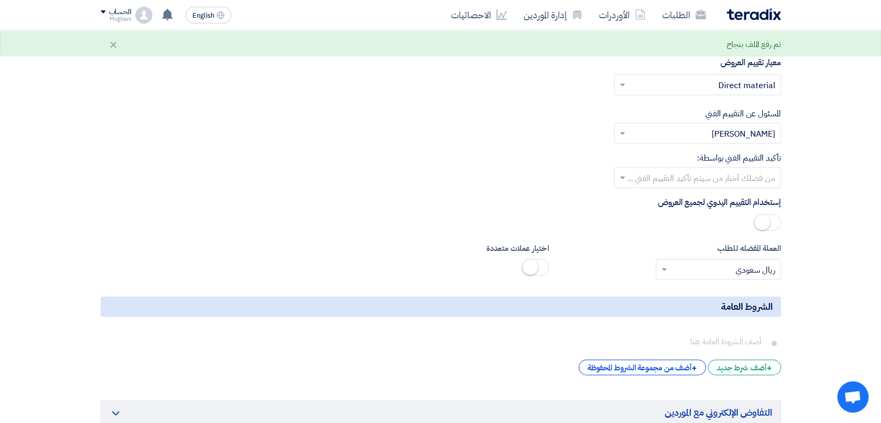
scroll to position [1609, 0]
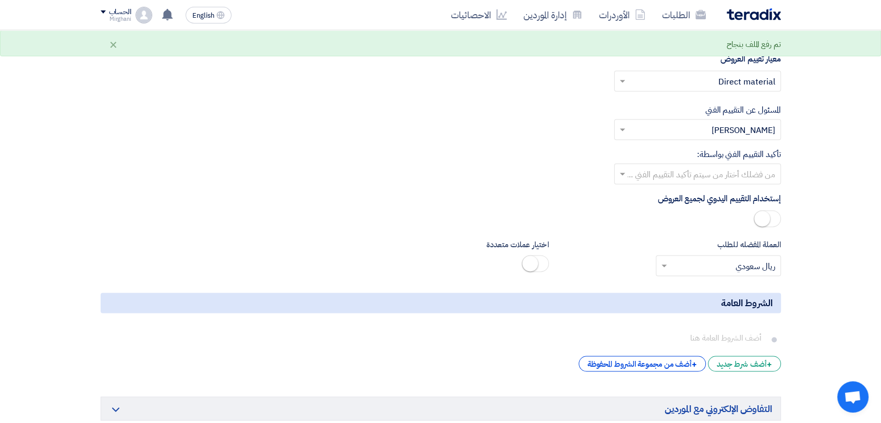
click at [696, 167] on input "text" at bounding box center [703, 174] width 146 height 17
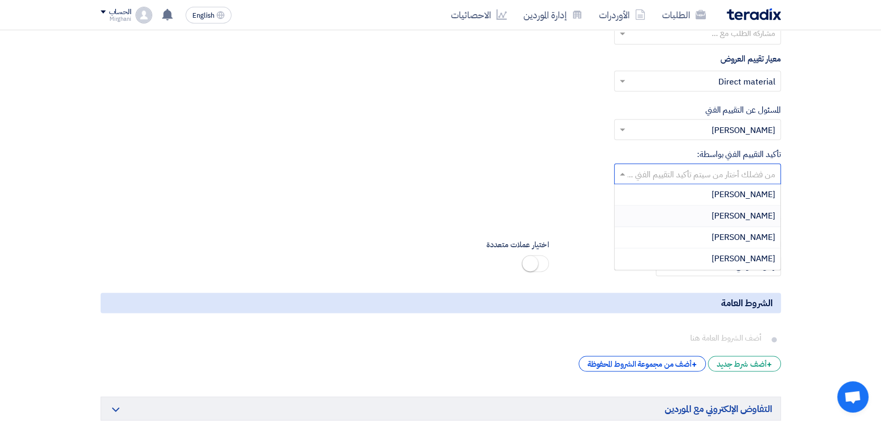
click at [702, 209] on div "[PERSON_NAME]" at bounding box center [697, 215] width 166 height 21
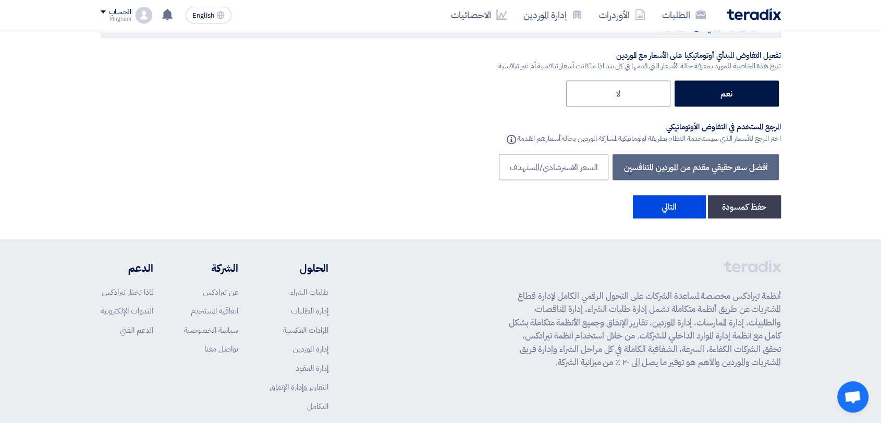
scroll to position [2044, 0]
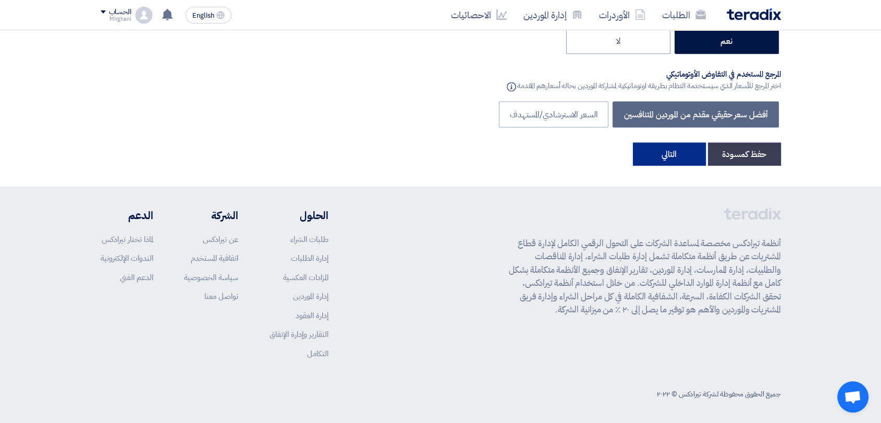
click at [664, 153] on button "التالي" at bounding box center [669, 154] width 73 height 23
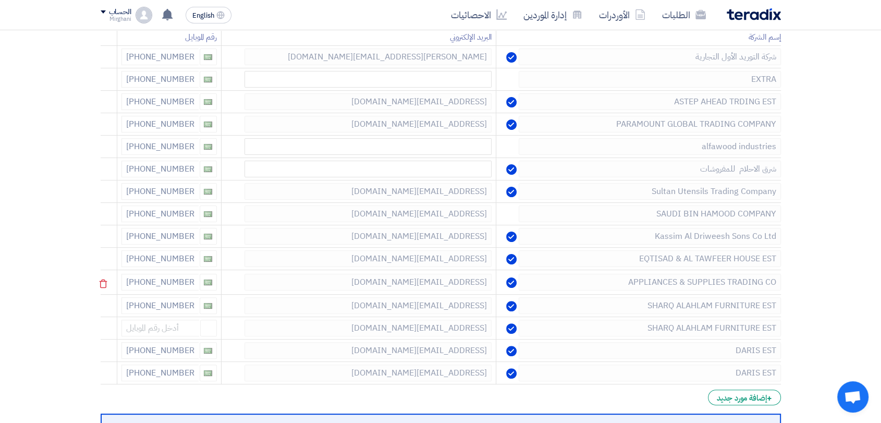
scroll to position [231, 0]
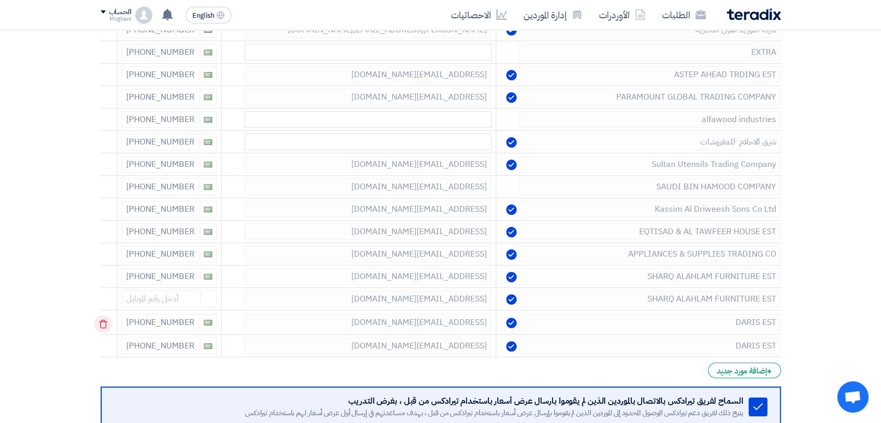
click at [100, 326] on icon at bounding box center [103, 324] width 18 height 18
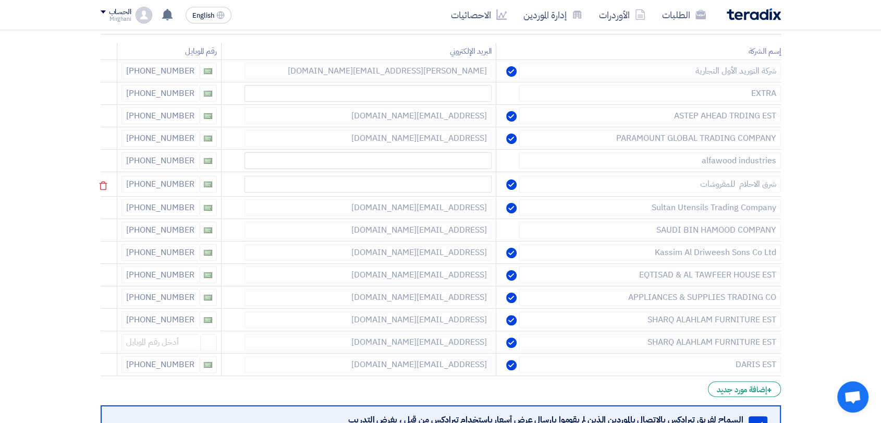
scroll to position [174, 0]
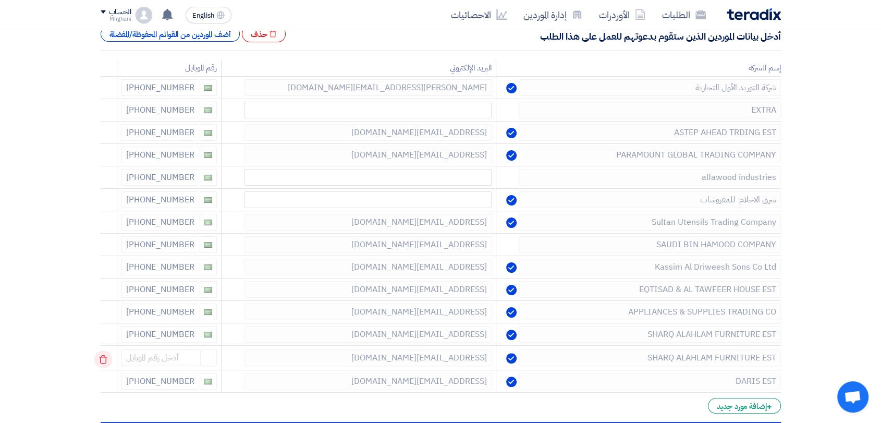
click at [105, 350] on icon at bounding box center [103, 359] width 18 height 18
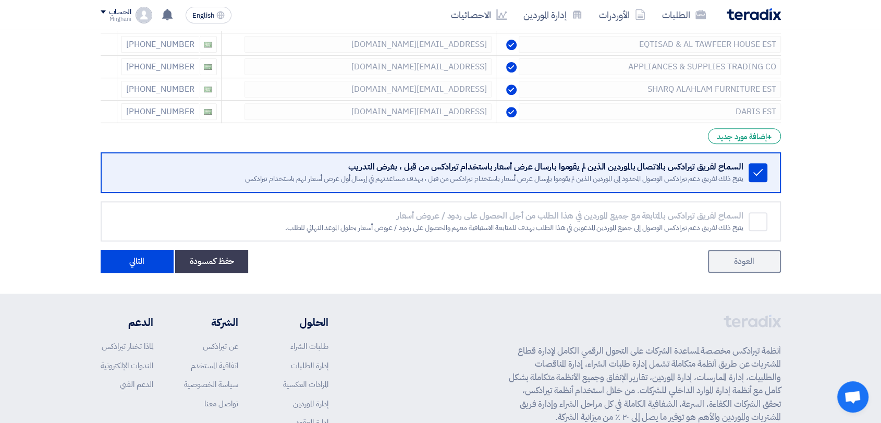
scroll to position [521, 0]
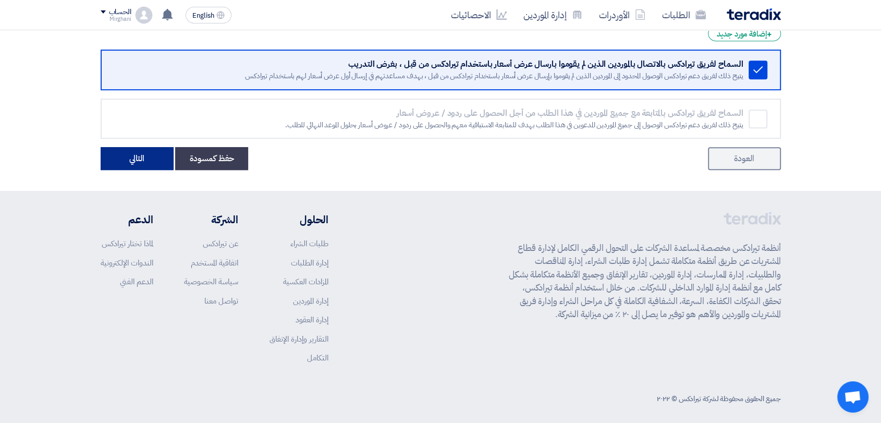
click at [128, 162] on button "التالي" at bounding box center [137, 158] width 73 height 23
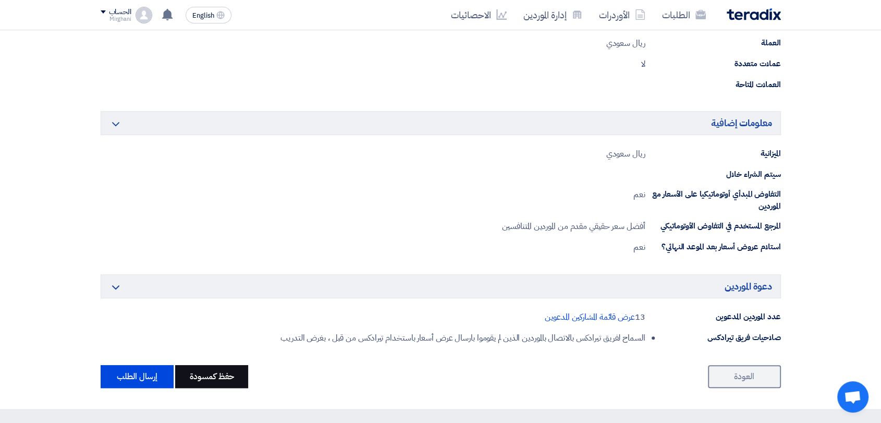
scroll to position [753, 0]
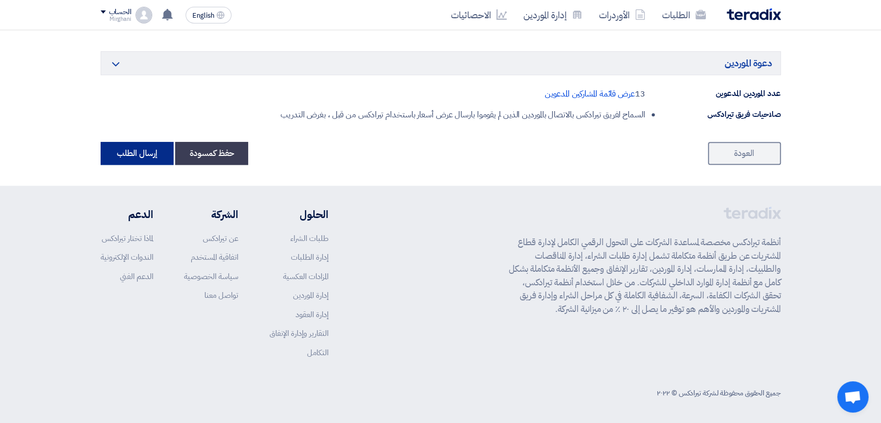
click at [127, 156] on button "إرسال الطلب" at bounding box center [137, 153] width 73 height 23
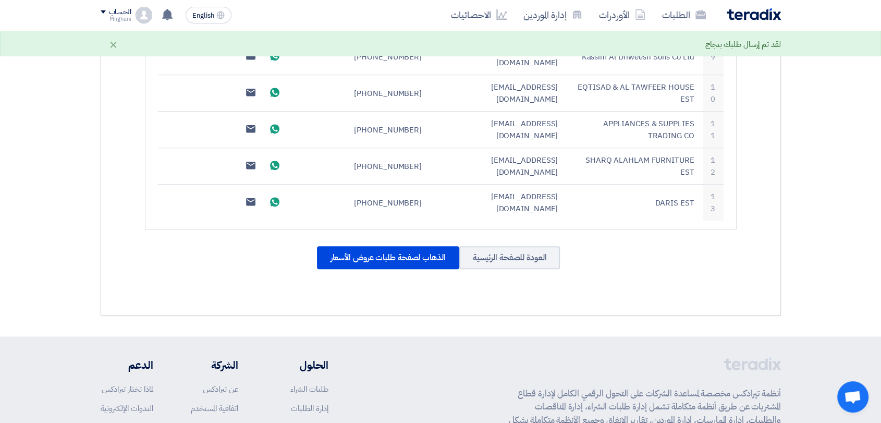
scroll to position [741, 0]
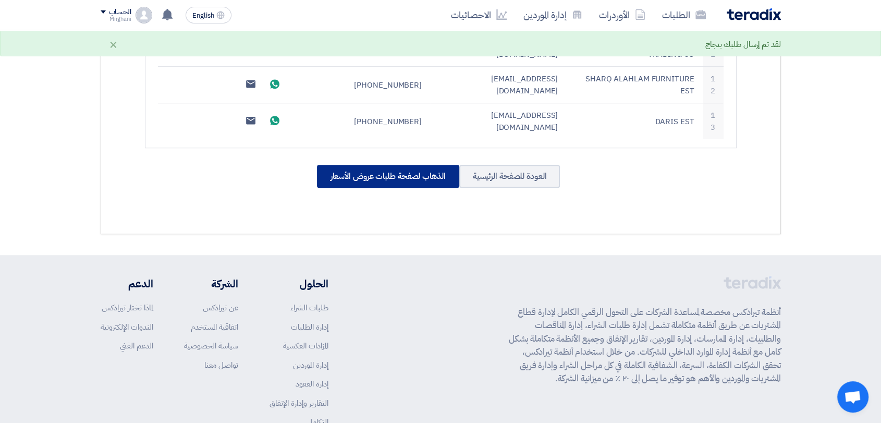
click at [375, 165] on div "الذهاب لصفحة طلبات عروض الأسعار" at bounding box center [388, 176] width 142 height 23
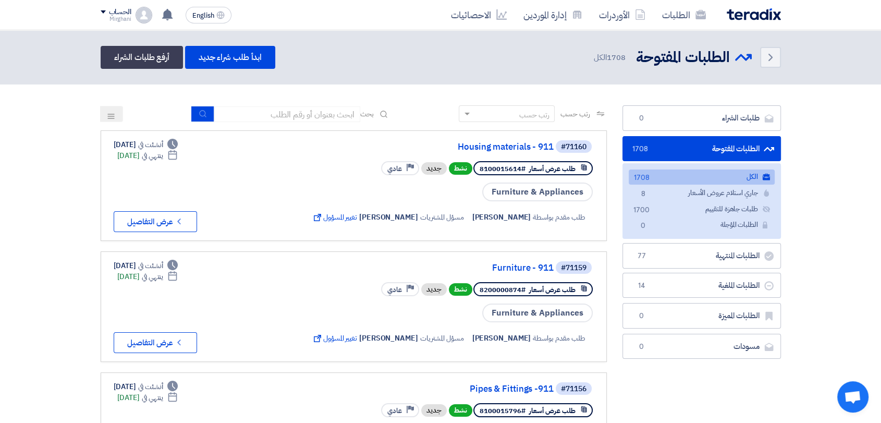
drag, startPoint x: 417, startPoint y: 102, endPoint x: 591, endPoint y: 120, distance: 175.6
